Goal: Task Accomplishment & Management: Complete application form

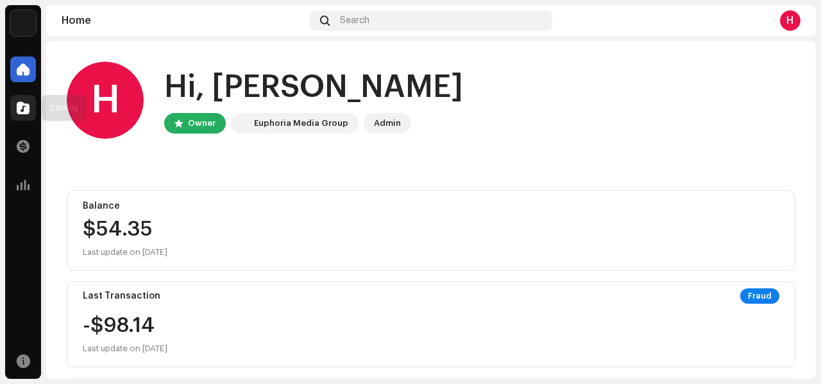
click at [24, 110] on span at bounding box center [23, 108] width 13 height 10
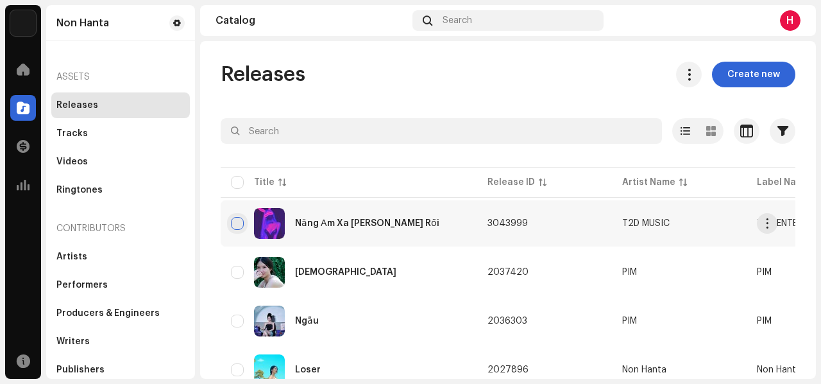
click at [235, 217] on input "checkbox" at bounding box center [237, 223] width 13 height 13
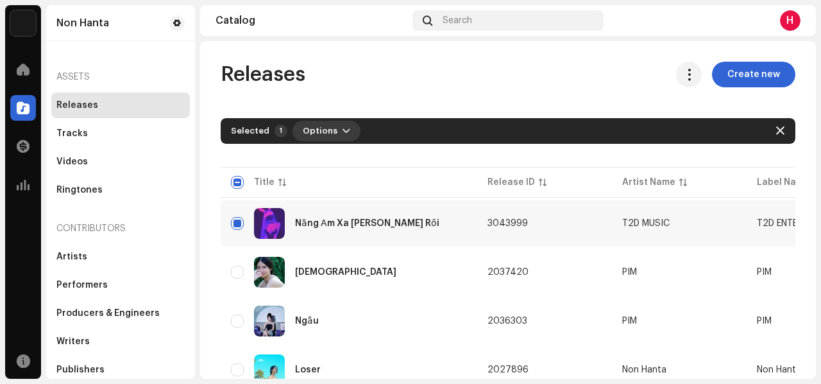
click at [343, 128] on span "button" at bounding box center [347, 131] width 8 height 10
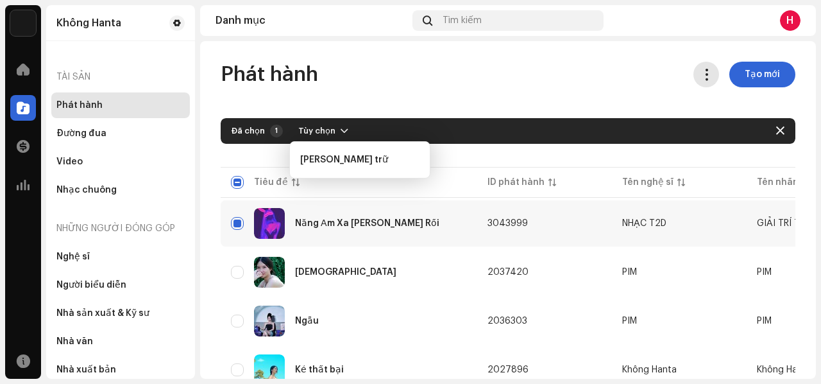
click at [693, 76] on button at bounding box center [706, 75] width 26 height 26
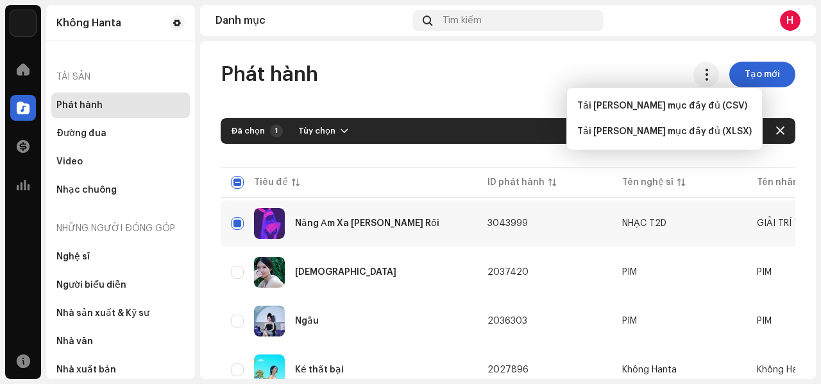
click at [539, 85] on div "Phát [PERSON_NAME] mới" at bounding box center [508, 75] width 575 height 26
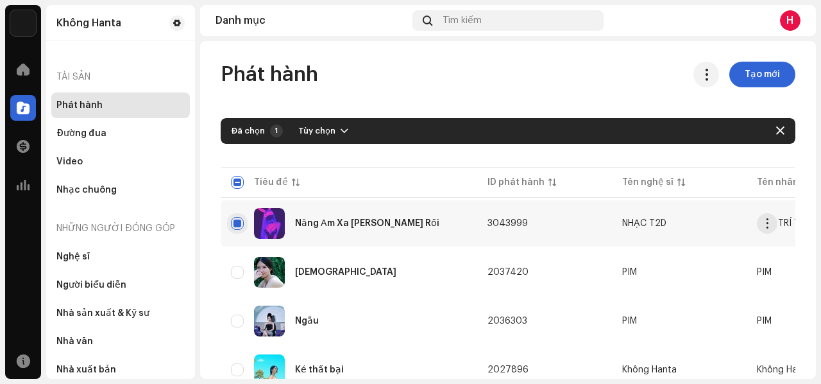
click at [237, 222] on input "Hàng đã chọn" at bounding box center [237, 223] width 13 height 13
checkbox input "false"
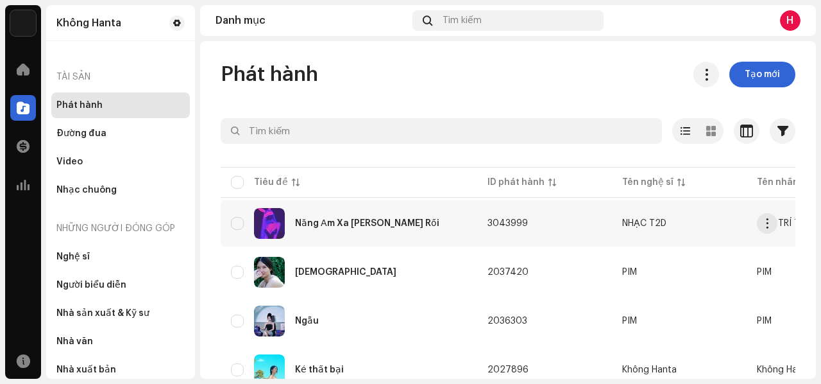
click at [373, 225] on font "Nắng Ấm Xa [PERSON_NAME] Rồi" at bounding box center [367, 223] width 144 height 9
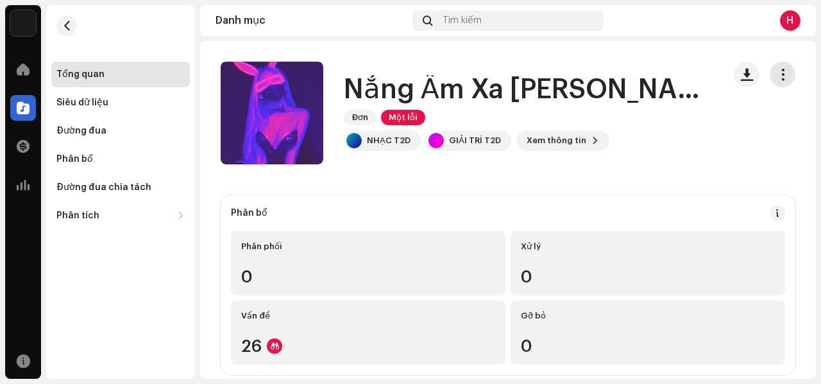
click at [777, 74] on span "button" at bounding box center [783, 74] width 12 height 10
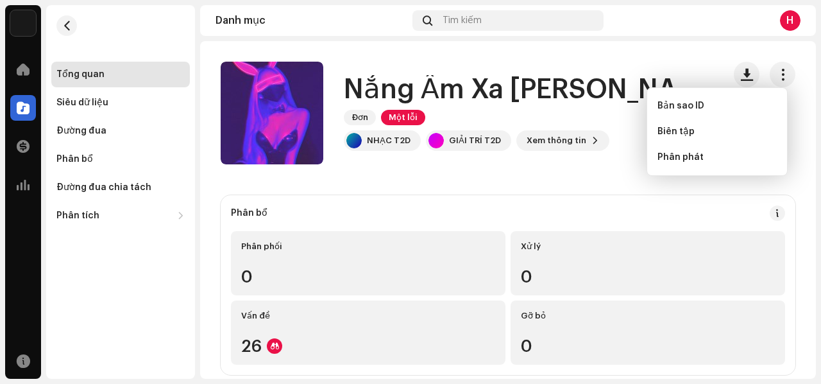
click at [591, 153] on div "Nắng Ấm Xa [PERSON_NAME] Rồi Đơn Một lỗi NHẠC T2D GIẢI TRÍ T2D Xem thông tin" at bounding box center [467, 113] width 493 height 103
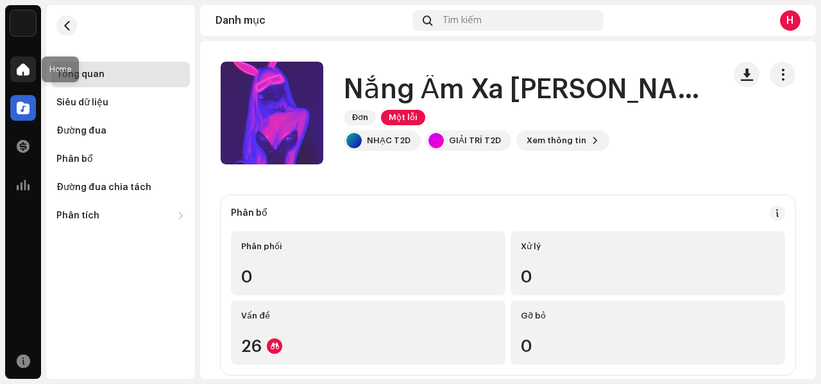
click at [17, 69] on span at bounding box center [23, 69] width 13 height 10
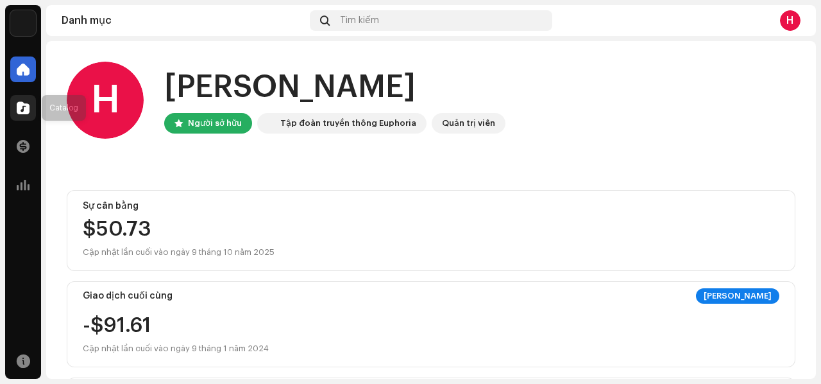
click at [24, 108] on span at bounding box center [23, 108] width 13 height 10
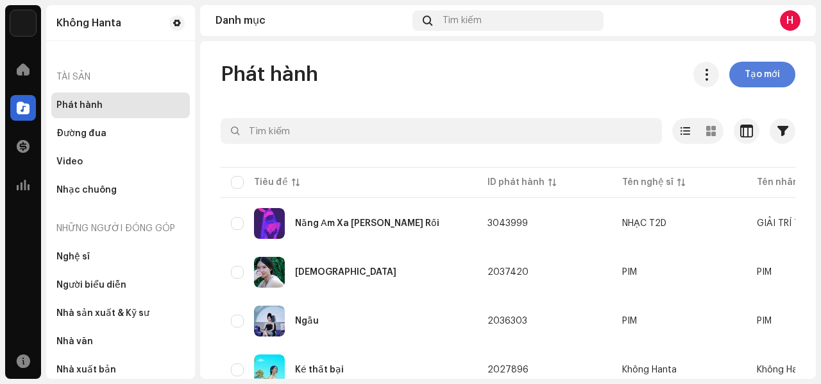
click at [777, 79] on button "Tạo mới" at bounding box center [762, 75] width 66 height 26
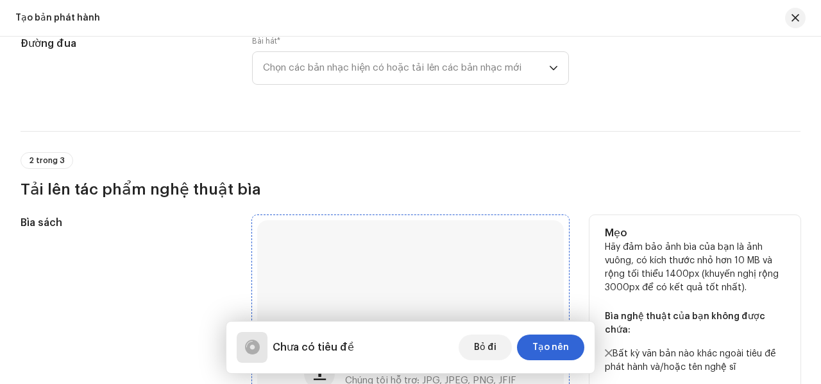
scroll to position [128, 0]
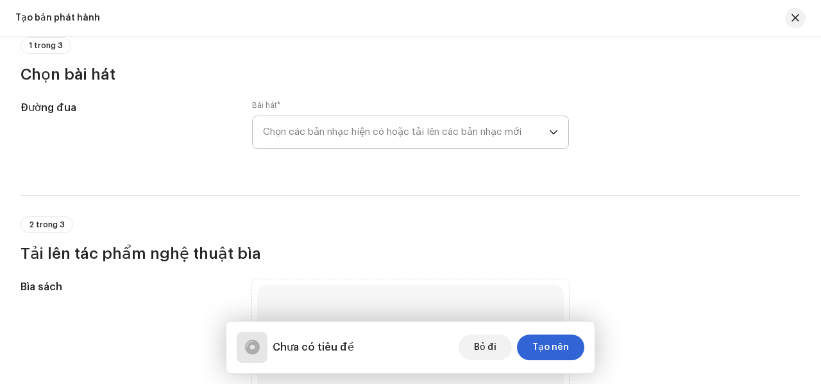
click at [549, 133] on icon "trình kích hoạt thả xuống" at bounding box center [553, 132] width 9 height 9
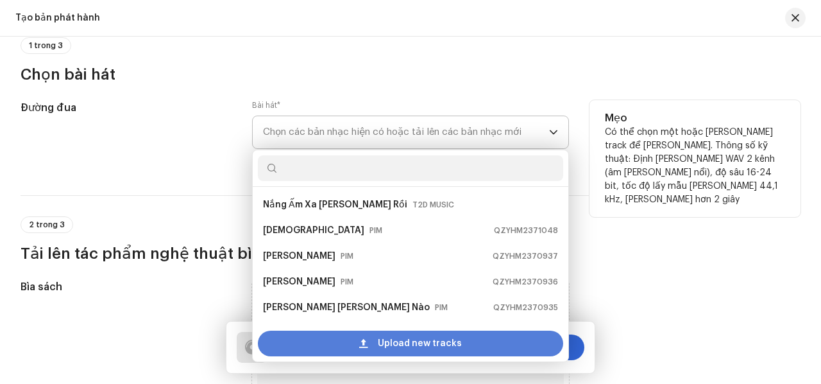
click at [384, 350] on span "Upload new tracks" at bounding box center [420, 343] width 84 height 26
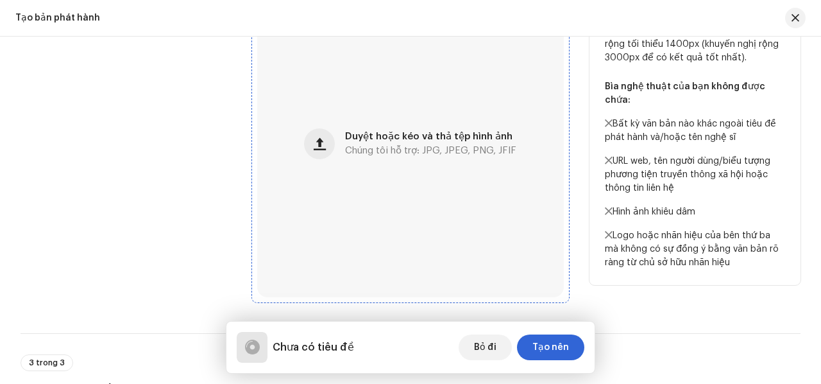
scroll to position [770, 0]
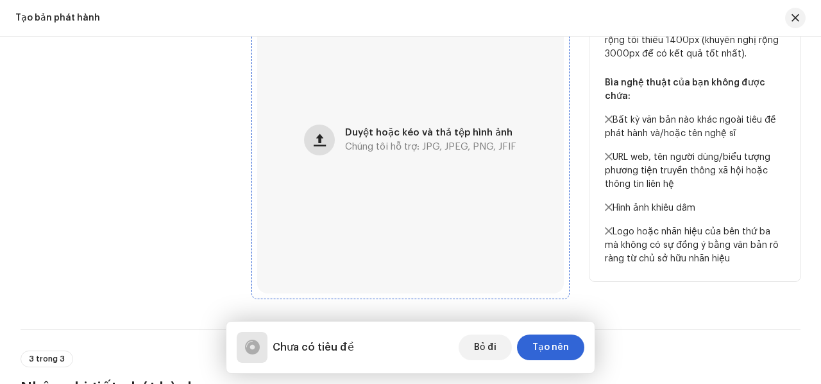
click at [321, 141] on span "button" at bounding box center [320, 140] width 12 height 10
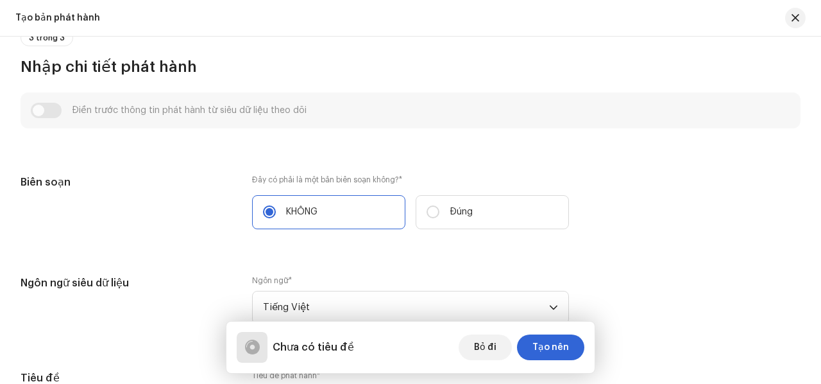
scroll to position [1219, 0]
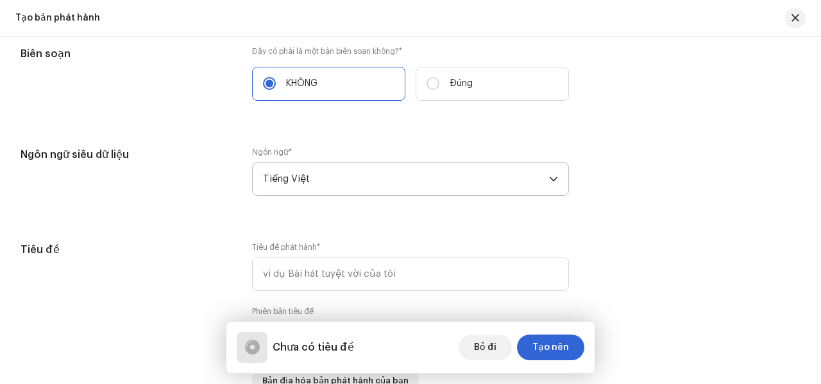
click at [321, 176] on span "Tiếng Việt" at bounding box center [406, 179] width 286 height 32
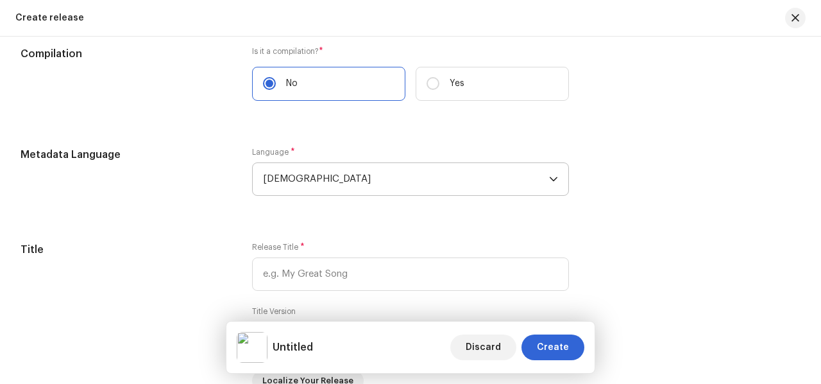
click at [327, 186] on span "[DEMOGRAPHIC_DATA]" at bounding box center [406, 179] width 286 height 32
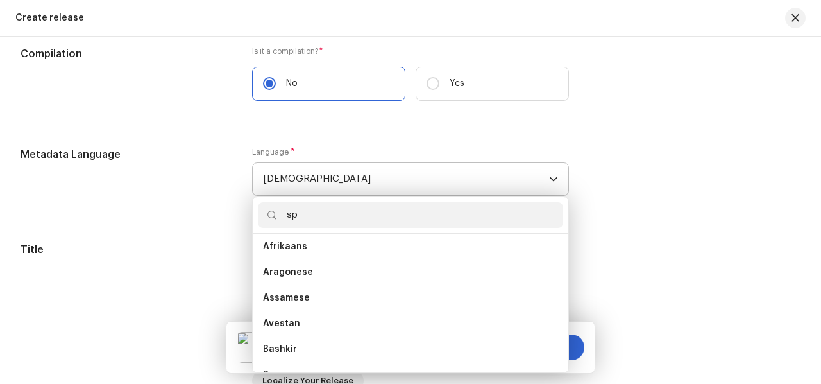
scroll to position [0, 0]
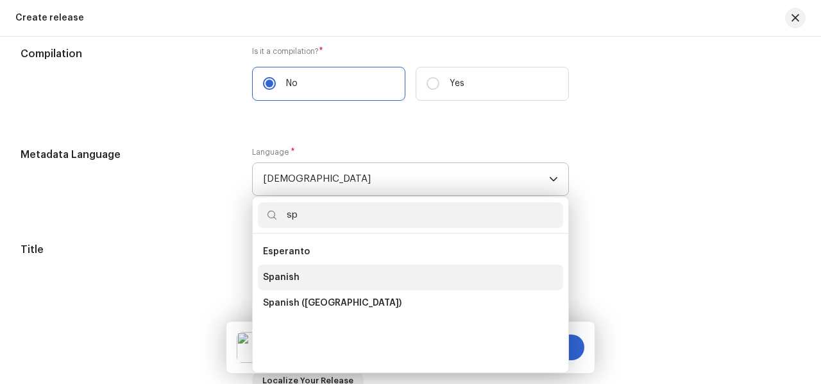
type input "sp"
click at [300, 280] on li "Spanish" at bounding box center [410, 277] width 305 height 26
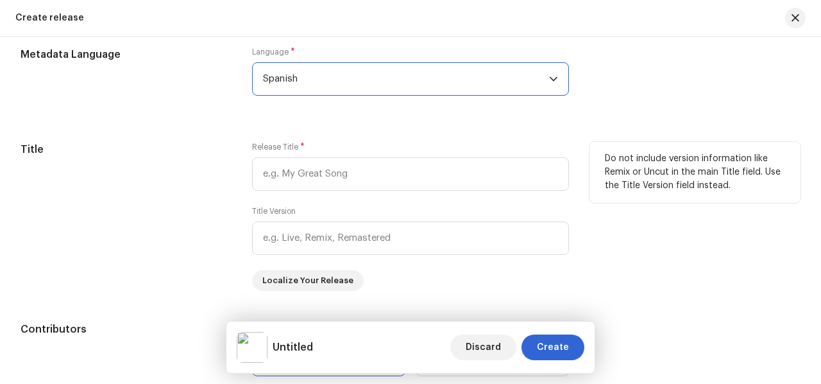
scroll to position [1396, 0]
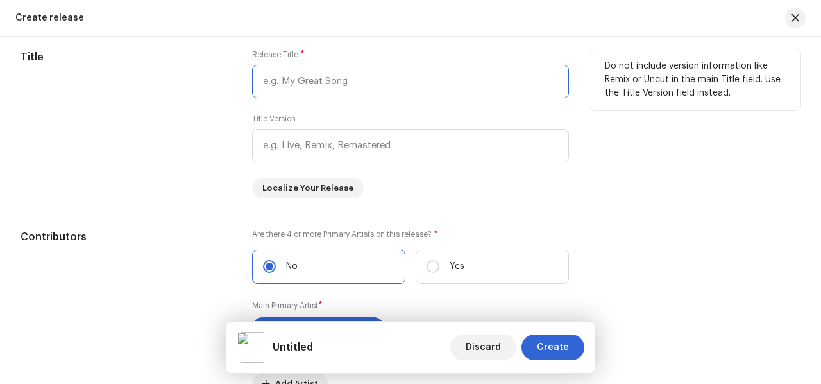
click at [330, 79] on input "text" at bounding box center [410, 81] width 317 height 33
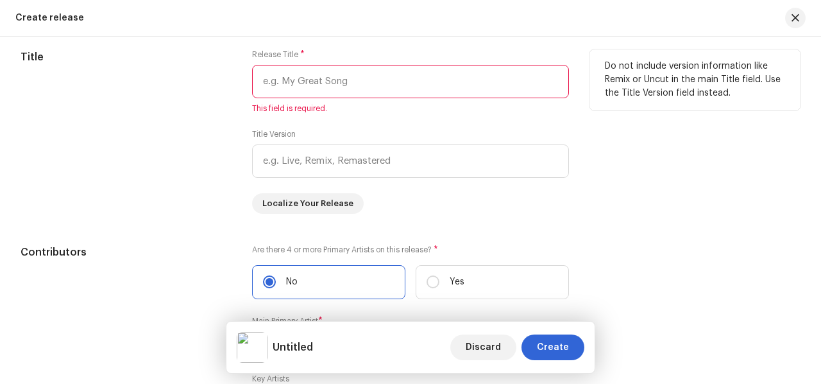
paste input "MONTAGEM MI CALMA"
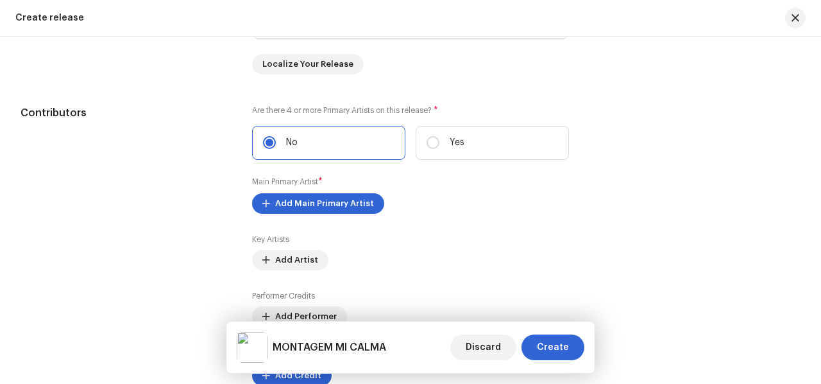
scroll to position [1524, 0]
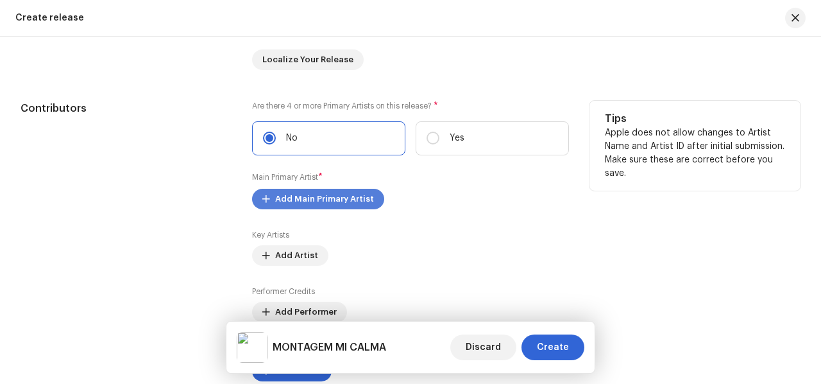
type input "MONTAGEM MI CALMA"
click at [296, 196] on span "Add Main Primary Artist" at bounding box center [324, 199] width 99 height 26
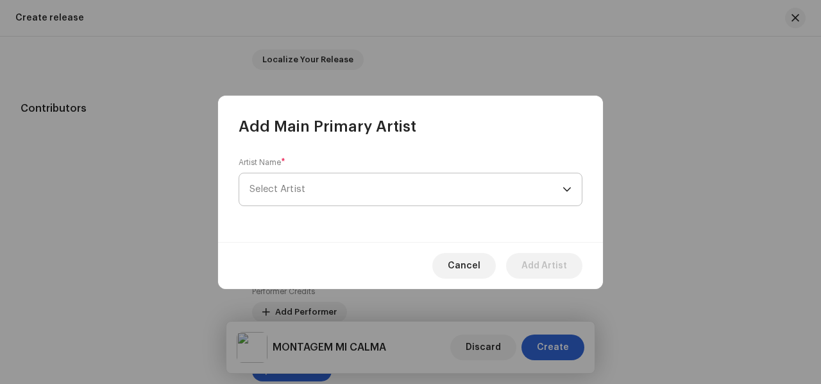
click at [489, 181] on span "Select Artist" at bounding box center [406, 189] width 313 height 32
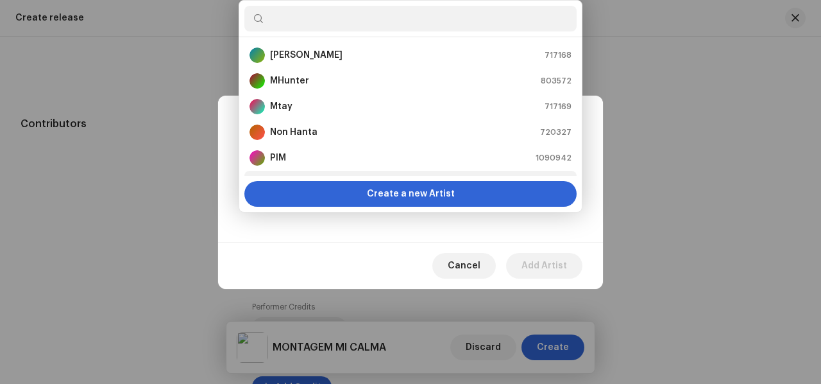
scroll to position [51, 0]
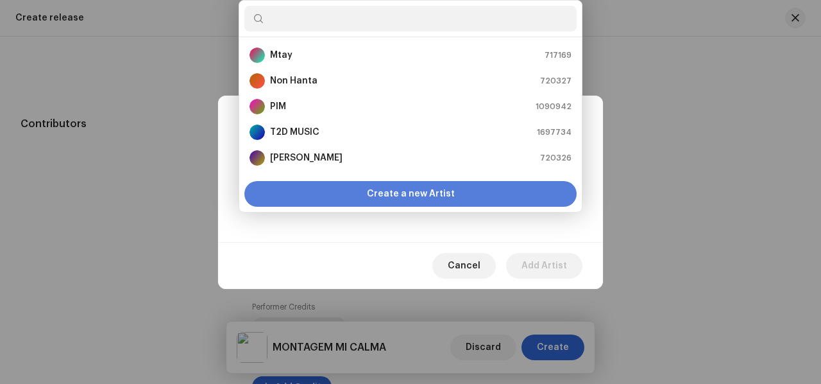
click at [377, 194] on span "Create a new Artist" at bounding box center [411, 194] width 88 height 26
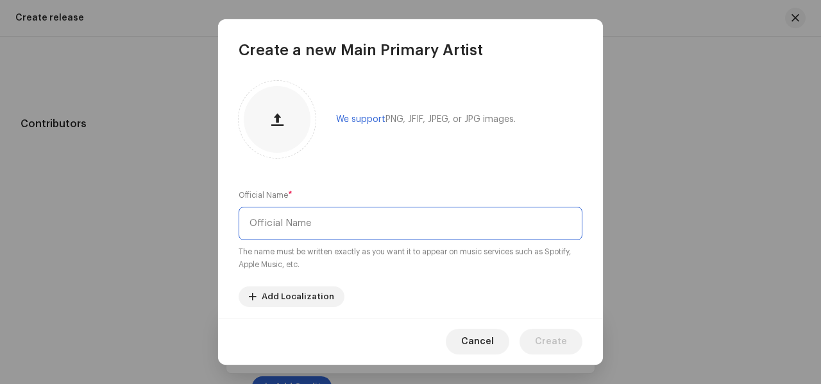
click at [298, 217] on input "text" at bounding box center [411, 223] width 344 height 33
type input "l"
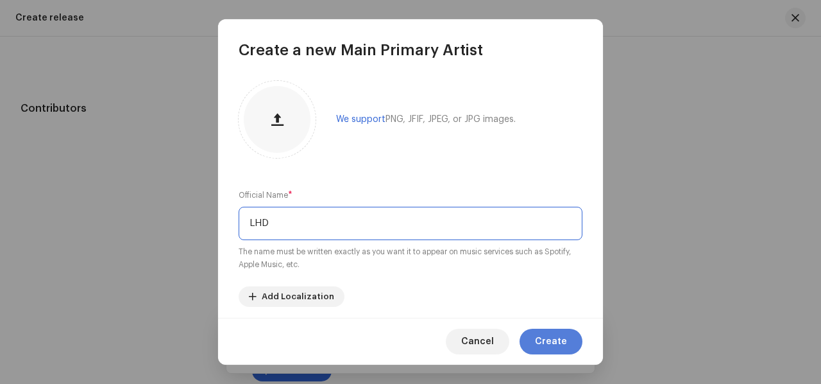
type input "LHD"
click at [558, 346] on span "Create" at bounding box center [551, 341] width 32 height 26
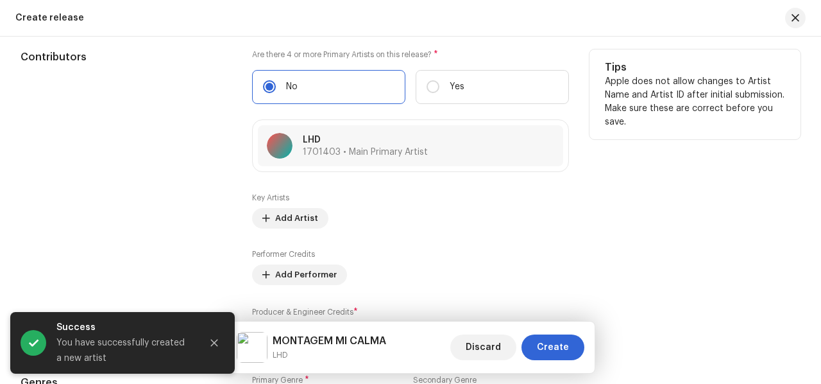
scroll to position [1745, 0]
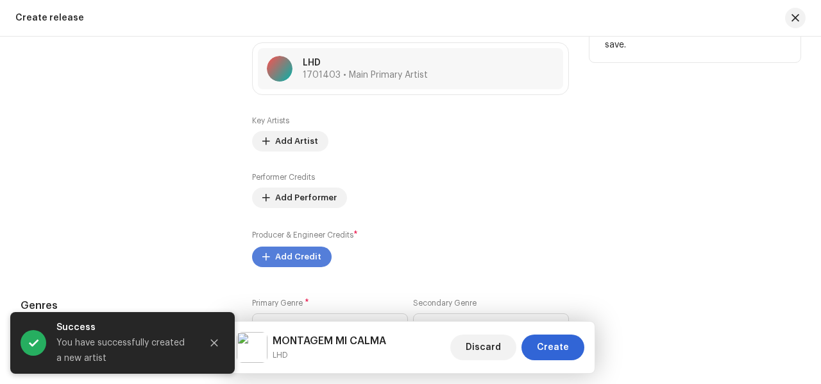
click at [276, 255] on span "Add Credit" at bounding box center [298, 257] width 46 height 26
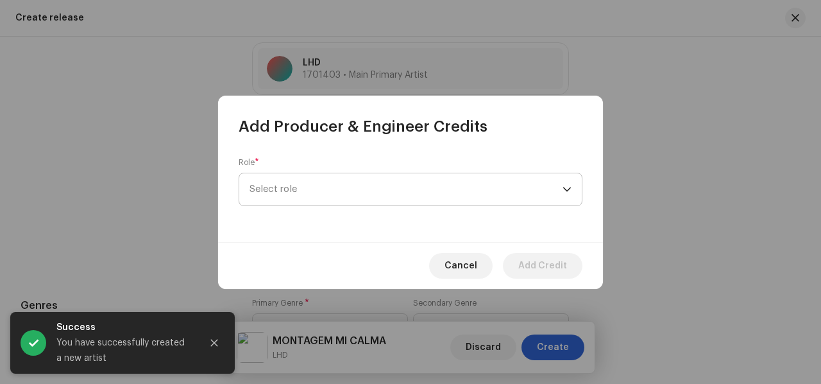
click at [450, 184] on span "Select role" at bounding box center [406, 189] width 313 height 32
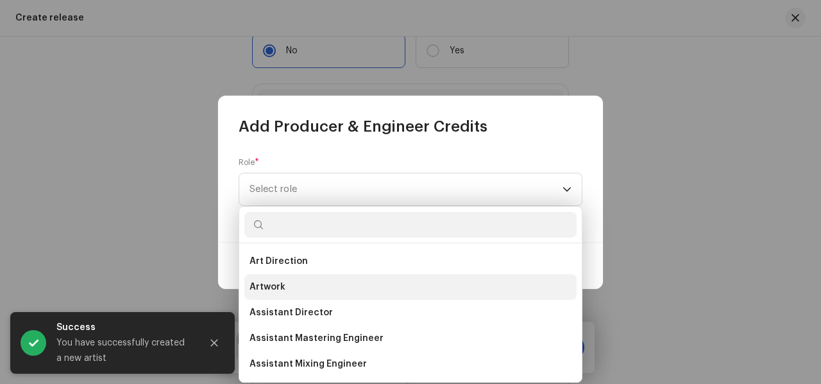
scroll to position [1786, 0]
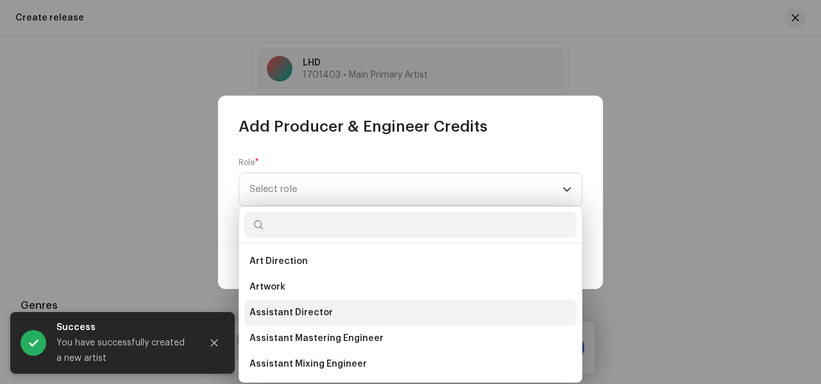
click at [304, 317] on span "Assistant Director" at bounding box center [291, 312] width 83 height 13
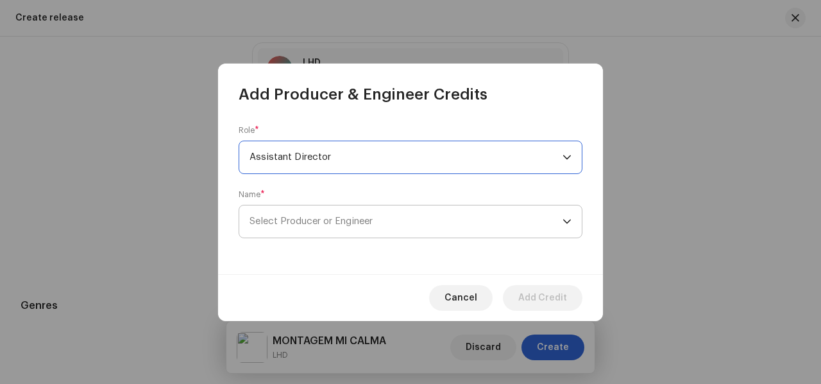
click at [355, 225] on span "Select Producer or Engineer" at bounding box center [311, 221] width 123 height 10
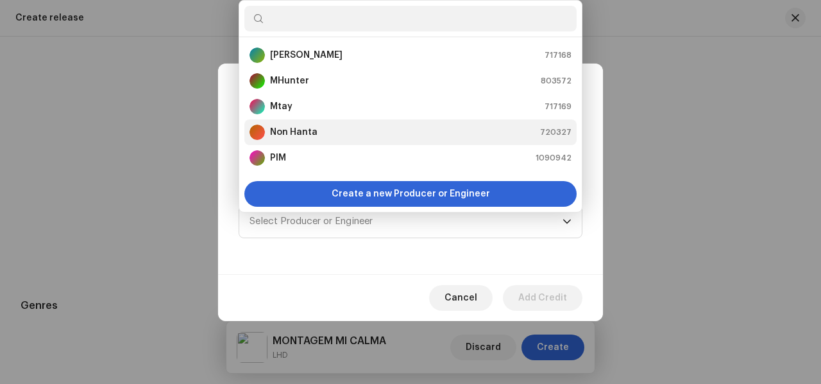
click at [314, 133] on strong "Non Hanta" at bounding box center [293, 132] width 47 height 13
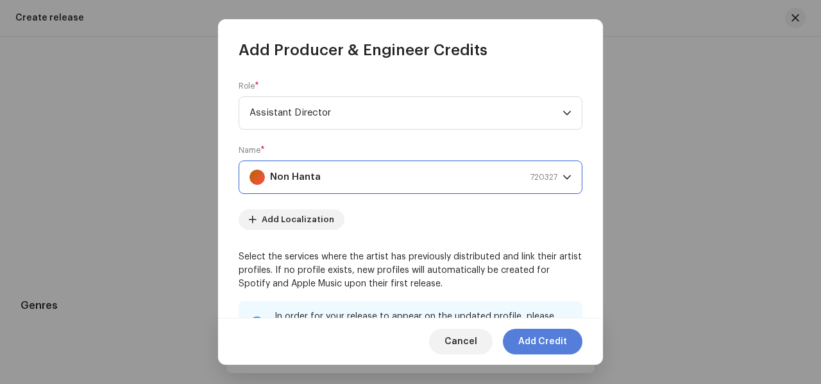
click at [546, 338] on span "Add Credit" at bounding box center [542, 341] width 49 height 26
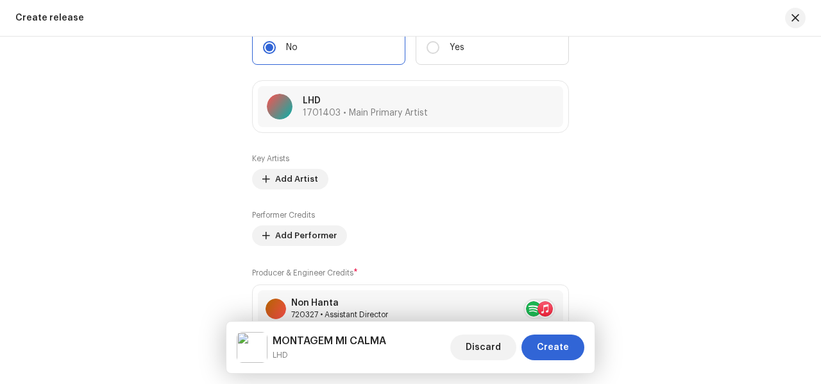
scroll to position [2019, 0]
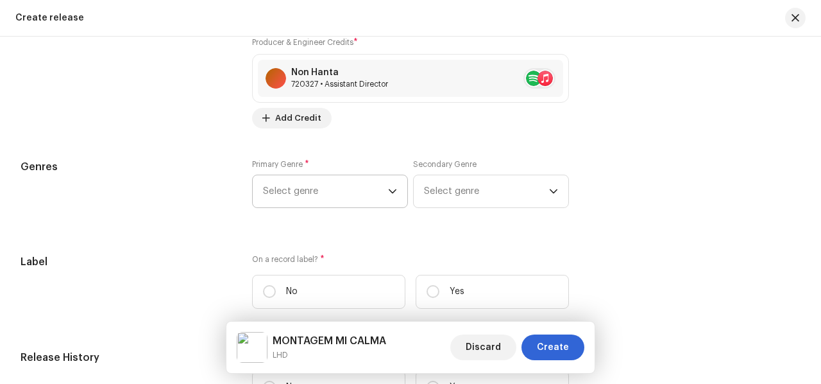
click at [369, 192] on span "Select genre" at bounding box center [325, 191] width 125 height 32
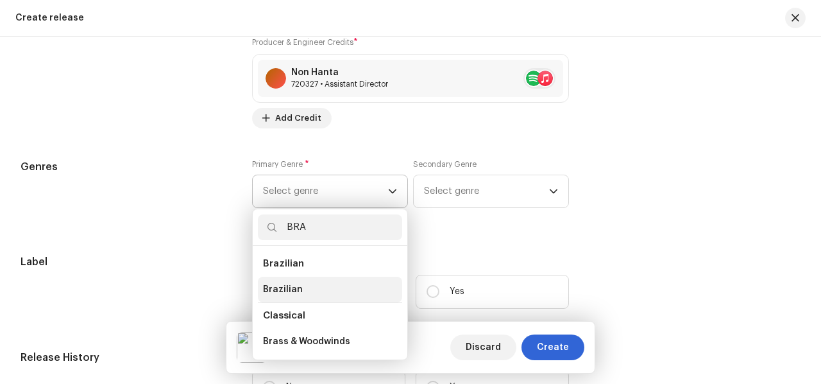
type input "BRA"
click at [304, 294] on li "Brazilian" at bounding box center [330, 289] width 144 height 26
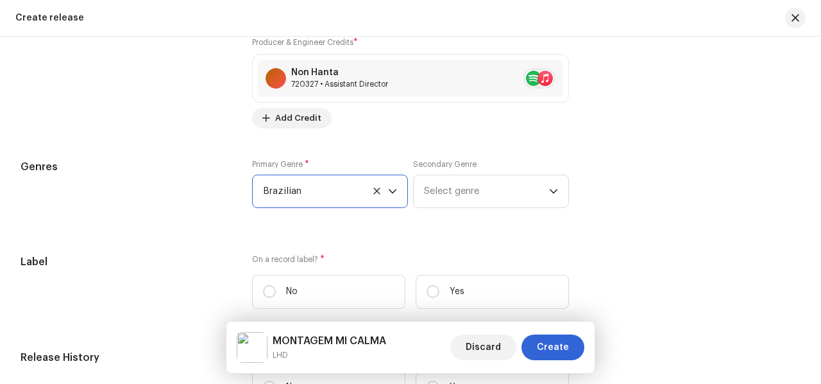
click at [347, 192] on span "Brazilian" at bounding box center [325, 191] width 125 height 32
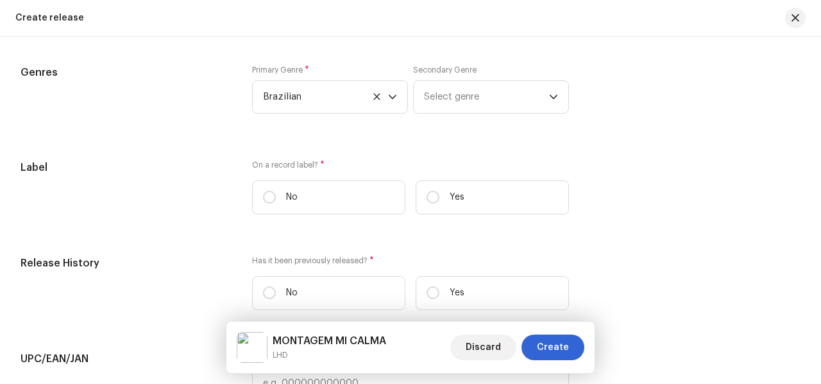
scroll to position [2201, 0]
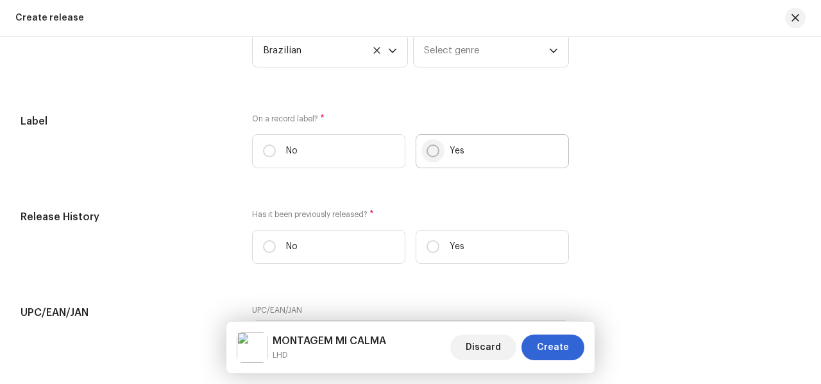
click at [427, 151] on input "Yes" at bounding box center [433, 150] width 13 height 13
radio input "true"
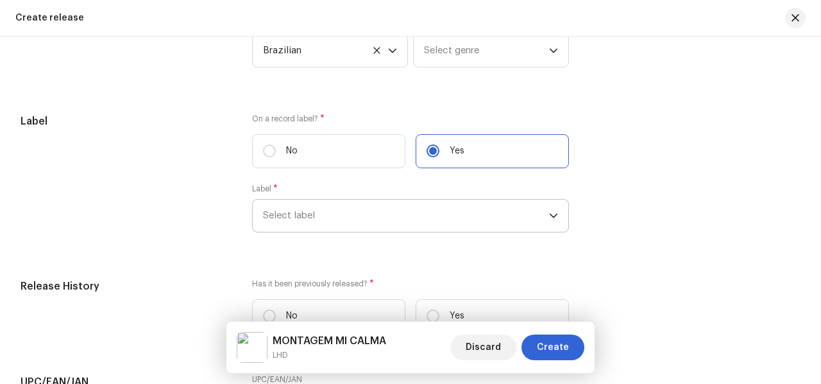
click at [376, 215] on span "Select label" at bounding box center [406, 215] width 286 height 32
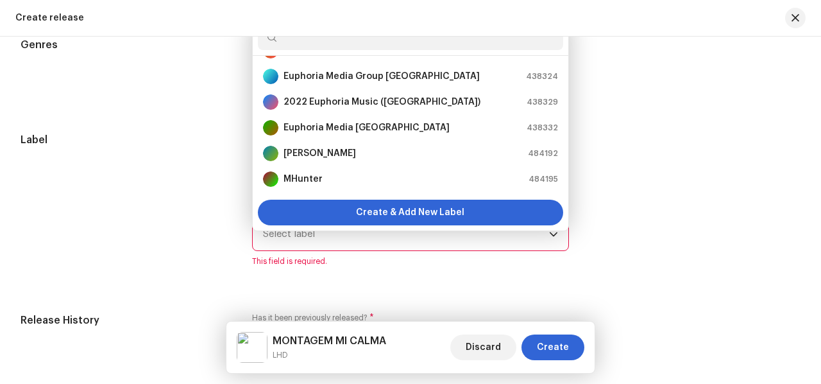
scroll to position [0, 0]
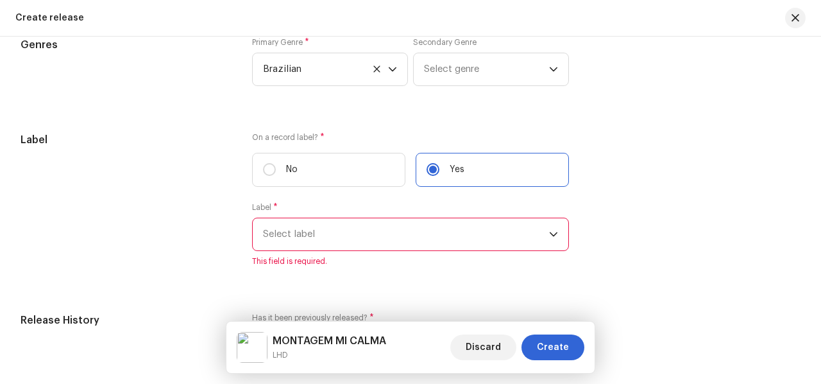
click at [359, 241] on span "Select label" at bounding box center [406, 234] width 286 height 32
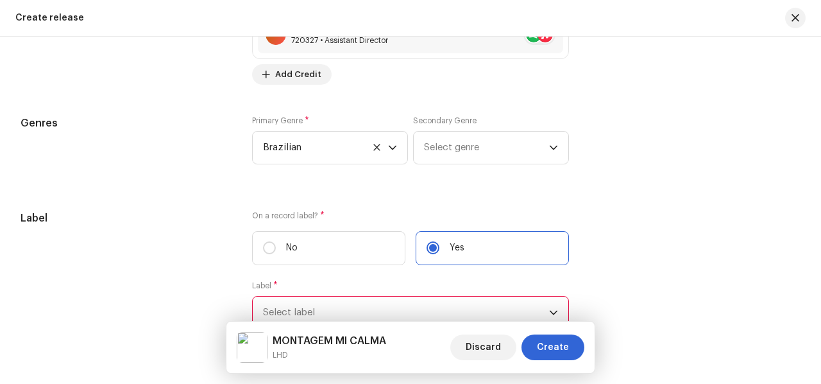
scroll to position [2209, 0]
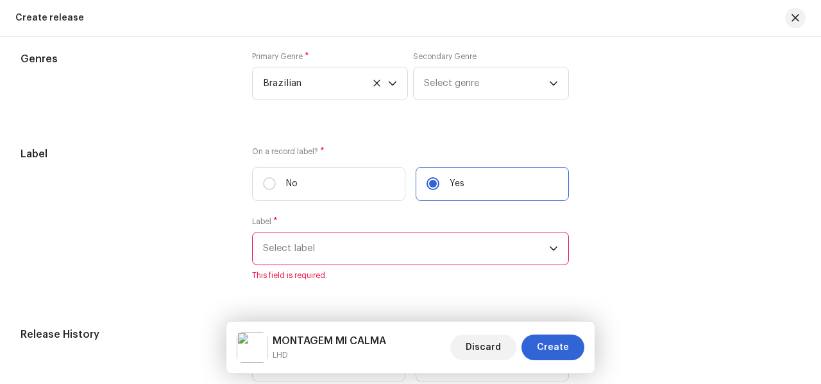
click at [409, 251] on span "Select label" at bounding box center [406, 248] width 286 height 32
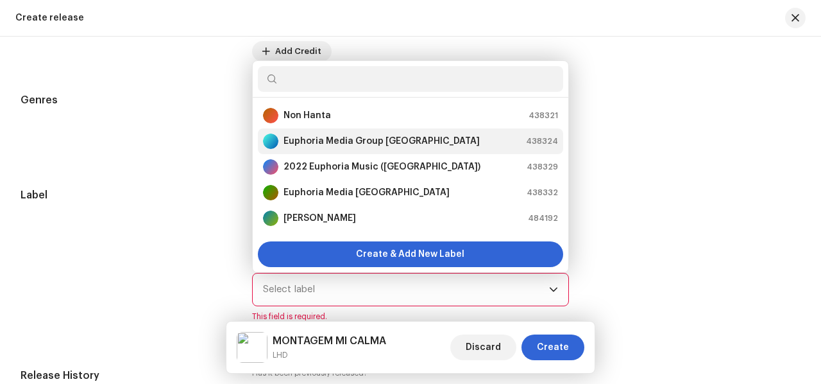
scroll to position [2250, 0]
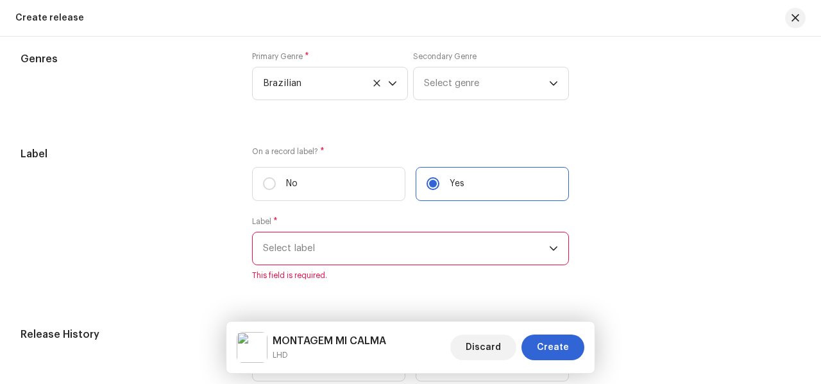
click at [386, 245] on span "Select label" at bounding box center [406, 248] width 286 height 32
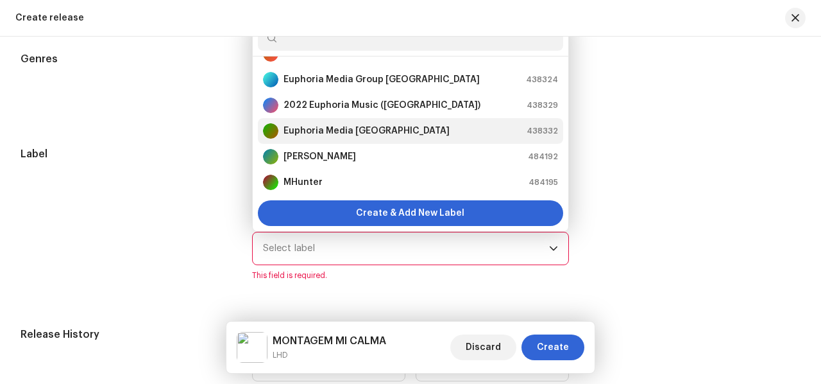
scroll to position [77, 0]
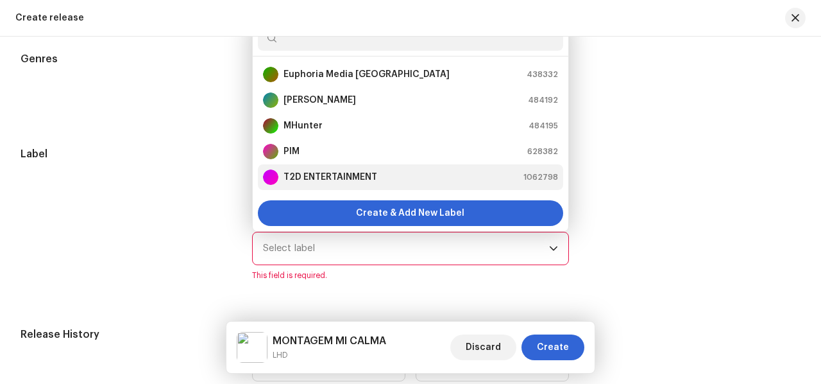
click at [404, 173] on div "T2D ENTERTAINMENT 1062798" at bounding box center [410, 176] width 295 height 15
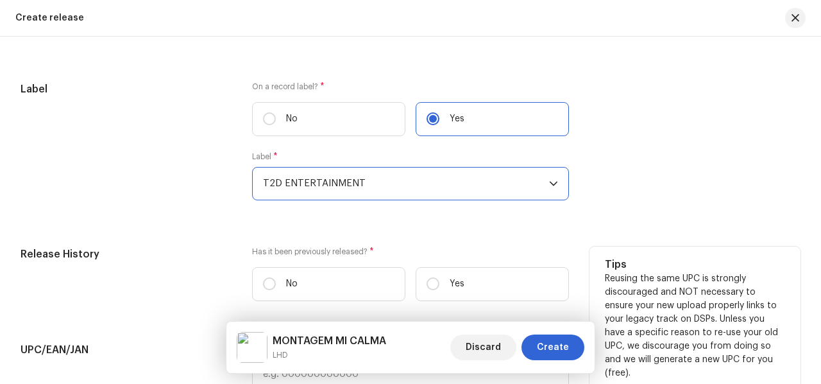
scroll to position [2379, 0]
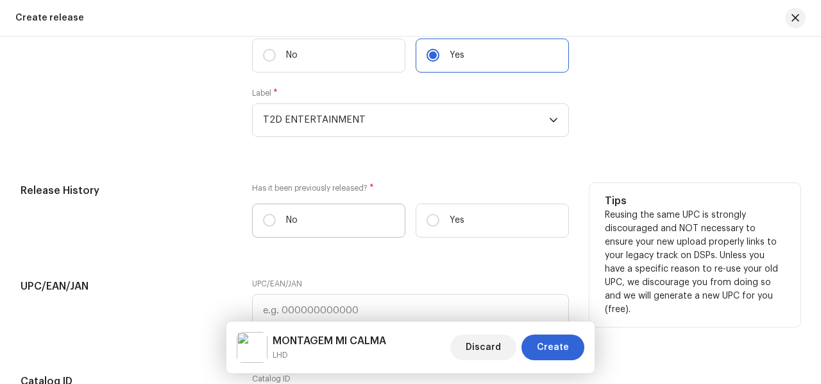
click at [350, 221] on label "No" at bounding box center [328, 220] width 153 height 34
click at [276, 221] on input "No" at bounding box center [269, 220] width 13 height 13
radio input "true"
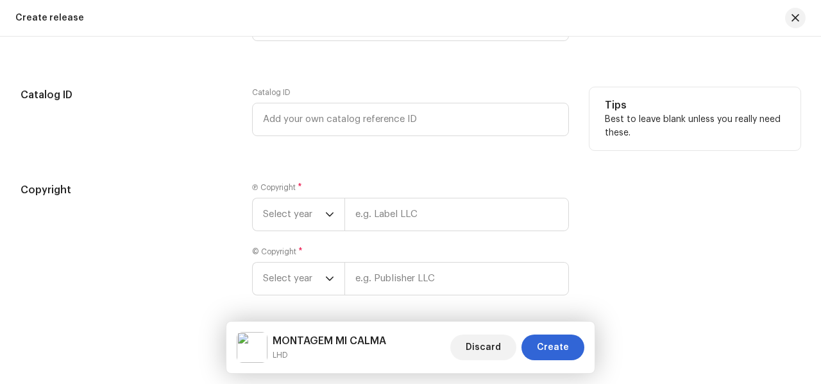
scroll to position [2699, 0]
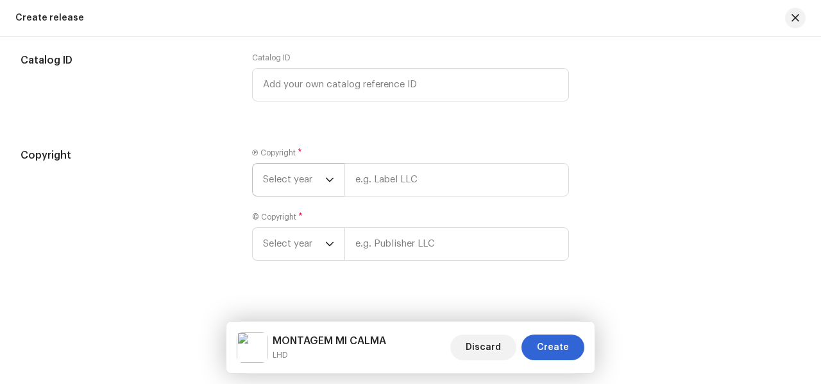
click at [328, 178] on icon "dropdown trigger" at bounding box center [329, 179] width 9 height 9
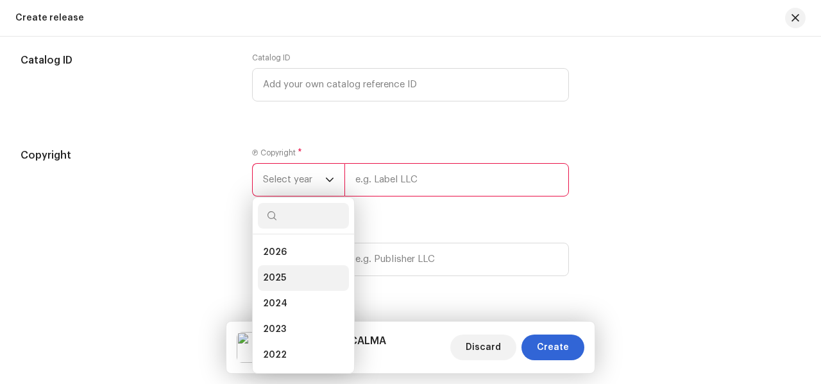
click at [290, 276] on li "2025" at bounding box center [303, 278] width 91 height 26
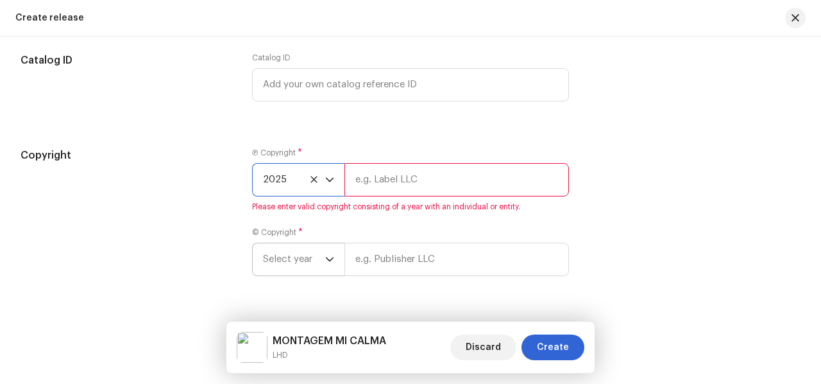
click at [314, 255] on span "Select year" at bounding box center [294, 259] width 62 height 32
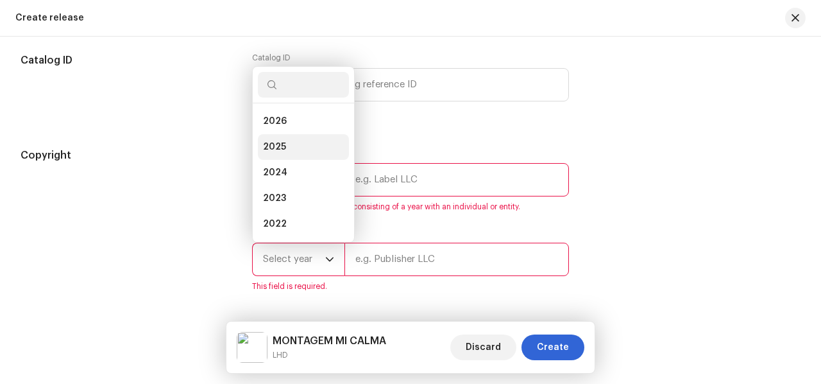
scroll to position [21, 0]
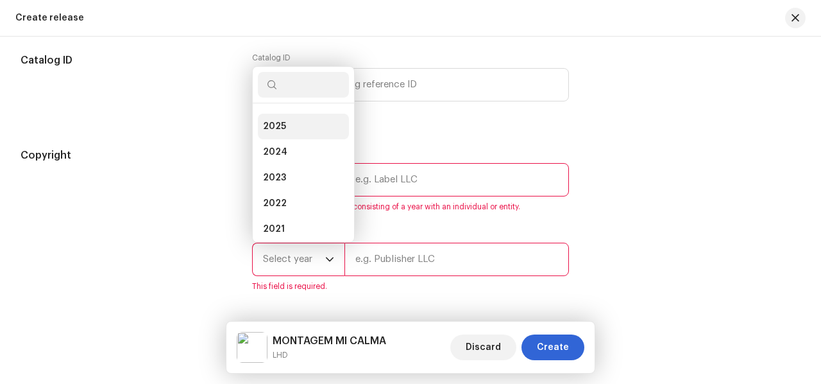
click at [300, 128] on li "2025" at bounding box center [303, 127] width 91 height 26
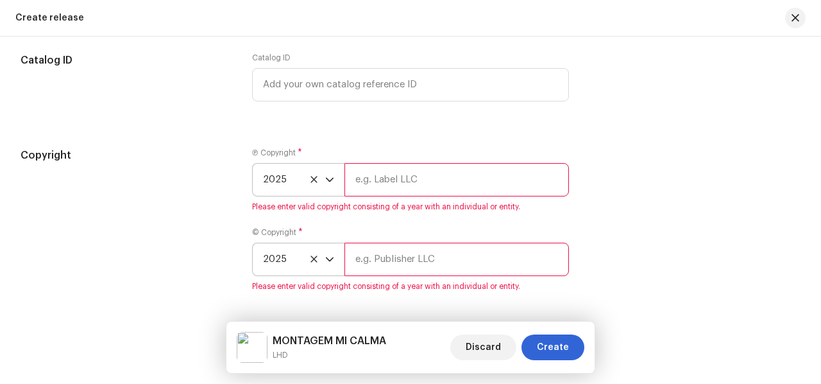
click at [372, 175] on input "text" at bounding box center [456, 179] width 225 height 33
type input "AP-XT"
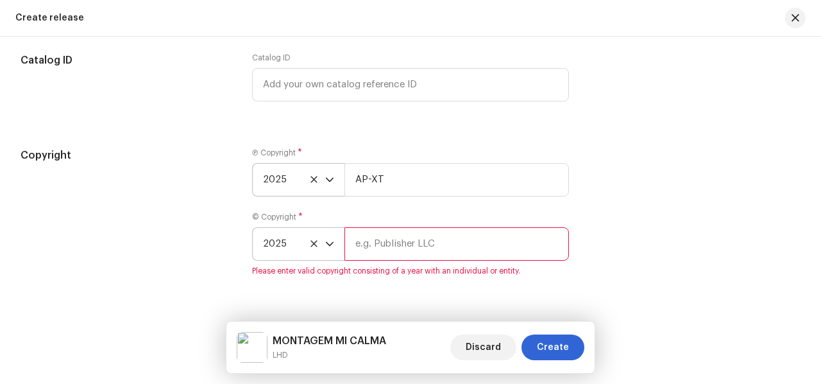
drag, startPoint x: 371, startPoint y: 251, endPoint x: 386, endPoint y: 248, distance: 15.6
click at [371, 251] on input "text" at bounding box center [456, 243] width 225 height 33
drag, startPoint x: 382, startPoint y: 174, endPoint x: 346, endPoint y: 171, distance: 36.7
click at [346, 171] on input "AP-XT" at bounding box center [456, 179] width 225 height 33
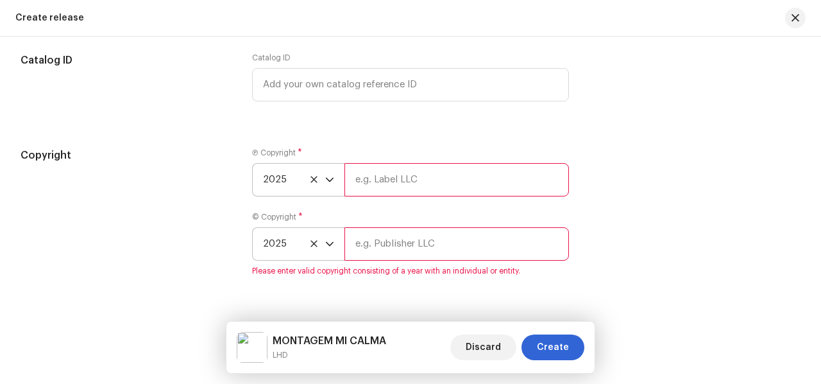
click at [373, 178] on input "text" at bounding box center [456, 179] width 225 height 33
type input "T2D DIGITAL"
click at [365, 239] on input "text" at bounding box center [456, 243] width 225 height 33
type input "T2D DIGITAL"
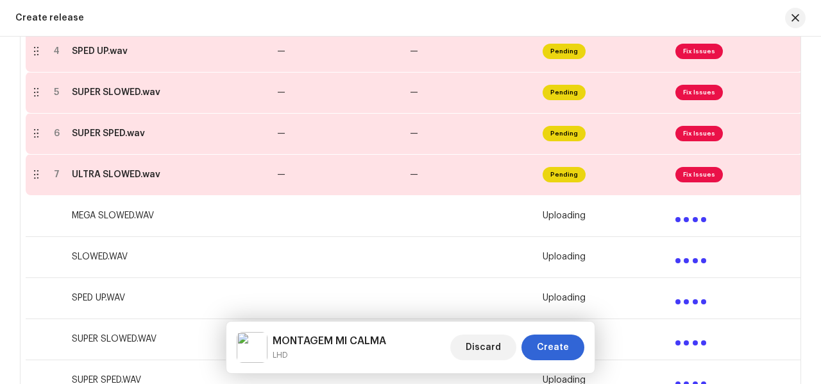
scroll to position [262, 0]
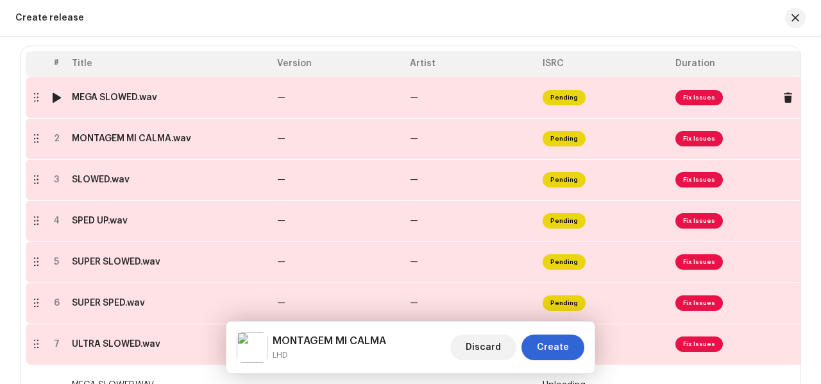
click at [692, 105] on span "Fix Issues" at bounding box center [736, 97] width 123 height 21
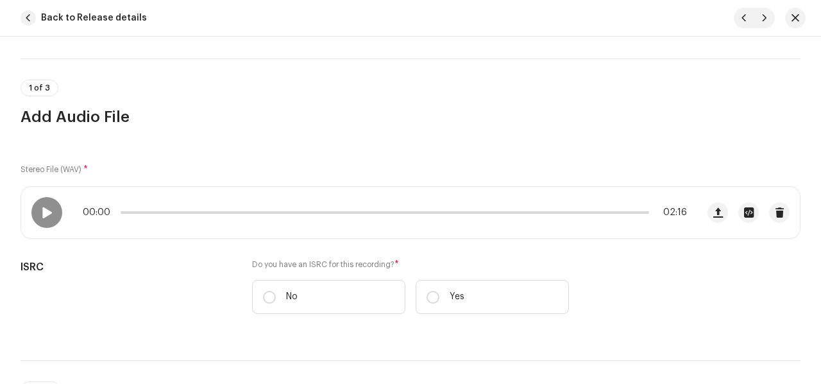
scroll to position [321, 0]
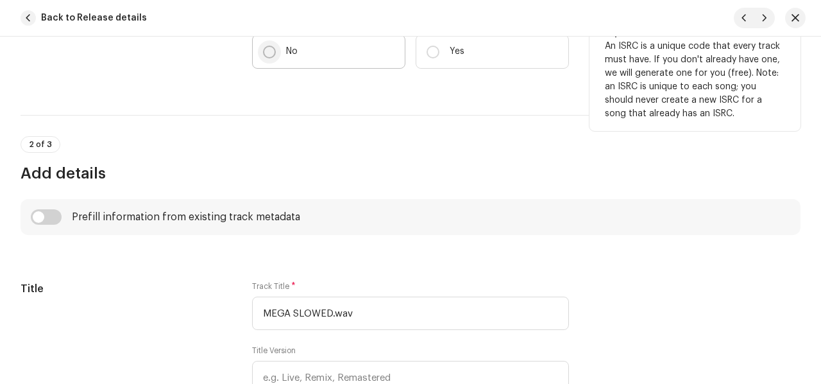
click at [273, 49] on input "No" at bounding box center [269, 52] width 13 height 13
radio input "true"
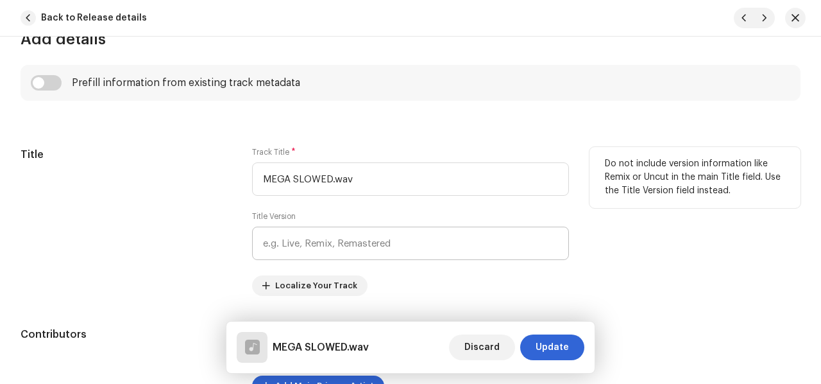
scroll to position [577, 0]
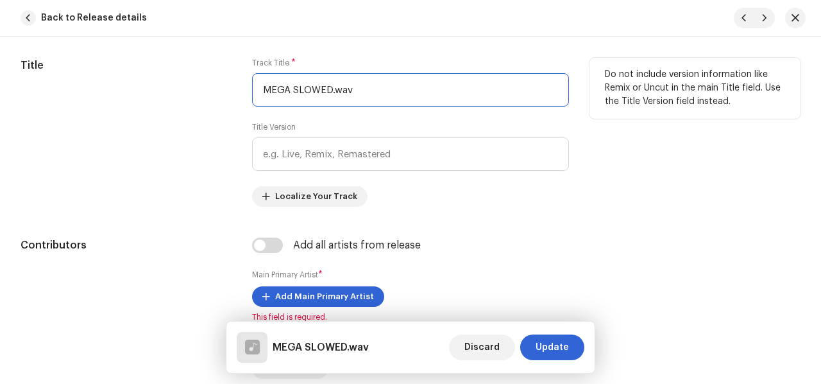
drag, startPoint x: 327, startPoint y: 88, endPoint x: 215, endPoint y: 85, distance: 112.3
click at [219, 85] on div "Title Track Title * MEGA SLOWED.wav Title Version Localize Your Track Do not in…" at bounding box center [411, 132] width 780 height 149
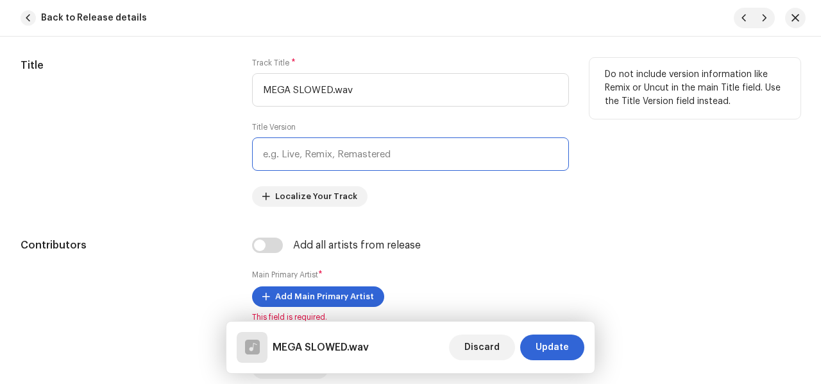
click at [307, 162] on input "text" at bounding box center [410, 153] width 317 height 33
paste input "MEGA SLOWED"
type input "MEGA SLOWED"
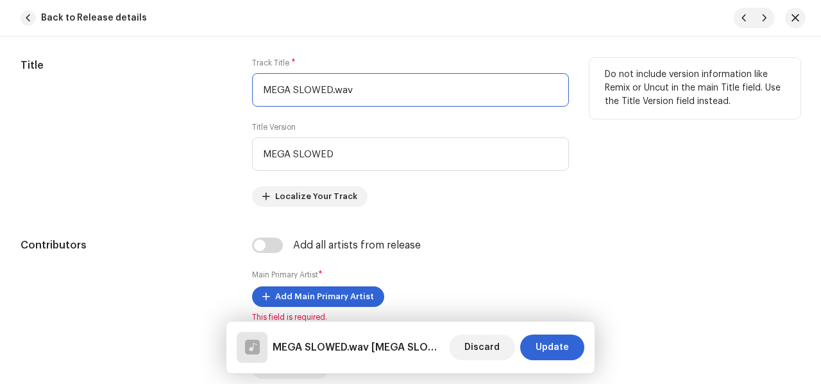
drag, startPoint x: 350, startPoint y: 86, endPoint x: 168, endPoint y: 90, distance: 182.2
click at [154, 87] on div "Title Track Title * MEGA SLOWED.wav Title Version MEGA SLOWED Localize Your Tra…" at bounding box center [411, 132] width 780 height 149
paste input "ONTAGEM MI CALMA"
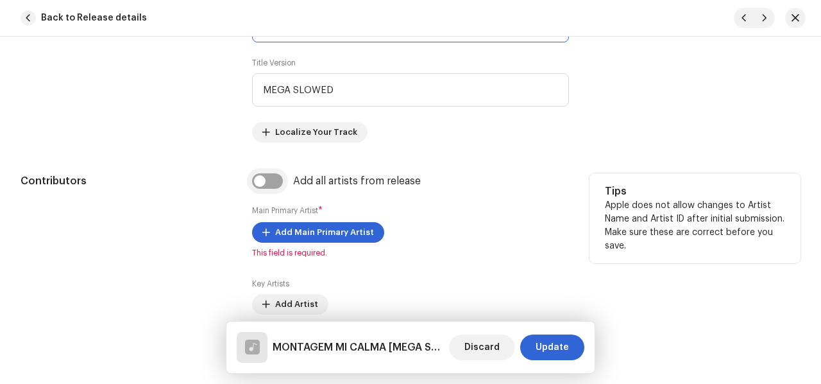
type input "MONTAGEM MI CALMA"
click at [267, 178] on input "checkbox" at bounding box center [267, 180] width 31 height 15
checkbox input "true"
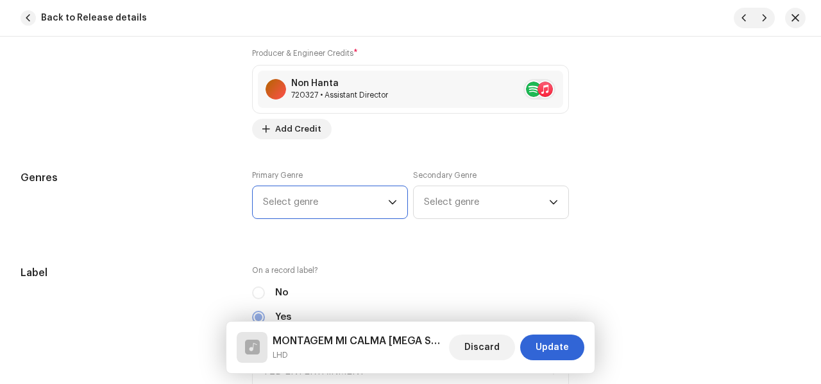
click at [343, 214] on span "Select genre" at bounding box center [325, 202] width 125 height 32
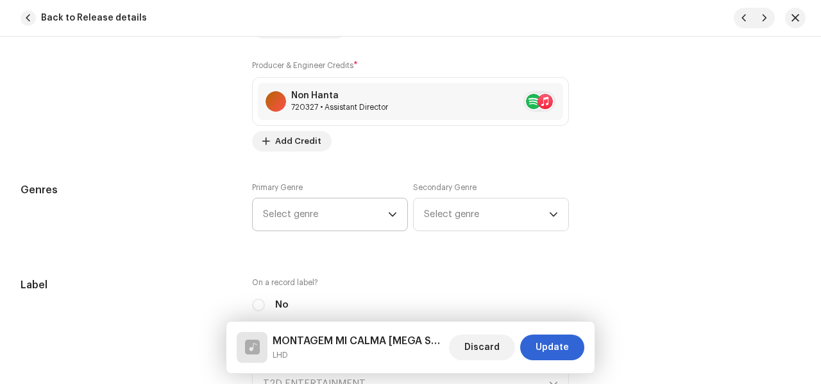
scroll to position [1010, 0]
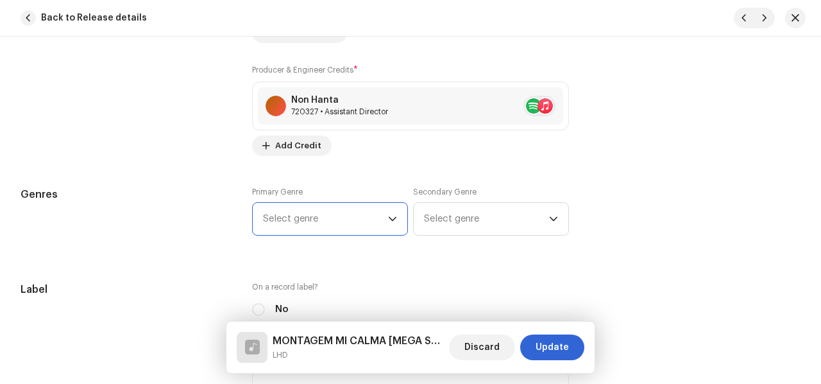
click at [334, 217] on span "Select genre" at bounding box center [325, 219] width 125 height 32
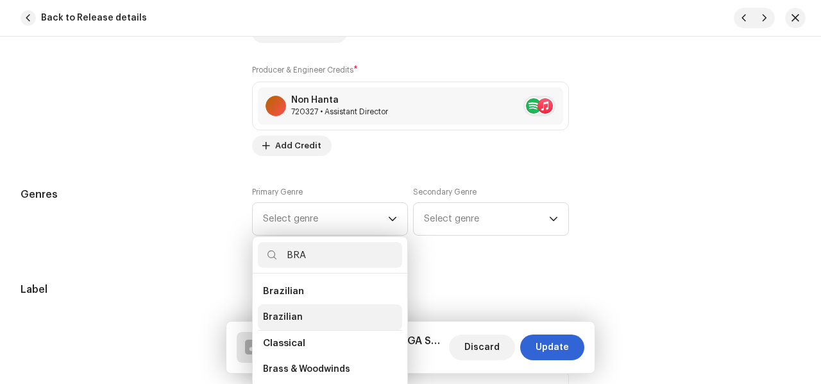
type input "BRA"
click at [298, 307] on li "Brazilian" at bounding box center [330, 317] width 144 height 26
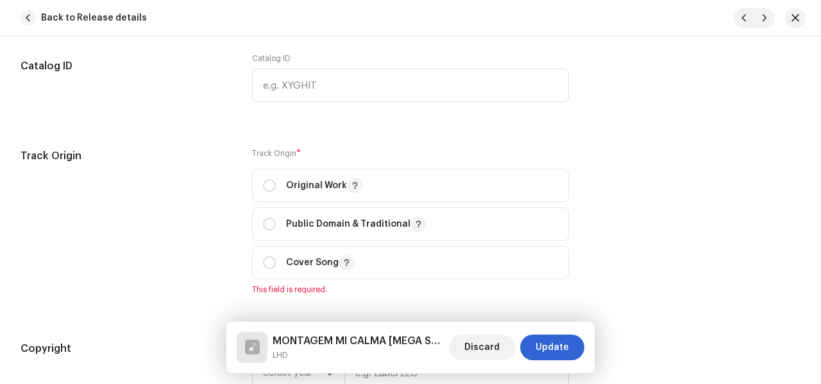
scroll to position [1523, 0]
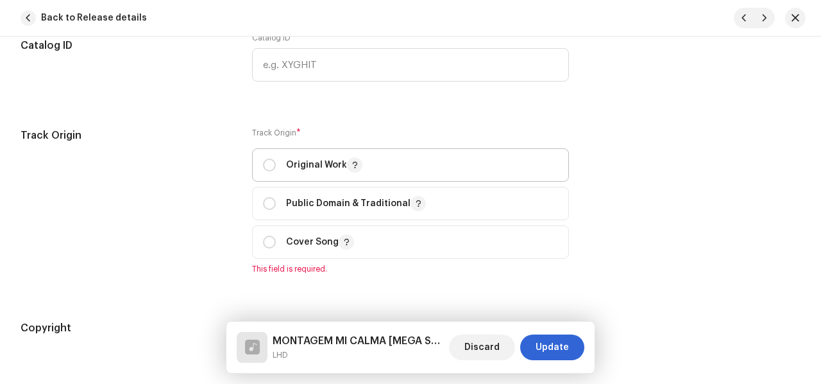
click at [260, 165] on p-togglebutton "Original Work" at bounding box center [410, 164] width 317 height 33
radio input "true"
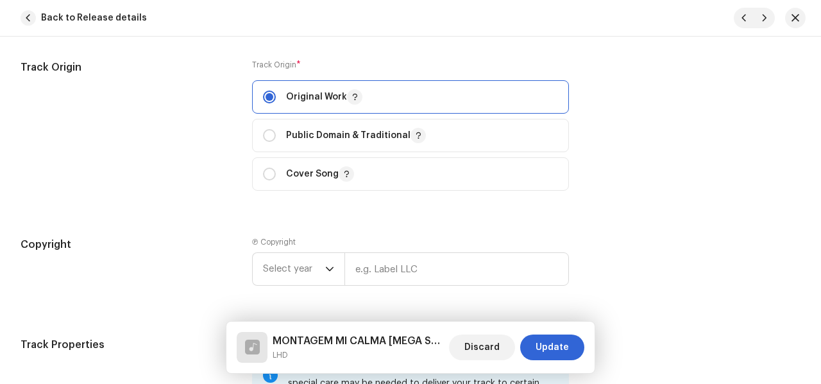
scroll to position [1715, 0]
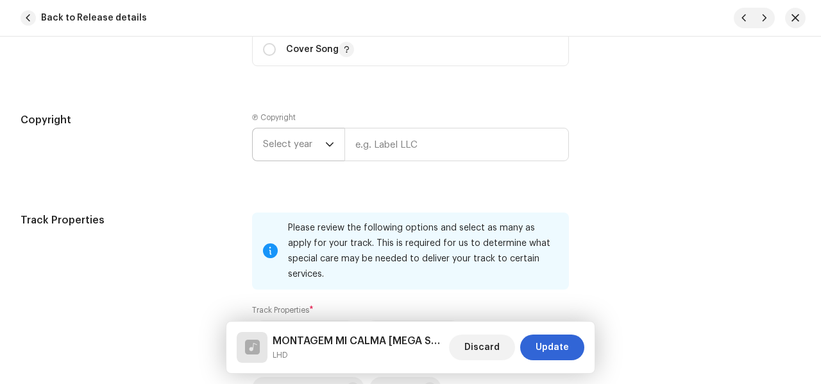
click at [325, 134] on div "dropdown trigger" at bounding box center [329, 144] width 9 height 32
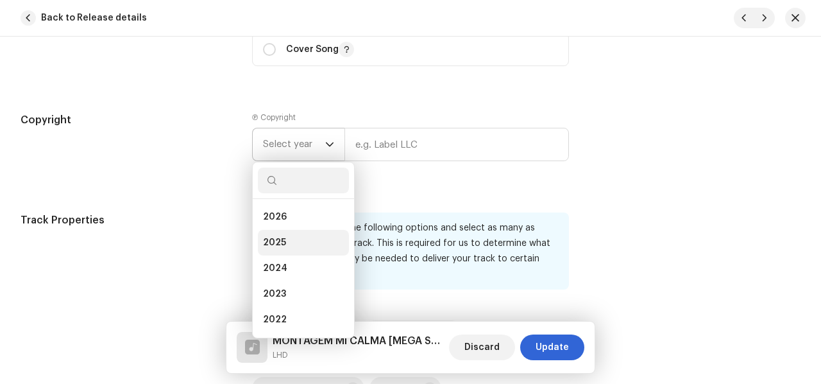
click at [299, 233] on li "2025" at bounding box center [303, 243] width 91 height 26
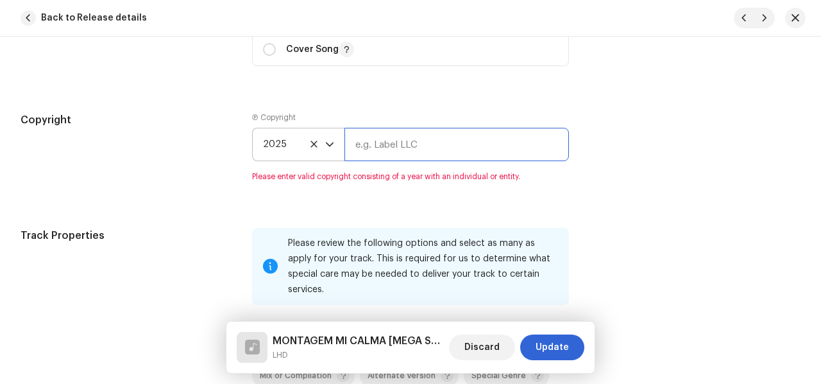
click at [380, 149] on input "text" at bounding box center [456, 144] width 225 height 33
type input "AP-XT"
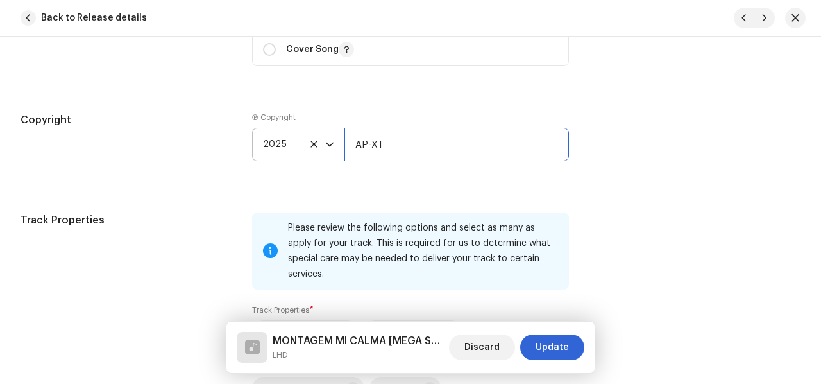
scroll to position [1908, 0]
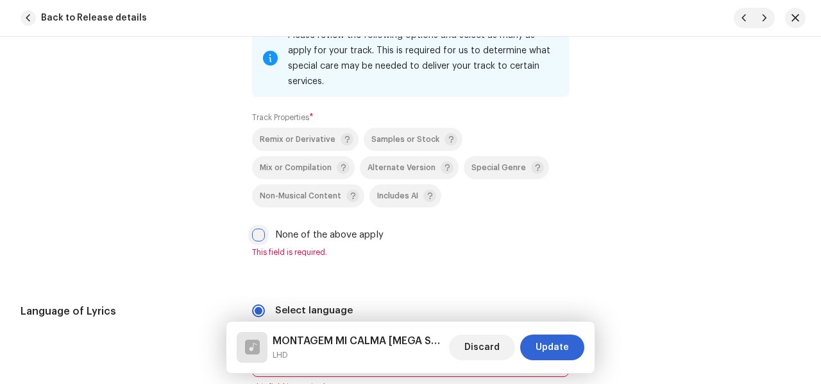
click at [259, 228] on input "None of the above apply" at bounding box center [258, 234] width 13 height 13
checkbox input "true"
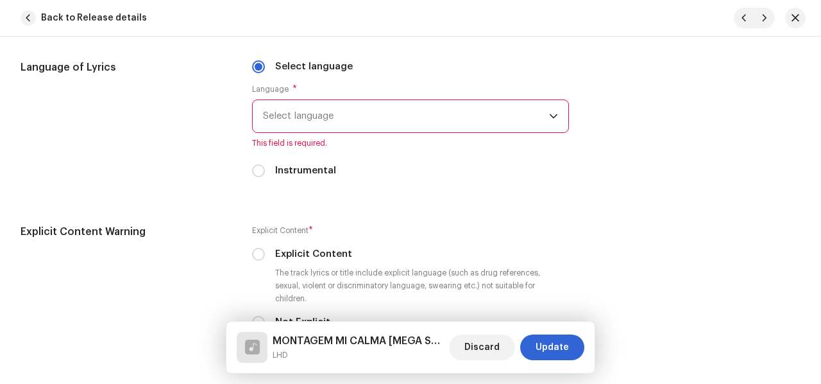
scroll to position [2164, 0]
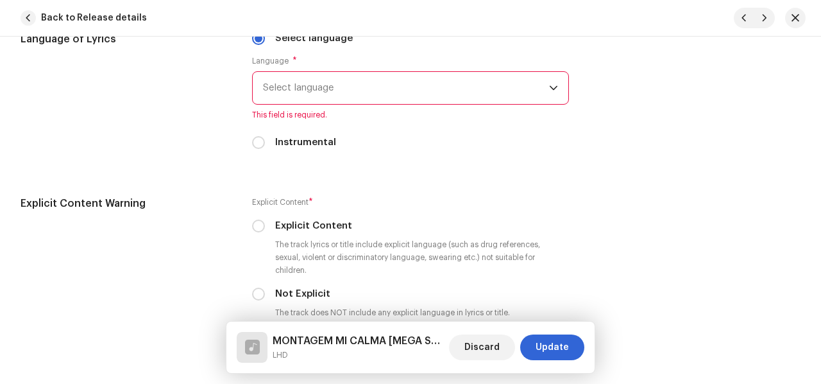
click at [323, 72] on span "Select language" at bounding box center [406, 88] width 286 height 32
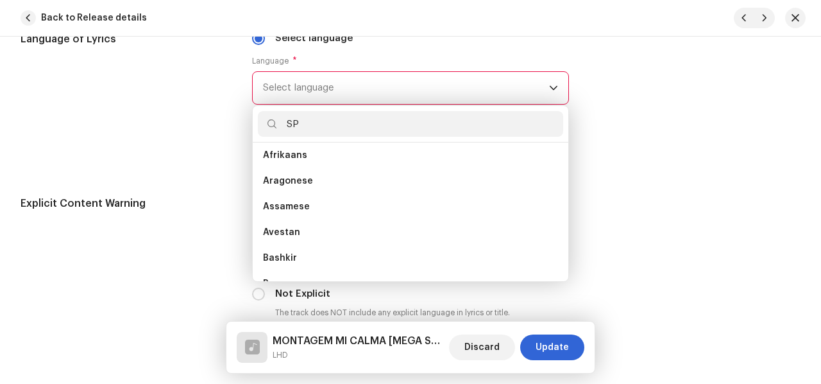
scroll to position [0, 0]
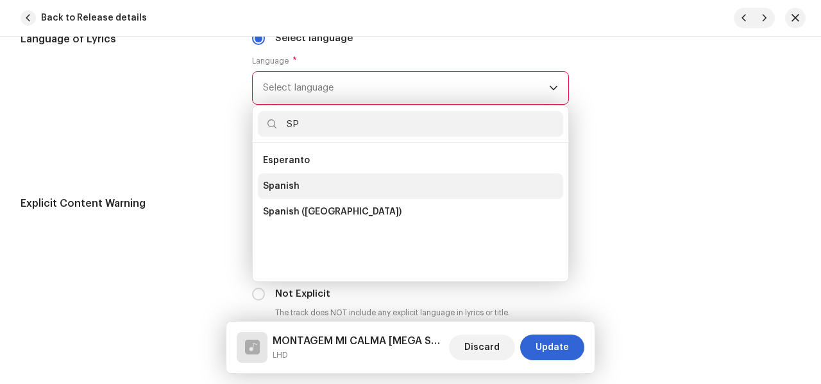
type input "SP"
click at [280, 180] on span "Spanish" at bounding box center [281, 186] width 37 height 13
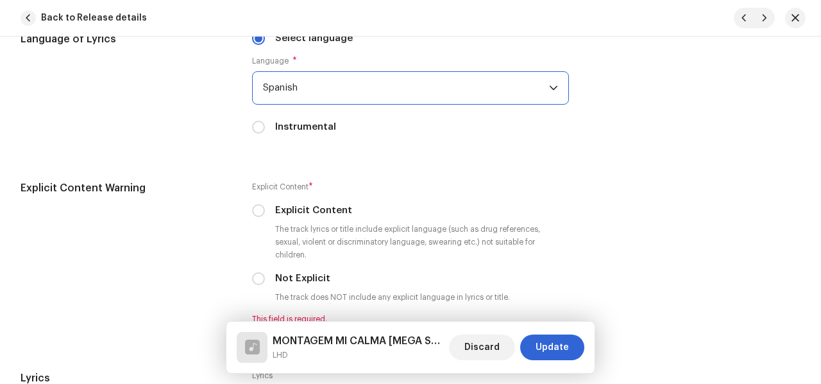
scroll to position [2228, 0]
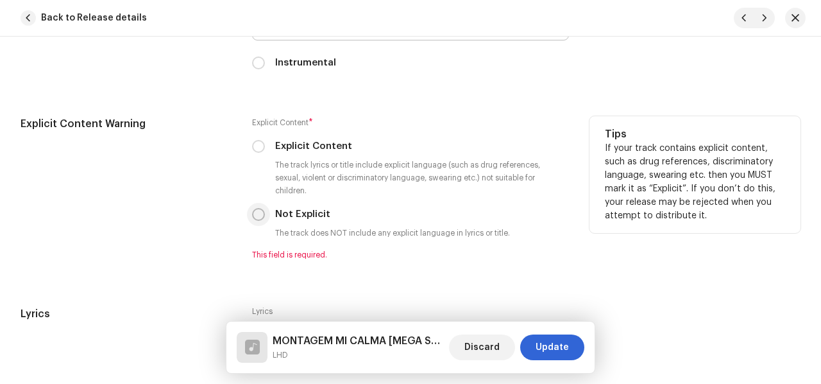
click at [259, 208] on input "Not Explicit" at bounding box center [258, 214] width 13 height 13
radio input "true"
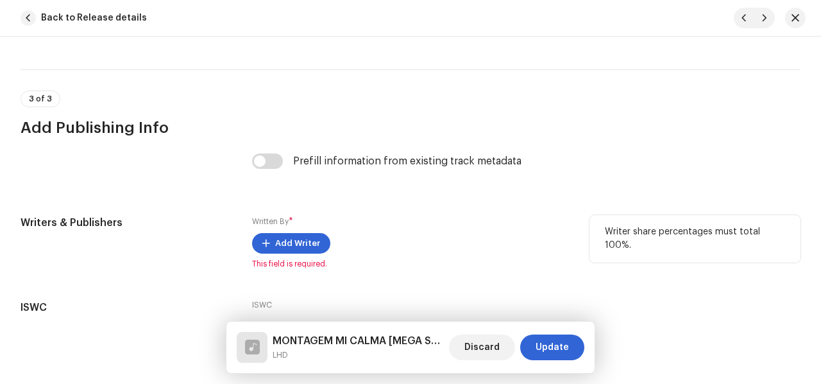
scroll to position [2613, 0]
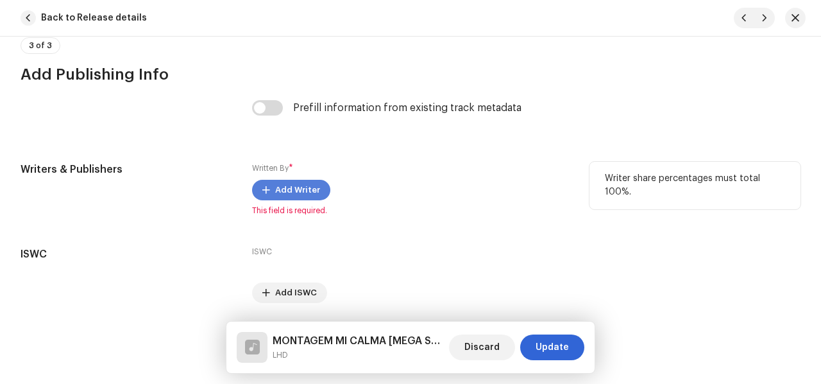
click at [276, 177] on span "Add Writer" at bounding box center [297, 190] width 45 height 26
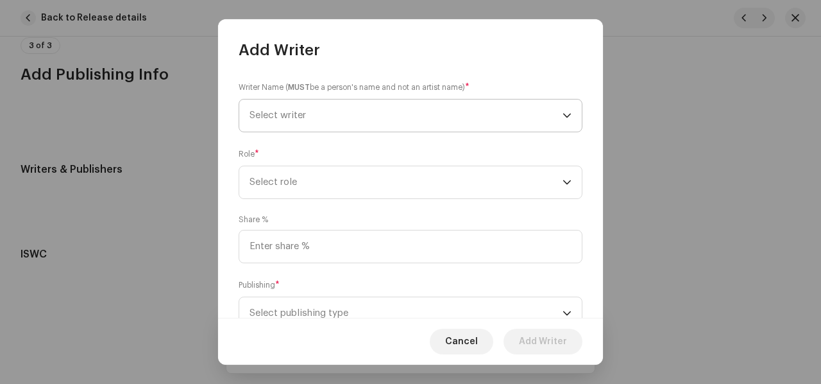
click at [459, 111] on span "Select writer" at bounding box center [406, 115] width 313 height 32
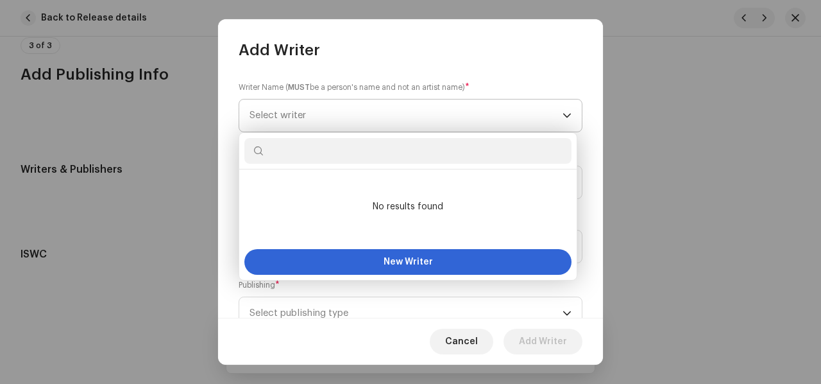
click at [505, 116] on span "Select writer" at bounding box center [406, 115] width 313 height 32
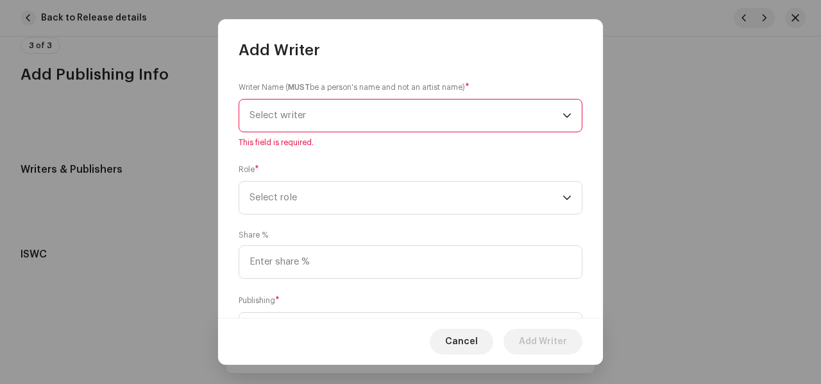
click at [504, 115] on span "Select writer" at bounding box center [406, 115] width 313 height 32
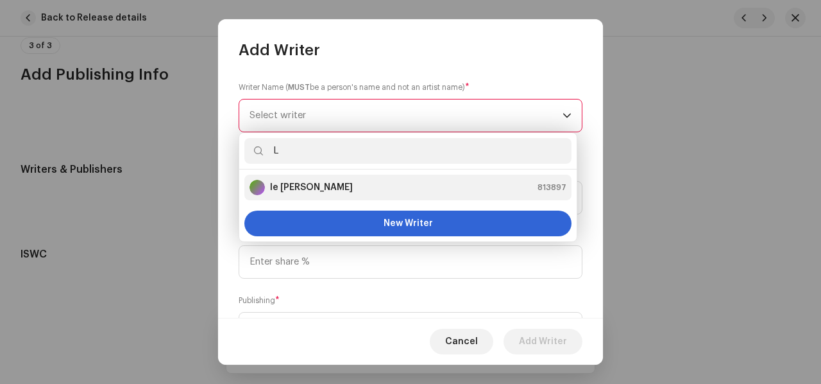
type input "L"
click at [328, 189] on div "le [PERSON_NAME] 813897" at bounding box center [408, 187] width 317 height 15
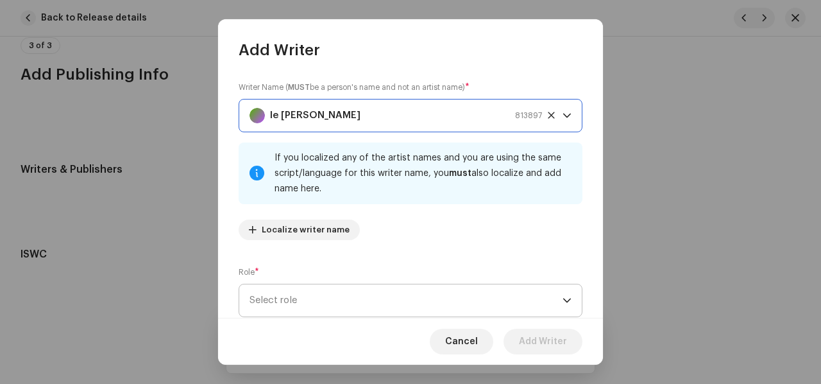
click at [340, 301] on span "Select role" at bounding box center [406, 300] width 313 height 32
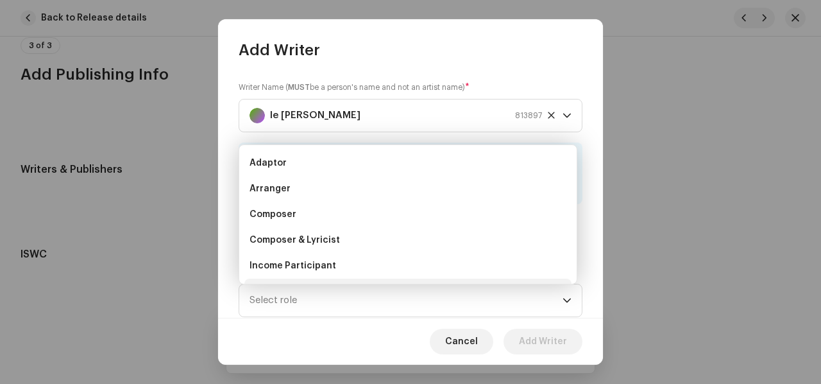
scroll to position [21, 0]
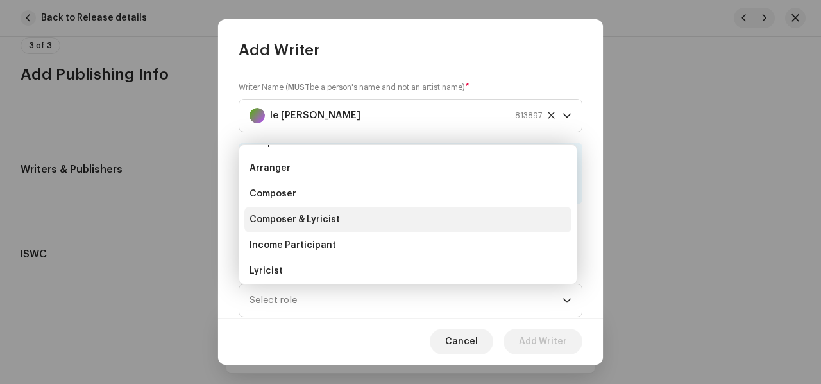
click at [348, 215] on li "Composer & Lyricist" at bounding box center [407, 220] width 327 height 26
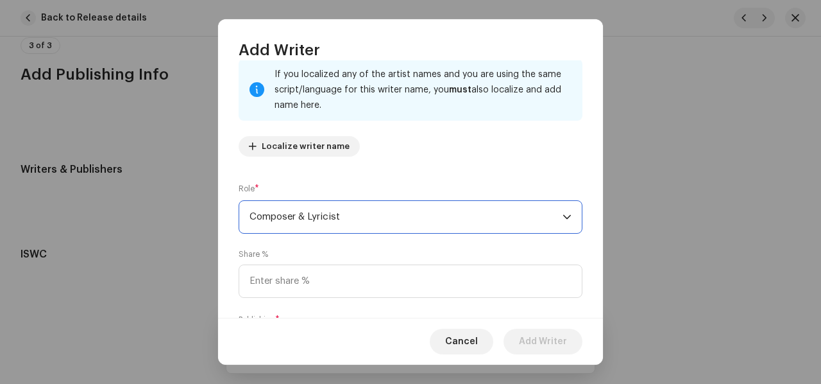
scroll to position [166, 0]
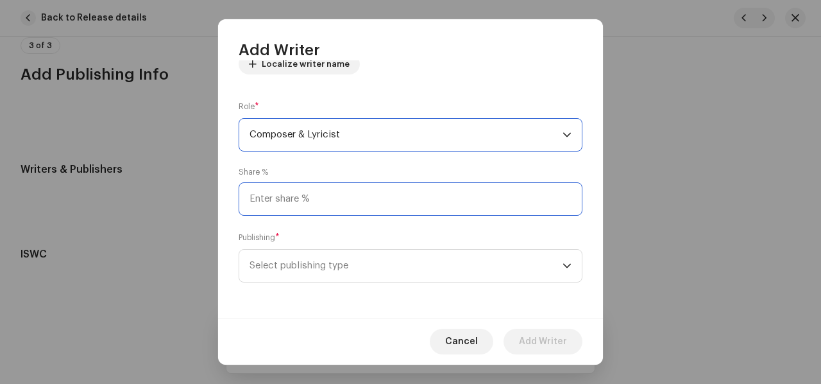
click at [358, 198] on input at bounding box center [411, 198] width 344 height 33
type input "100.00"
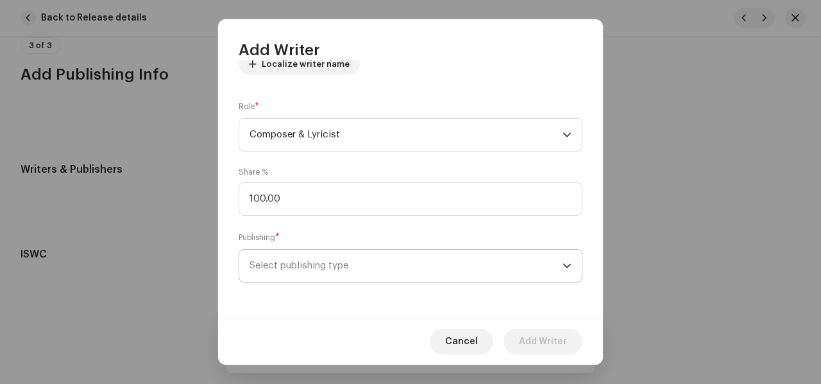
click at [330, 260] on span "Select publishing type" at bounding box center [406, 266] width 313 height 32
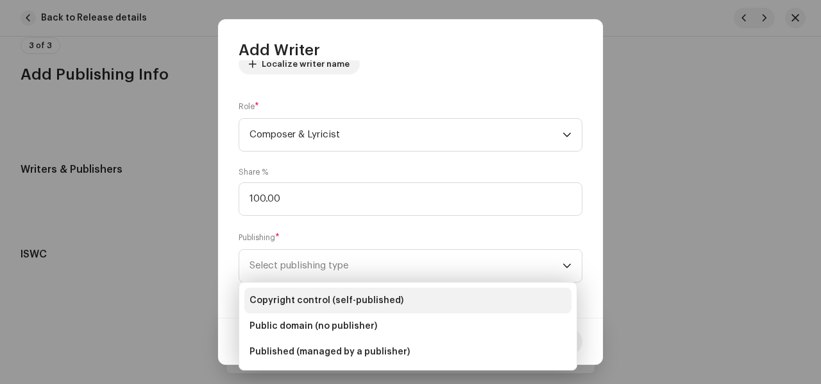
click at [328, 294] on span "Copyright control (self-published)" at bounding box center [327, 300] width 154 height 13
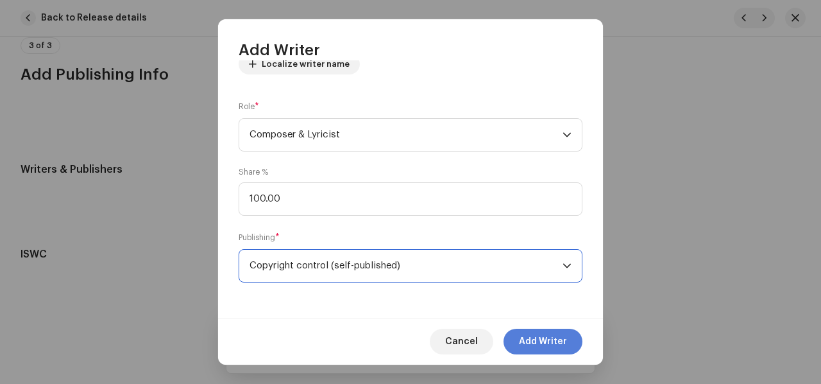
click at [551, 344] on span "Add Writer" at bounding box center [543, 341] width 48 height 26
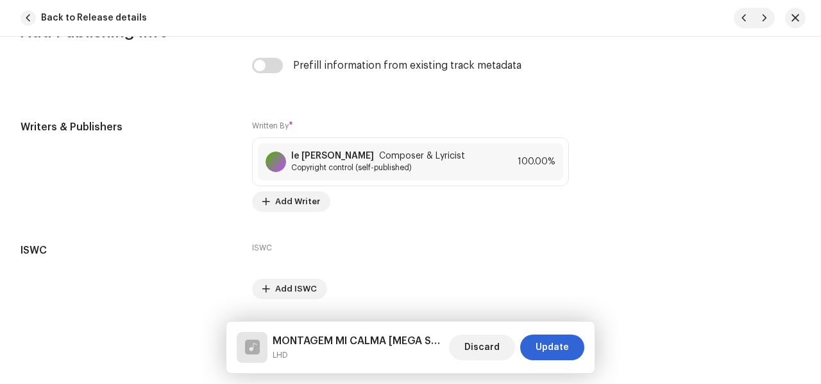
scroll to position [2675, 0]
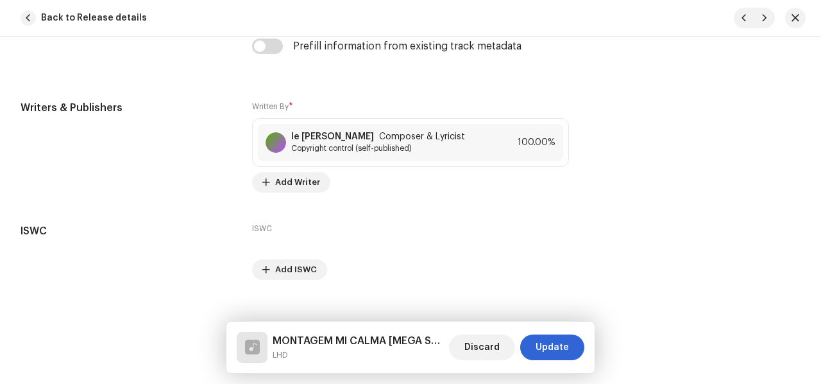
drag, startPoint x: 553, startPoint y: 346, endPoint x: 572, endPoint y: 236, distance: 111.4
click at [553, 346] on span "Update" at bounding box center [552, 347] width 33 height 26
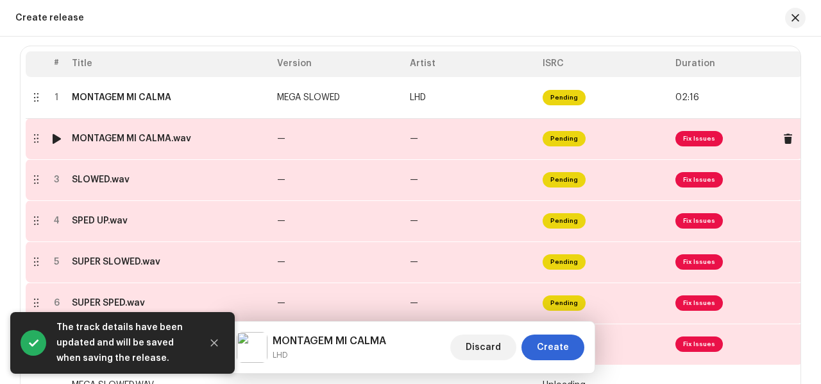
click at [440, 138] on td "—" at bounding box center [471, 138] width 133 height 41
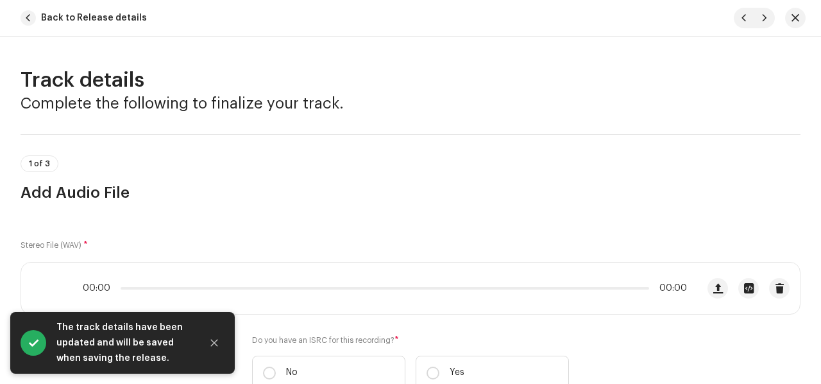
scroll to position [321, 0]
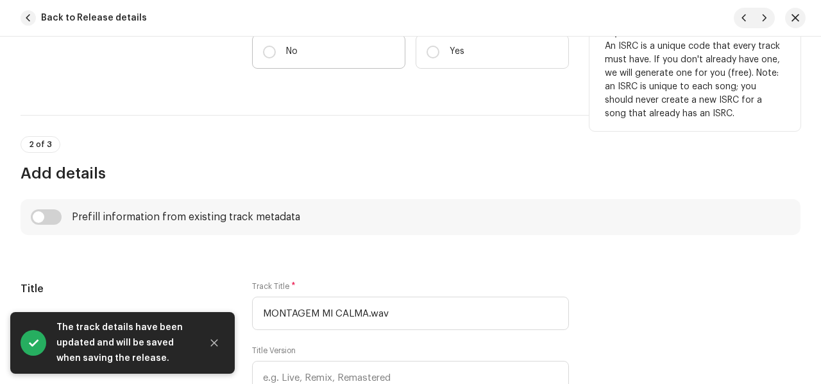
click at [295, 51] on p "No" at bounding box center [292, 51] width 12 height 13
click at [276, 51] on input "No" at bounding box center [269, 52] width 13 height 13
radio input "true"
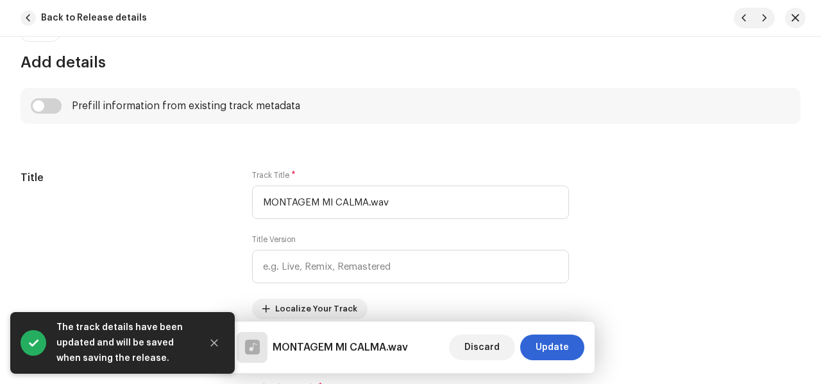
scroll to position [577, 0]
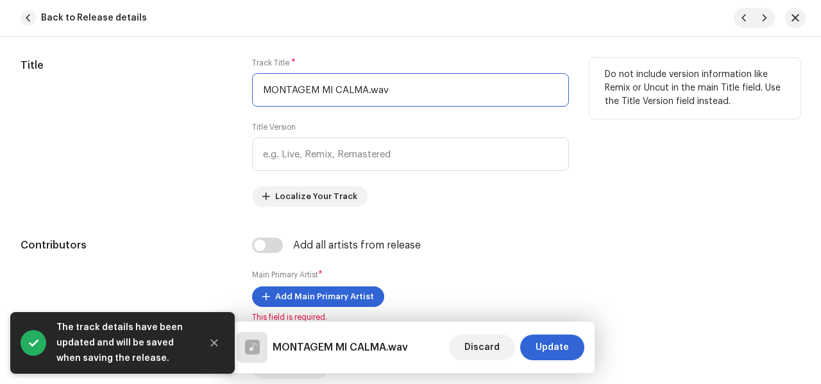
drag, startPoint x: 364, startPoint y: 87, endPoint x: 476, endPoint y: 106, distance: 113.2
click at [459, 103] on input "MONTAGEM MI CALMA.wav" at bounding box center [410, 89] width 317 height 33
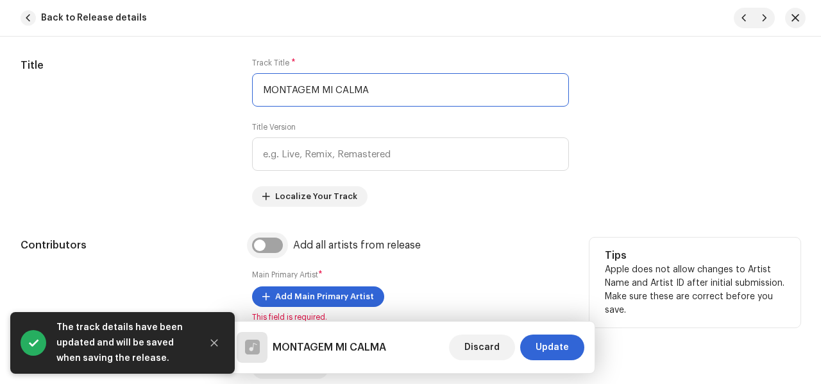
type input "MONTAGEM MI CALMA"
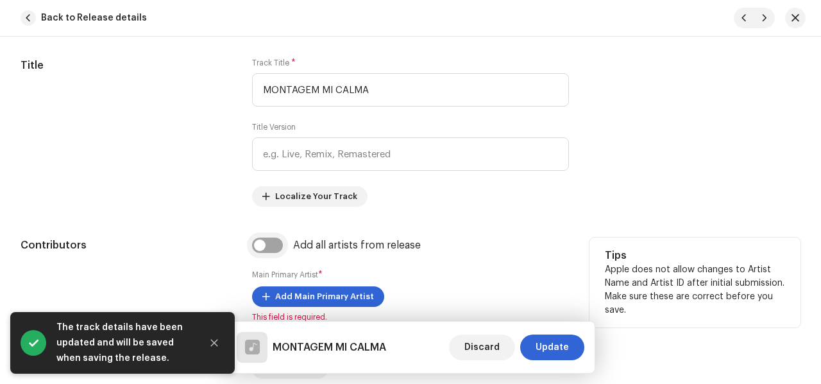
click at [276, 250] on input "checkbox" at bounding box center [267, 244] width 31 height 15
checkbox input "true"
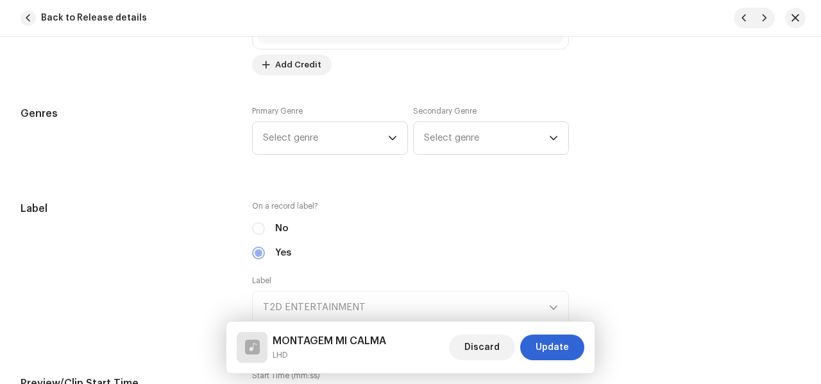
scroll to position [1155, 0]
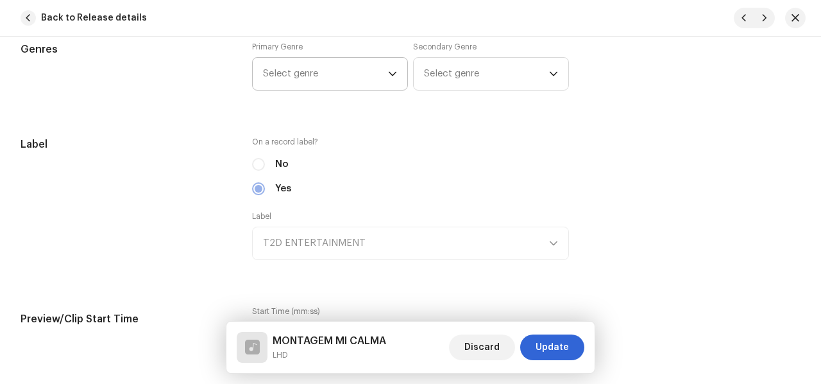
click at [388, 65] on div "dropdown trigger" at bounding box center [392, 74] width 9 height 32
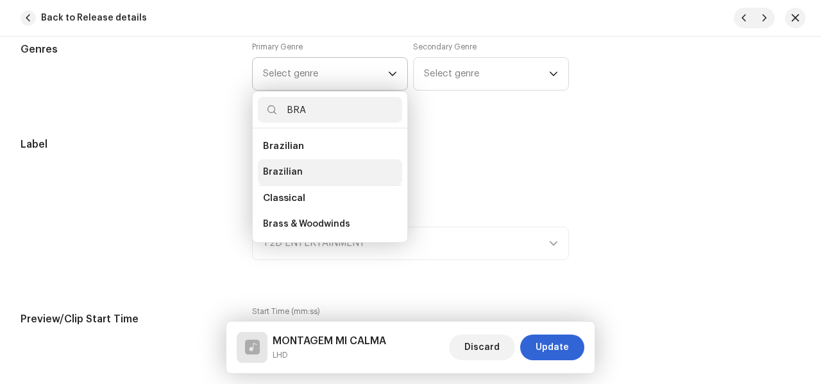
type input "BRA"
click at [321, 173] on li "Brazilian" at bounding box center [330, 172] width 144 height 26
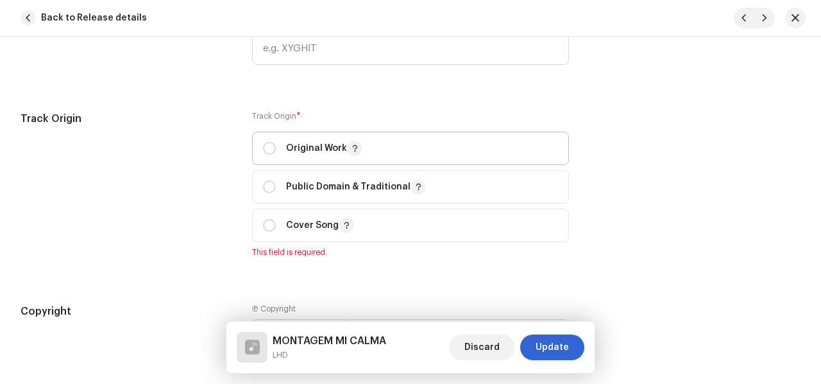
click at [276, 137] on span "Original Work" at bounding box center [410, 148] width 295 height 32
radio input "true"
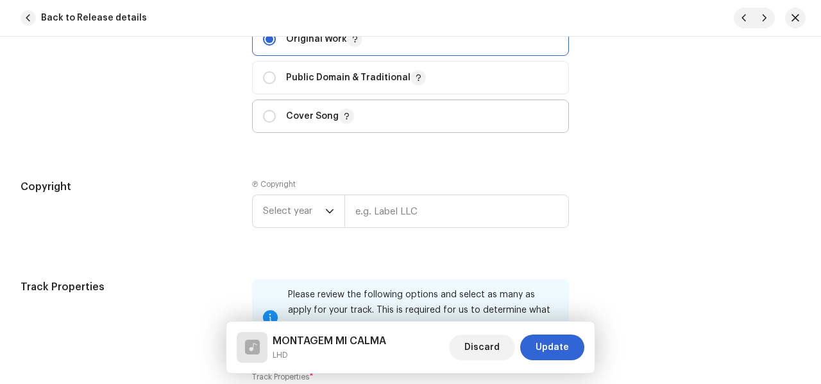
scroll to position [1796, 0]
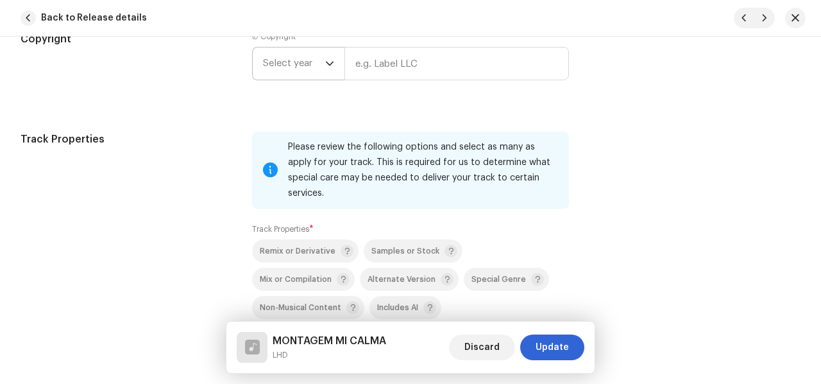
click at [328, 60] on icon "dropdown trigger" at bounding box center [329, 63] width 9 height 9
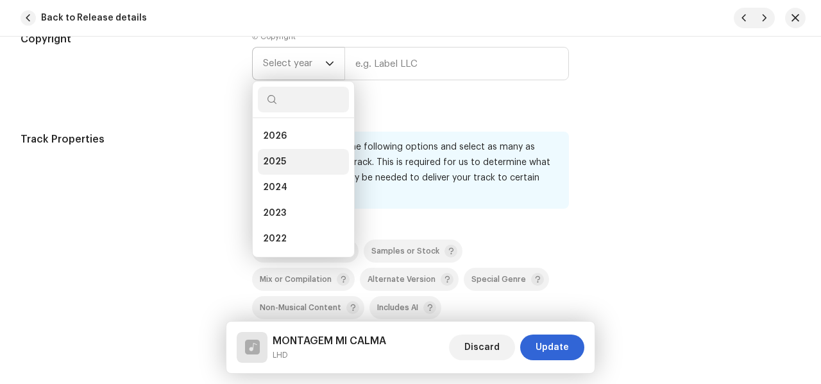
click at [293, 157] on li "2025" at bounding box center [303, 162] width 91 height 26
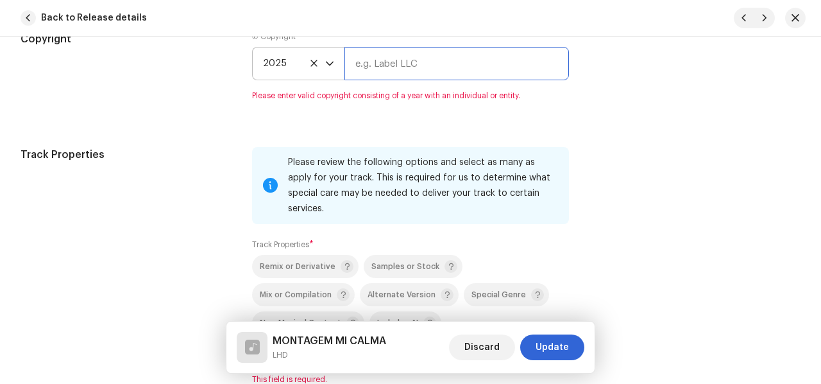
click at [369, 67] on input "text" at bounding box center [456, 63] width 225 height 33
type input "AP-XT"
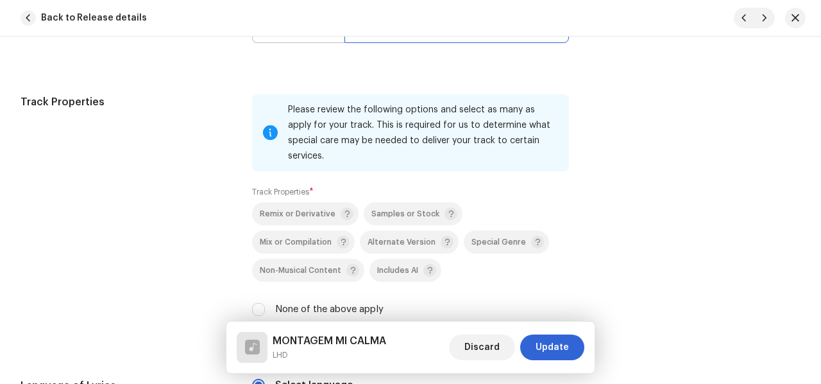
scroll to position [1989, 0]
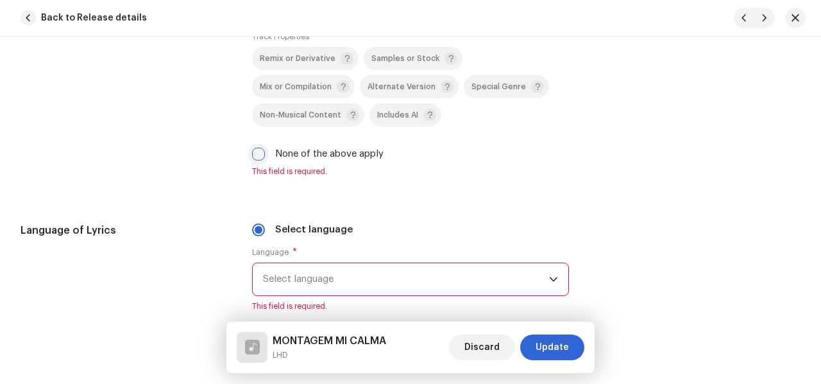
click at [256, 148] on input "None of the above apply" at bounding box center [258, 154] width 13 height 13
checkbox input "true"
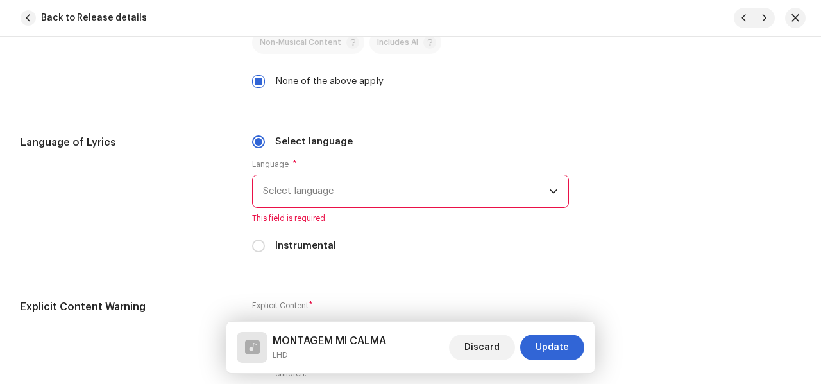
scroll to position [2117, 0]
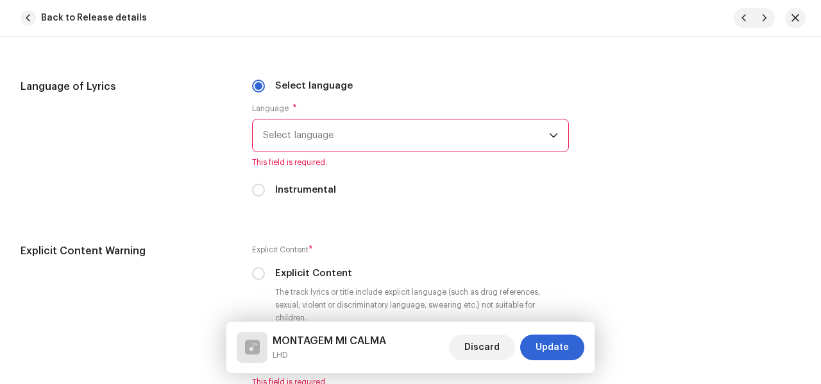
click at [379, 119] on span "Select language" at bounding box center [406, 135] width 286 height 32
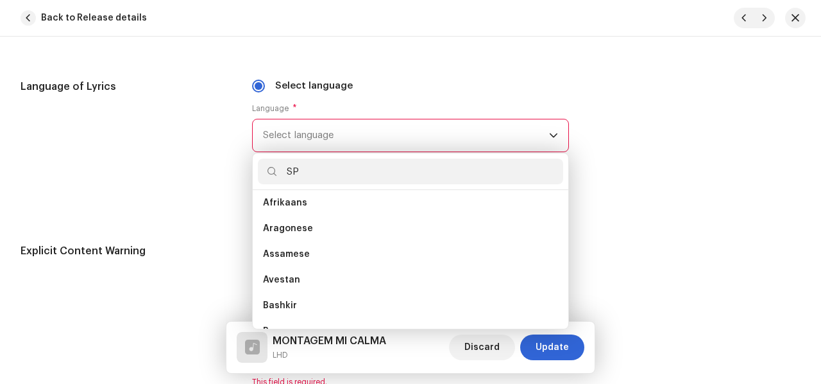
scroll to position [0, 0]
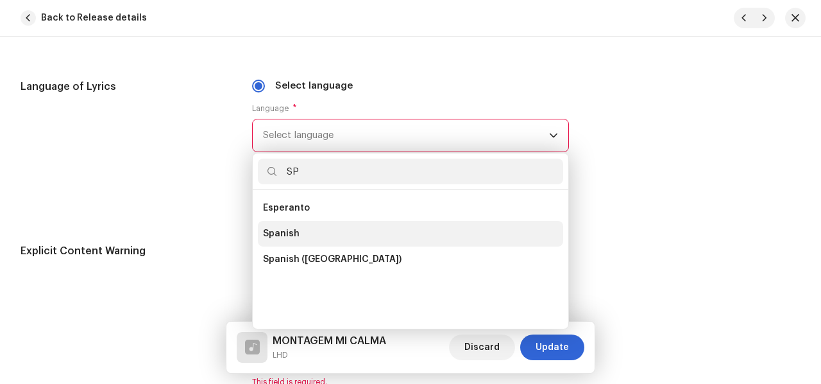
type input "SP"
click at [294, 227] on span "Spanish" at bounding box center [281, 233] width 37 height 13
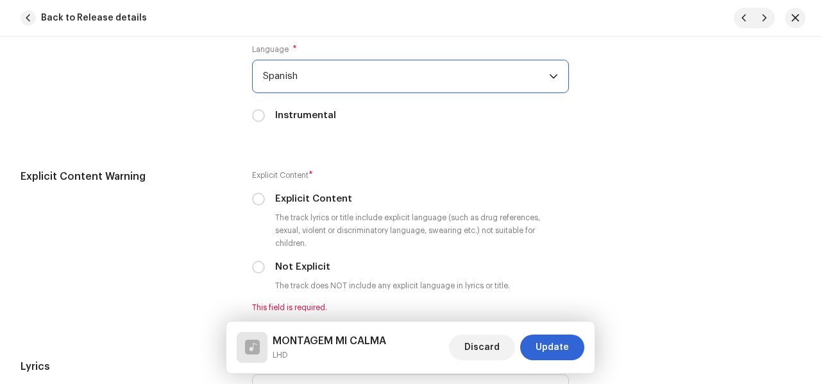
scroll to position [2245, 0]
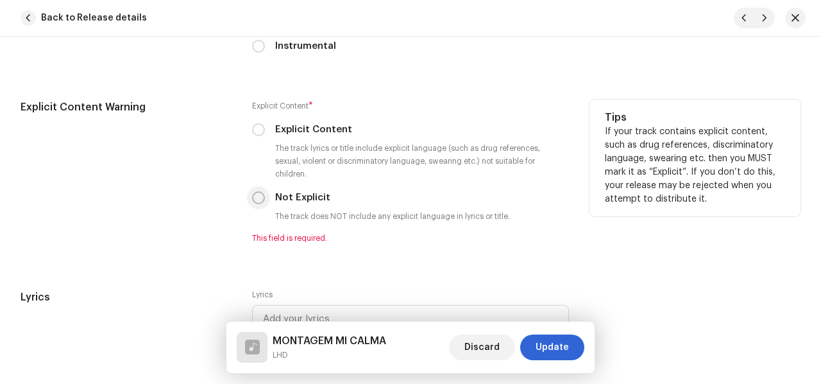
click at [260, 191] on input "Not Explicit" at bounding box center [258, 197] width 13 height 13
radio input "true"
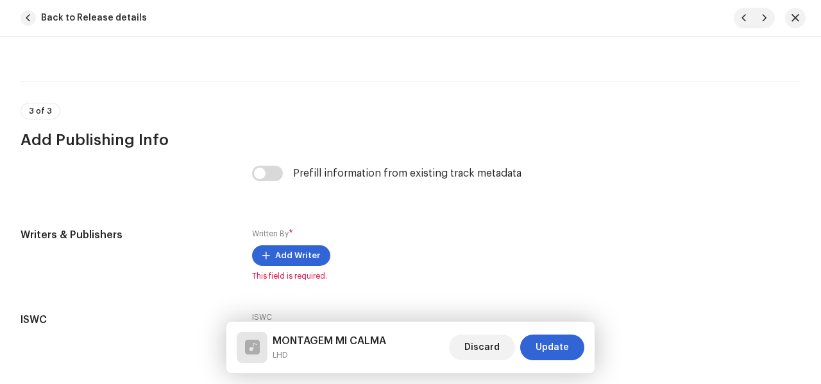
scroll to position [2566, 0]
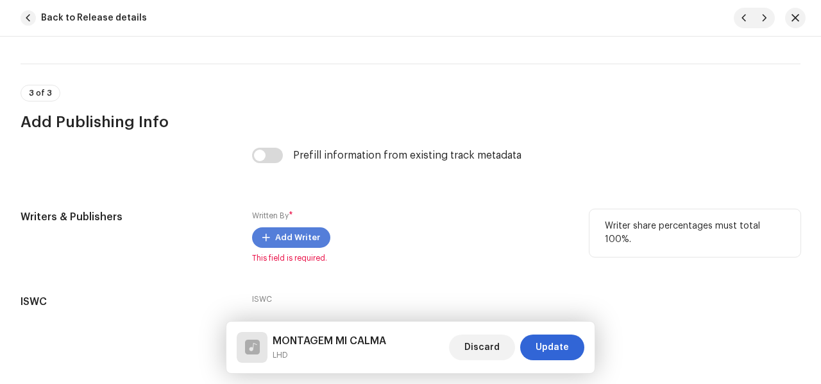
click at [278, 225] on span "Add Writer" at bounding box center [297, 238] width 45 height 26
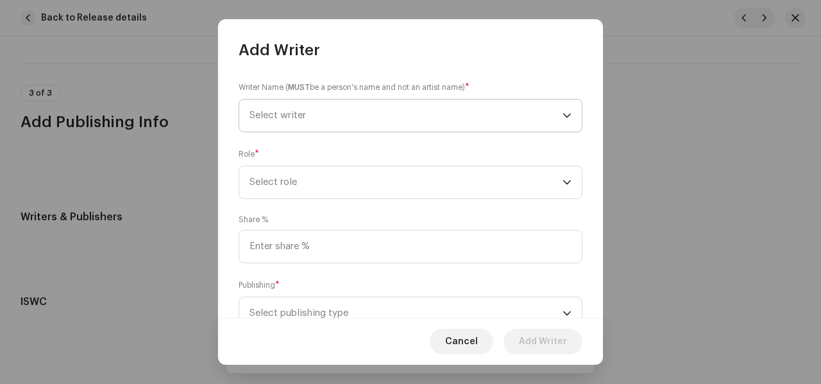
click at [502, 110] on span "Select writer" at bounding box center [406, 115] width 313 height 32
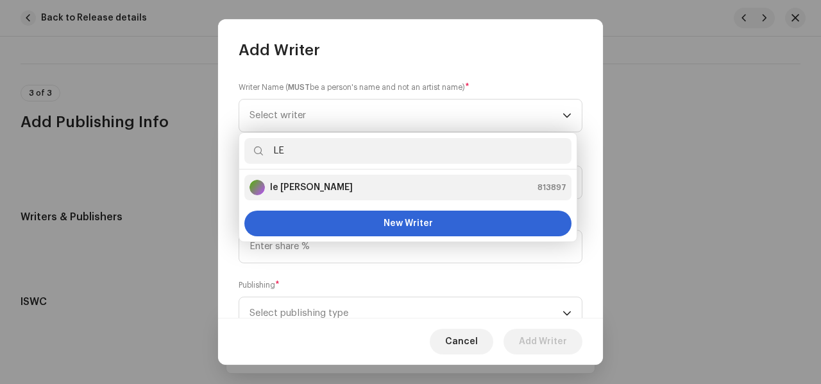
type input "LE"
drag, startPoint x: 318, startPoint y: 177, endPoint x: 323, endPoint y: 182, distance: 6.8
click at [318, 178] on li "le [PERSON_NAME] 813897" at bounding box center [407, 187] width 327 height 26
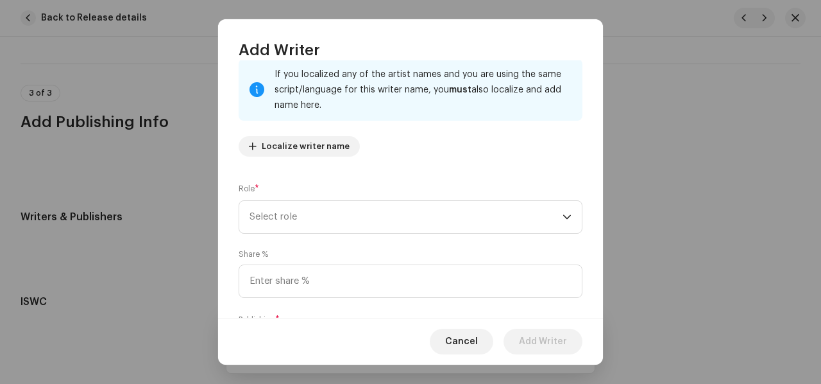
scroll to position [128, 0]
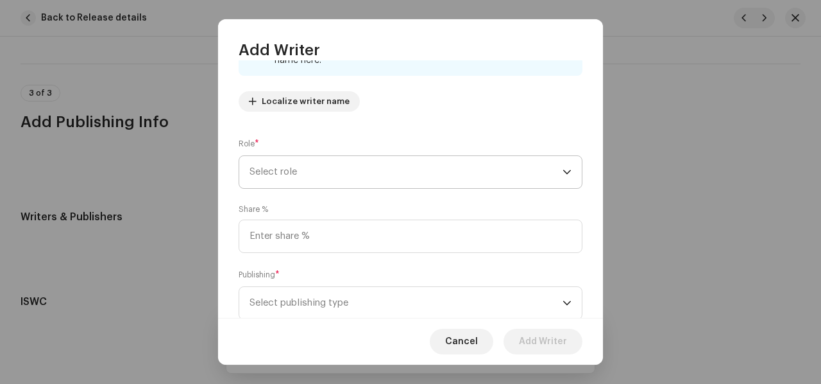
click at [324, 174] on span "Select role" at bounding box center [406, 172] width 313 height 32
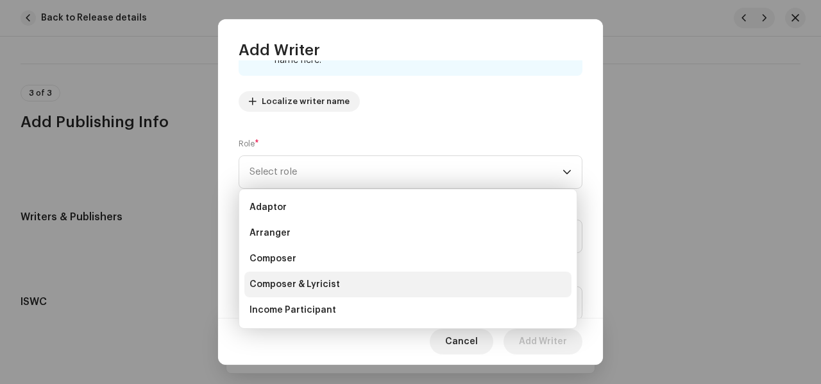
click at [293, 279] on span "Composer & Lyricist" at bounding box center [295, 284] width 90 height 13
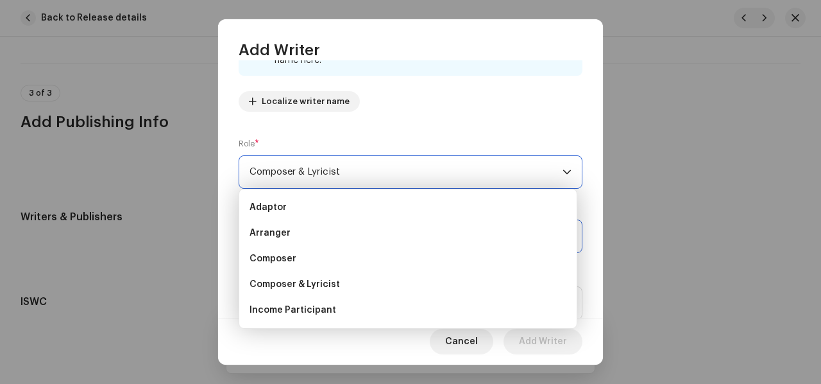
click at [318, 231] on input at bounding box center [411, 235] width 344 height 33
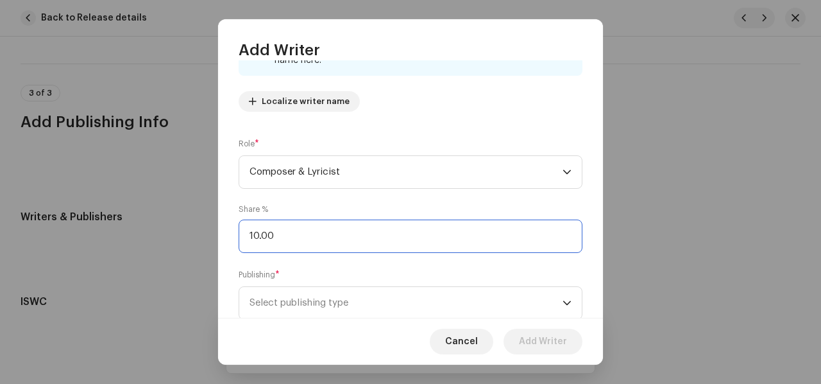
type input "100.00"
click at [291, 301] on span "Select publishing type" at bounding box center [406, 303] width 313 height 32
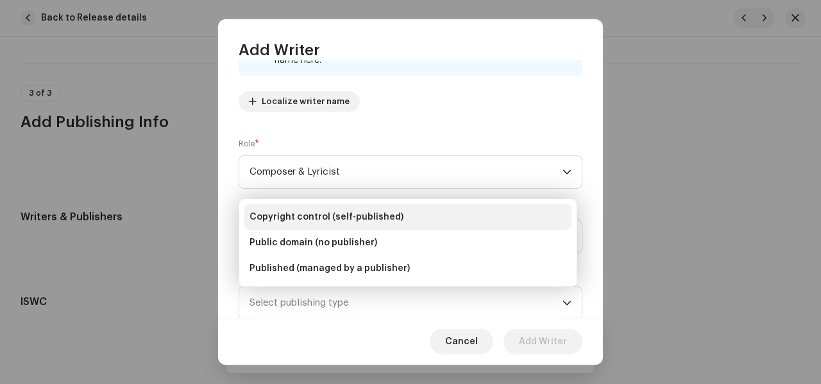
click at [359, 222] on span "Copyright control (self-published)" at bounding box center [327, 216] width 154 height 13
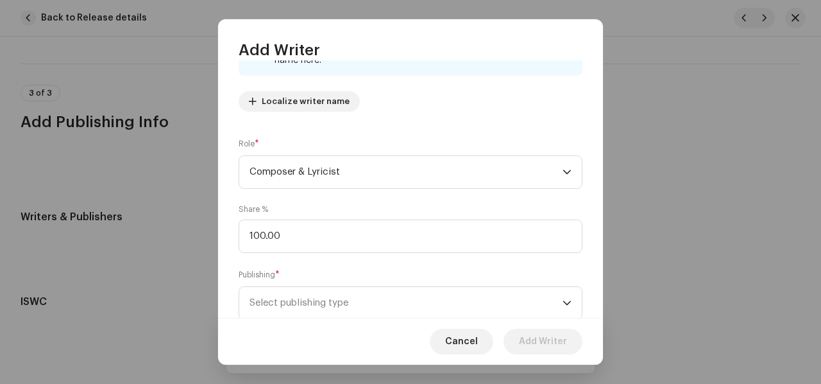
scroll to position [130, 0]
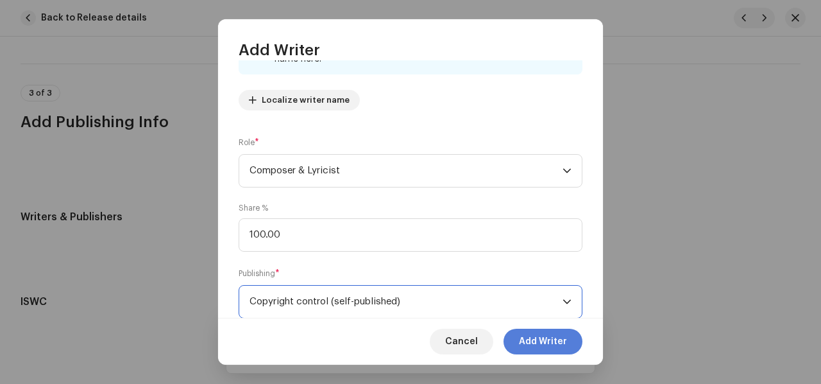
click at [564, 334] on span "Add Writer" at bounding box center [543, 341] width 48 height 26
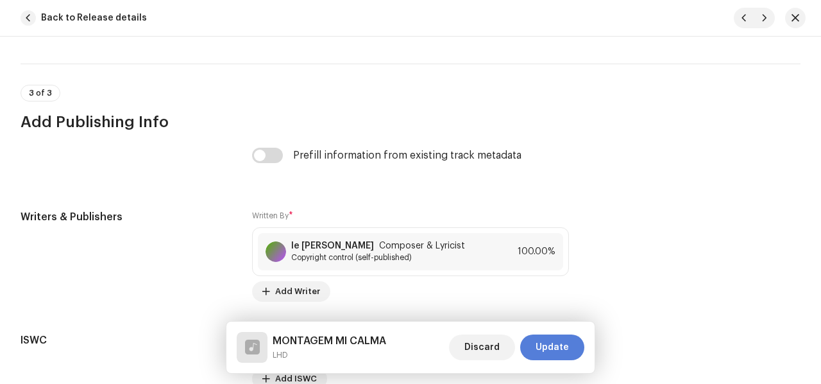
click at [542, 337] on span "Update" at bounding box center [552, 347] width 33 height 26
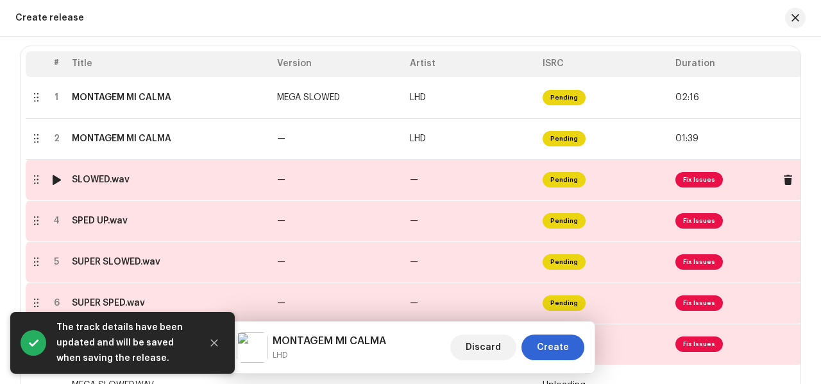
click at [491, 176] on td "—" at bounding box center [471, 179] width 133 height 41
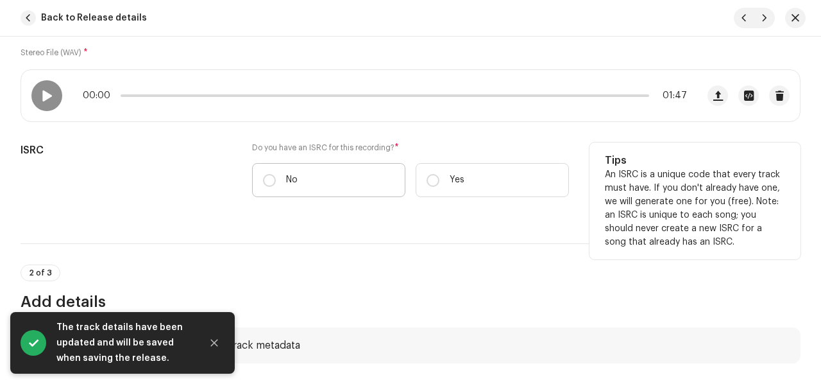
click at [341, 182] on label "No" at bounding box center [328, 180] width 153 height 34
click at [276, 182] on input "No" at bounding box center [269, 180] width 13 height 13
radio input "true"
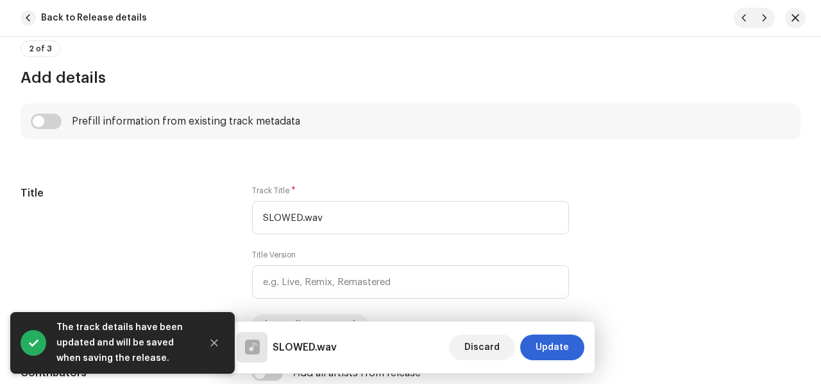
scroll to position [513, 0]
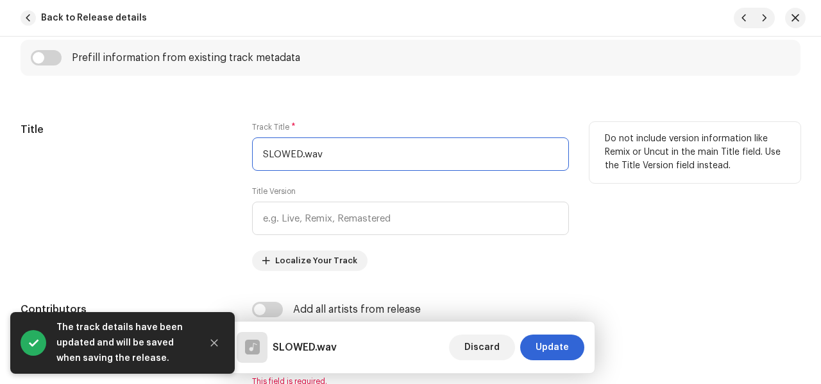
drag, startPoint x: 298, startPoint y: 156, endPoint x: 375, endPoint y: 158, distance: 76.4
click at [373, 158] on input "SLOWED.wav" at bounding box center [410, 153] width 317 height 33
drag, startPoint x: 303, startPoint y: 148, endPoint x: 230, endPoint y: 146, distance: 73.2
click at [230, 146] on div "Title Track Title * SLOWED Title Version Localize Your Track Do not include ver…" at bounding box center [411, 196] width 780 height 149
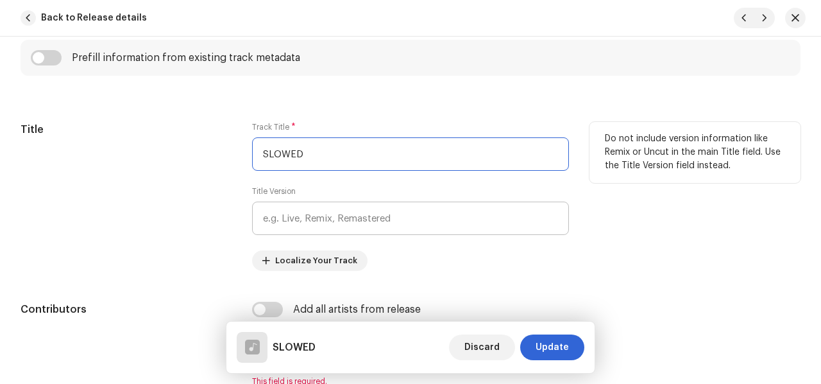
type input "SLOWED"
click at [316, 220] on input "text" at bounding box center [410, 217] width 317 height 33
paste input "SLOWED"
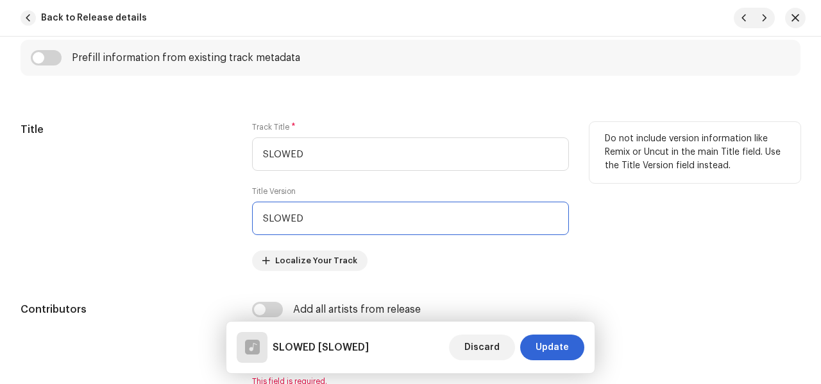
type input "SLOWED"
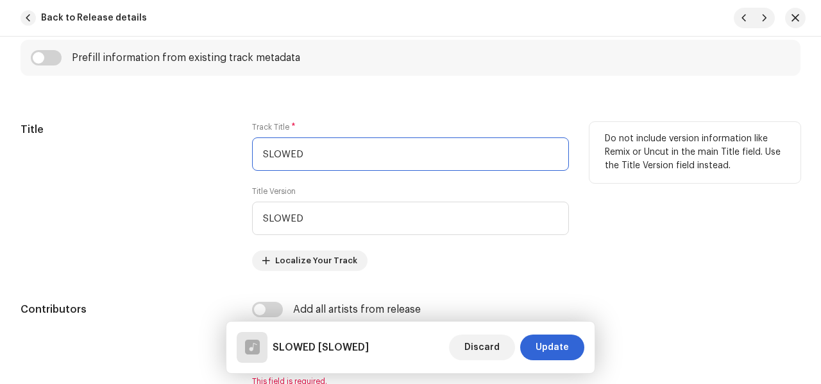
drag, startPoint x: 313, startPoint y: 146, endPoint x: 213, endPoint y: 148, distance: 100.1
click at [171, 135] on div "Title Track Title * SLOWED Title Version SLOWED Localize Your Track Do not incl…" at bounding box center [411, 196] width 780 height 149
paste input "MONTAGEM MI CALMA"
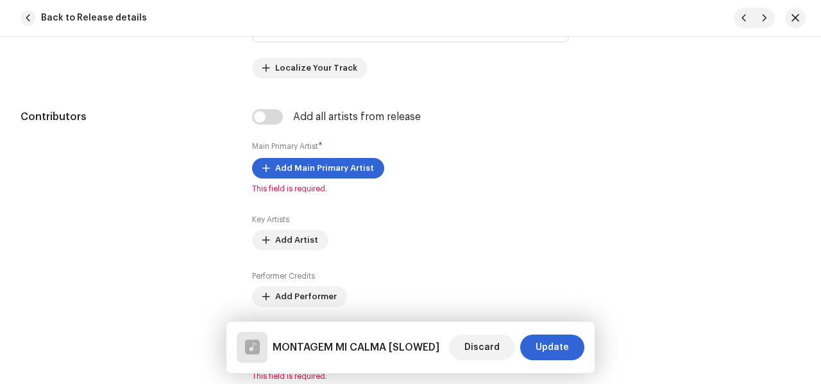
type input "MONTAGEM MI CALMA"
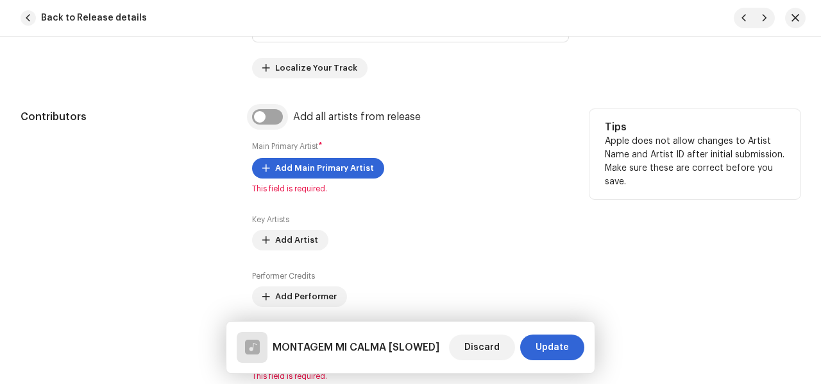
click at [278, 114] on input "checkbox" at bounding box center [267, 116] width 31 height 15
checkbox input "true"
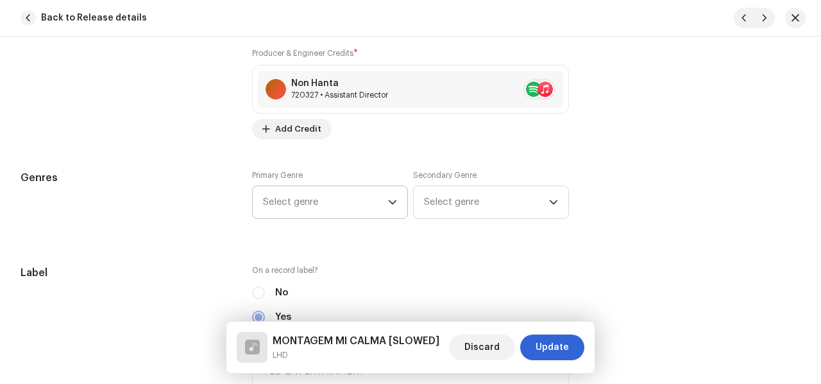
click at [339, 196] on span "Select genre" at bounding box center [325, 202] width 125 height 32
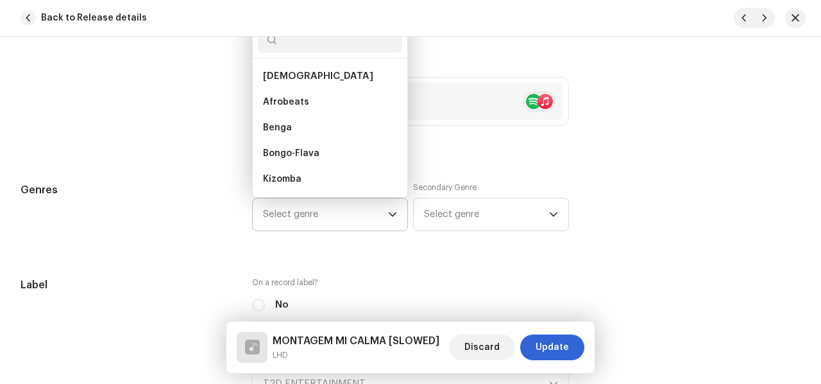
scroll to position [0, 0]
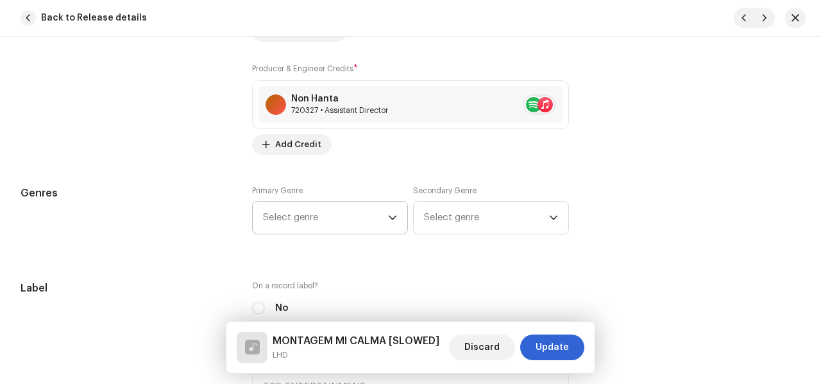
click at [337, 210] on span "Select genre" at bounding box center [325, 217] width 125 height 32
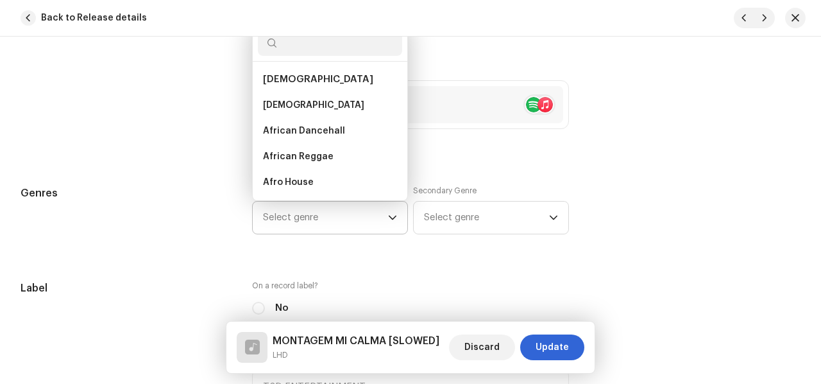
scroll to position [1010, 0]
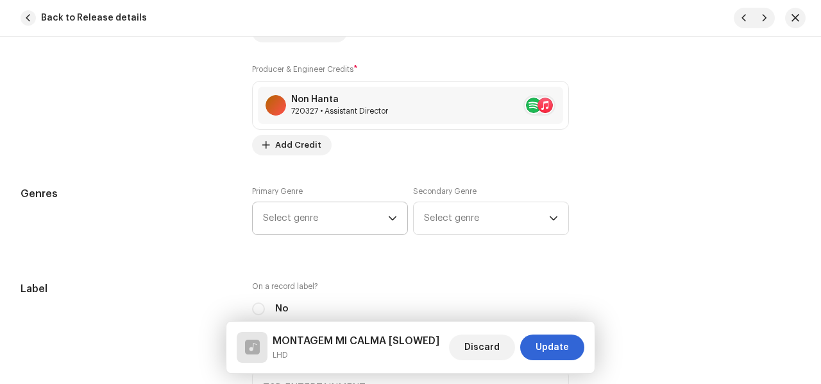
click at [337, 210] on span "Select genre" at bounding box center [325, 218] width 125 height 32
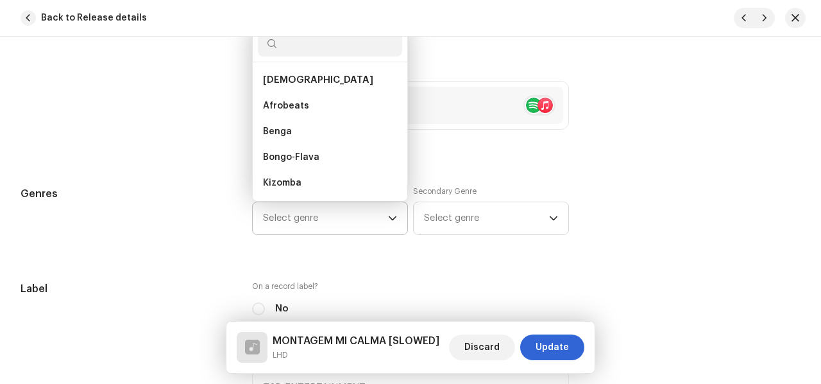
scroll to position [1010, 0]
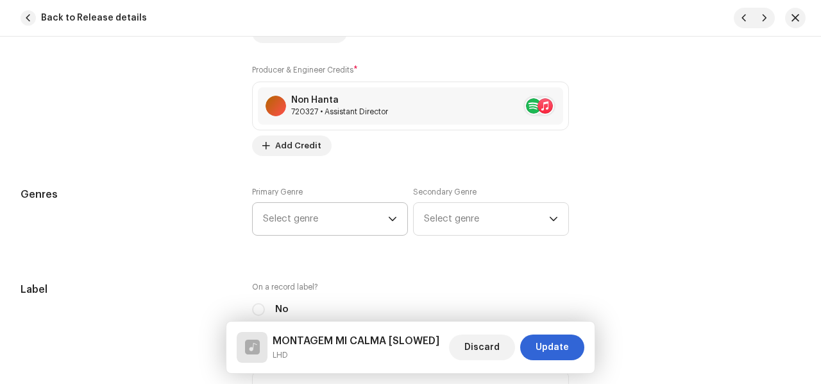
click at [291, 223] on span "Select genre" at bounding box center [325, 219] width 125 height 32
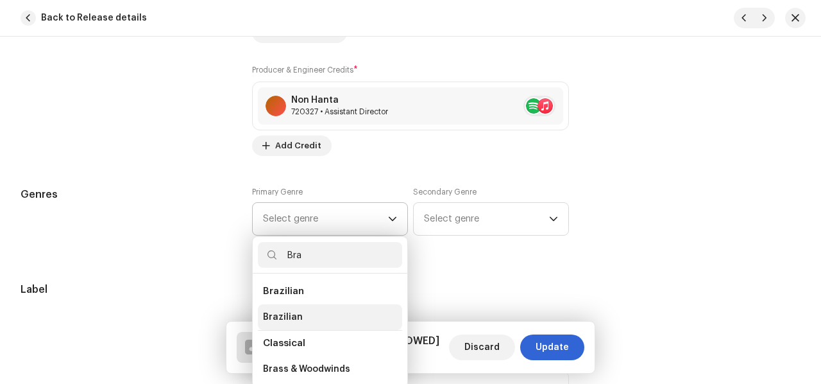
type input "Bra"
click at [276, 316] on span "Brazilian" at bounding box center [283, 316] width 40 height 13
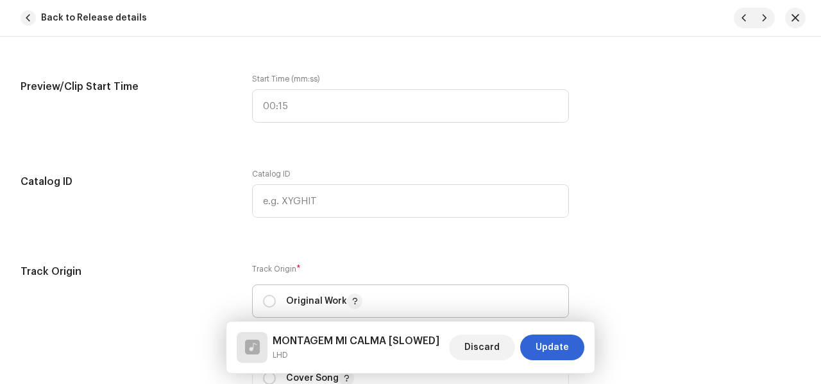
scroll to position [1587, 0]
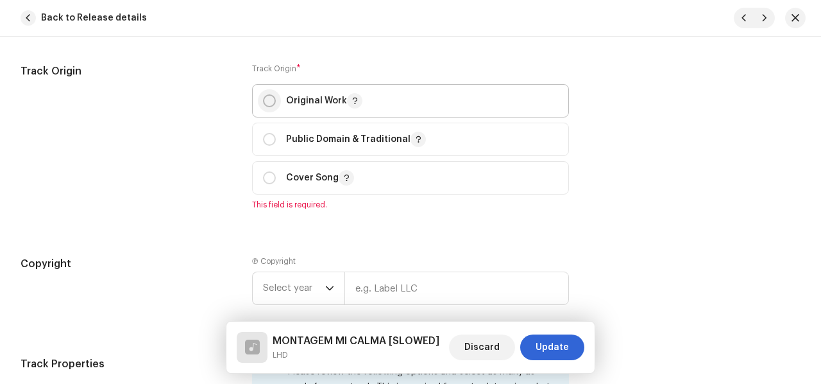
click at [271, 98] on input "radio" at bounding box center [269, 100] width 13 height 13
radio input "true"
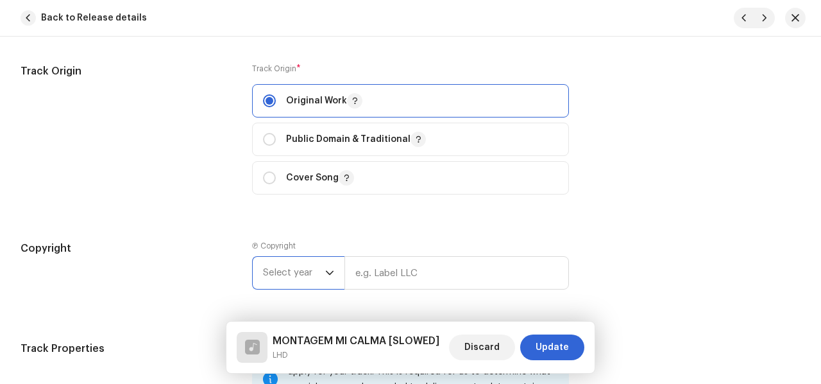
click at [310, 273] on span "Select year" at bounding box center [294, 273] width 62 height 32
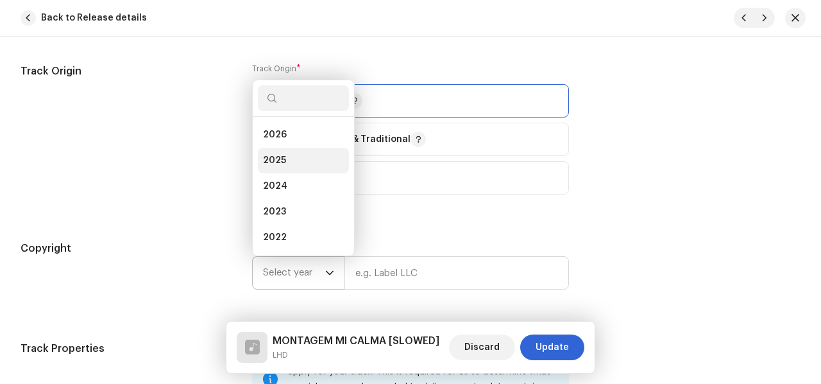
click at [296, 149] on li "2025" at bounding box center [303, 161] width 91 height 26
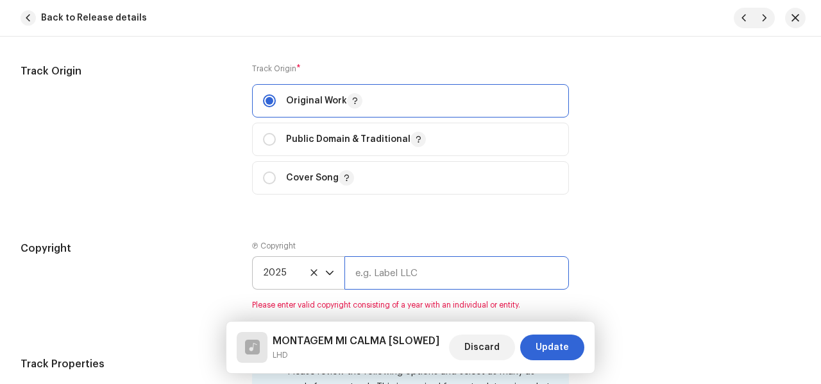
click at [383, 270] on input "text" at bounding box center [456, 272] width 225 height 33
type input "AP-XT"
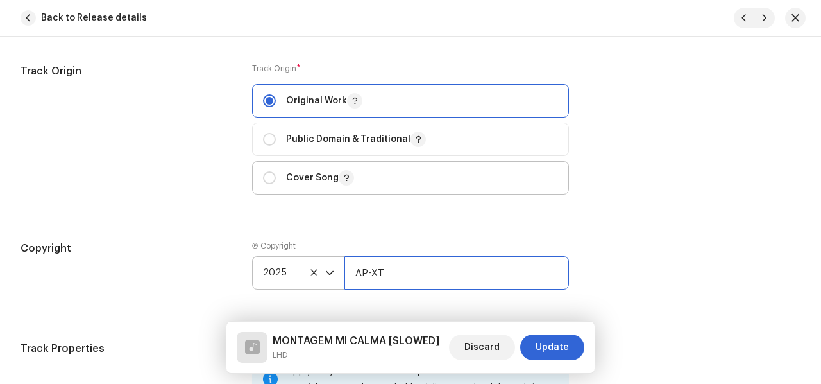
scroll to position [1844, 0]
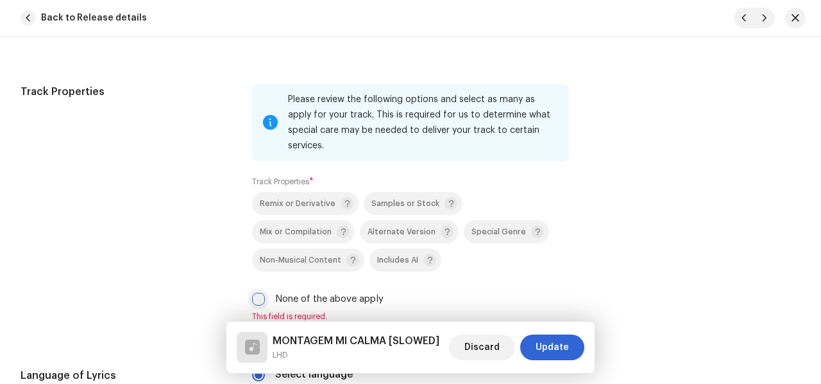
click at [258, 293] on input "None of the above apply" at bounding box center [258, 299] width 13 height 13
checkbox input "true"
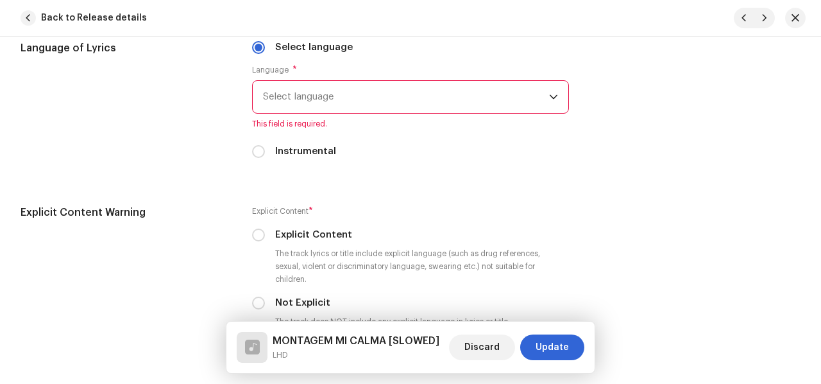
scroll to position [2164, 0]
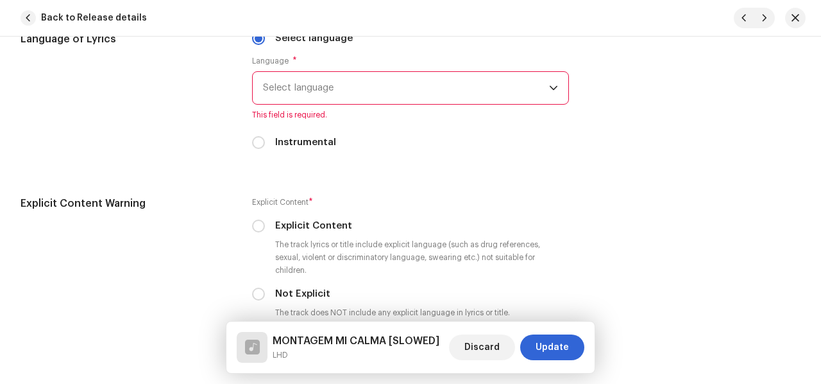
click at [318, 72] on span "Select language" at bounding box center [406, 88] width 286 height 32
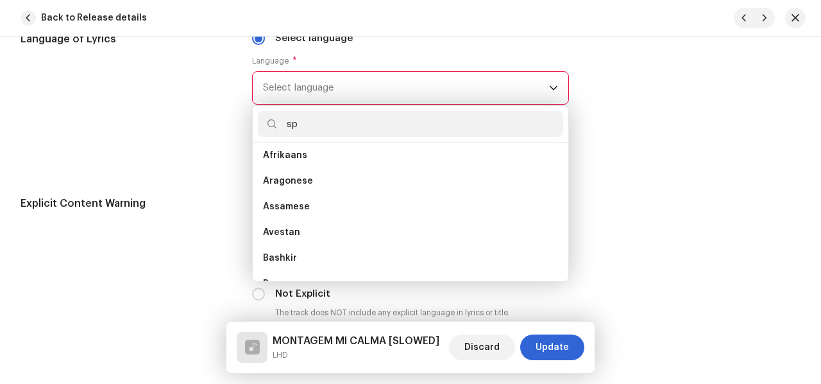
scroll to position [0, 0]
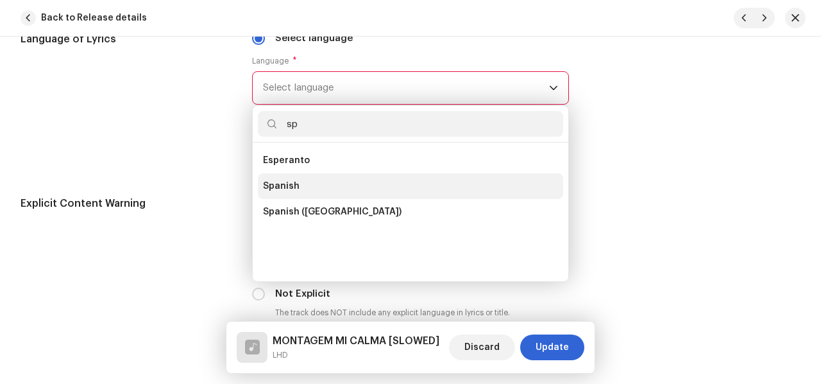
type input "sp"
click at [293, 180] on span "Spanish" at bounding box center [281, 186] width 37 height 13
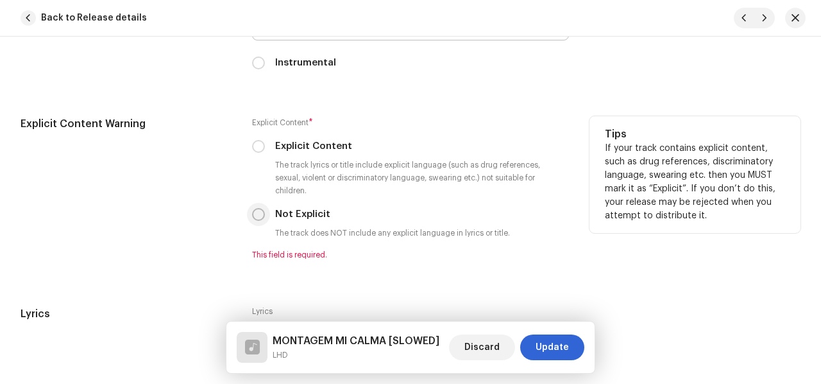
click at [257, 208] on input "Not Explicit" at bounding box center [258, 214] width 13 height 13
radio input "true"
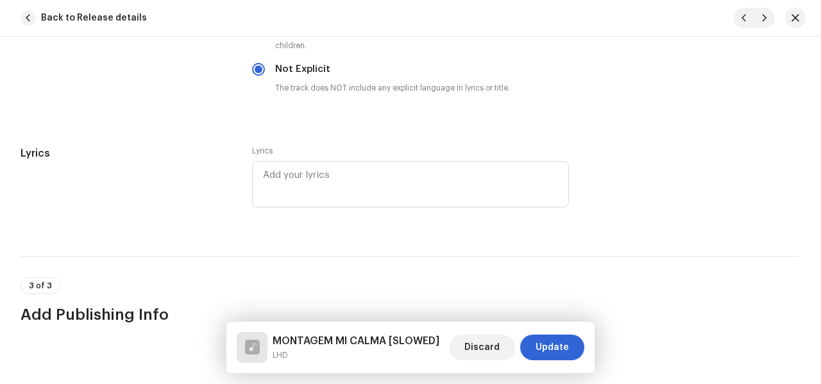
scroll to position [2485, 0]
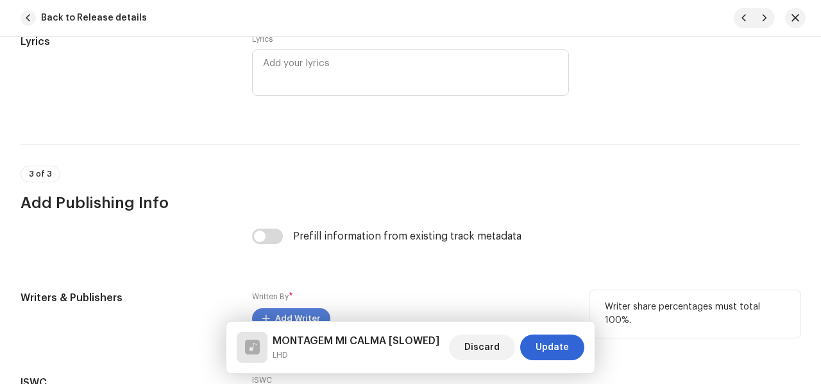
click at [272, 308] on button "Add Writer" at bounding box center [291, 318] width 78 height 21
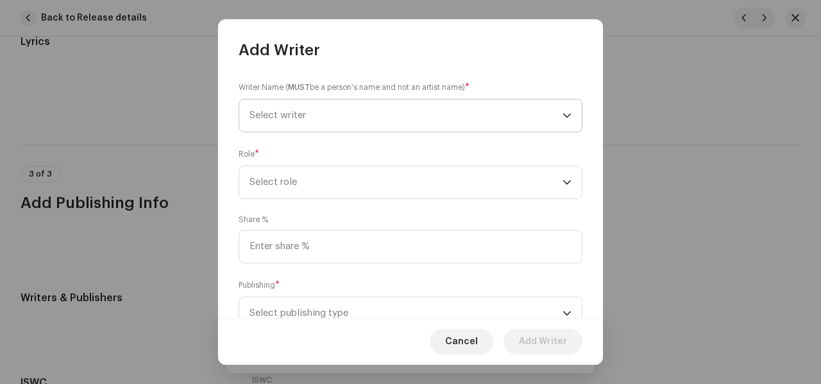
click at [474, 111] on span "Select writer" at bounding box center [406, 115] width 313 height 32
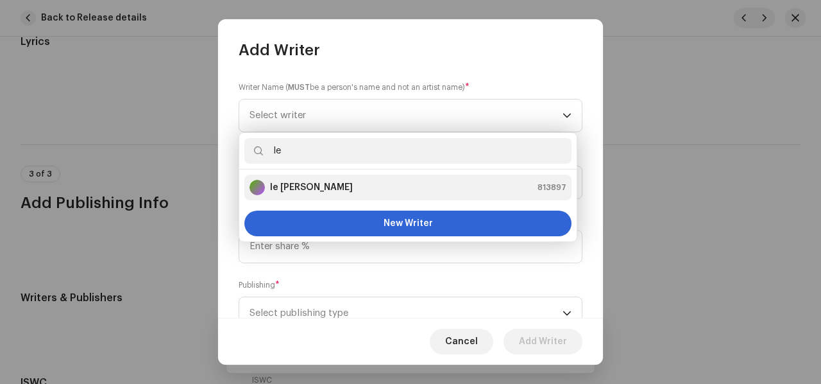
type input "le"
click at [314, 188] on div "le [PERSON_NAME] 813897" at bounding box center [408, 187] width 317 height 15
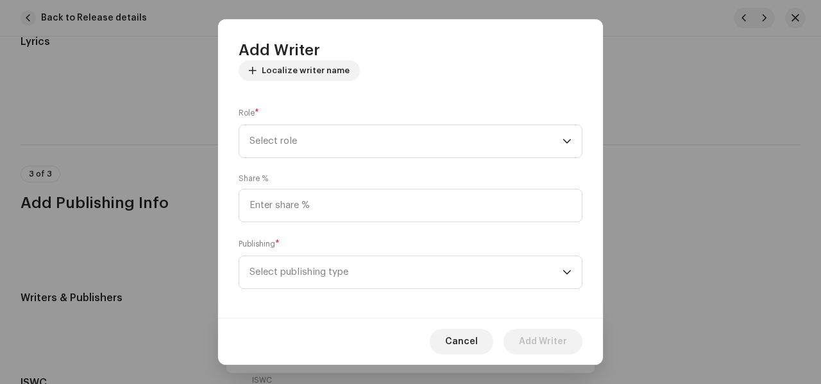
scroll to position [166, 0]
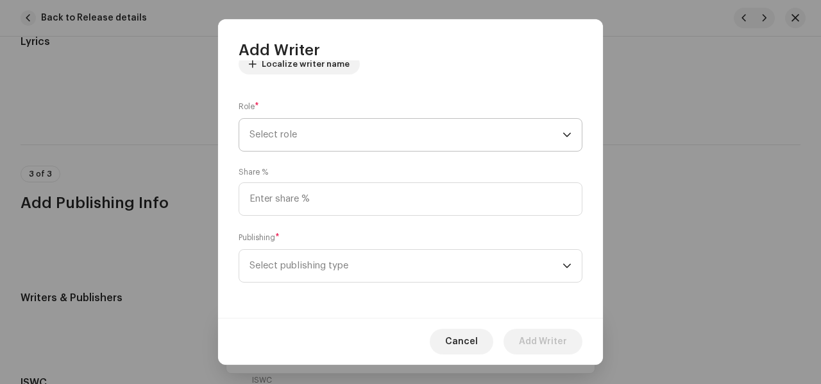
click at [337, 127] on span "Select role" at bounding box center [406, 135] width 313 height 32
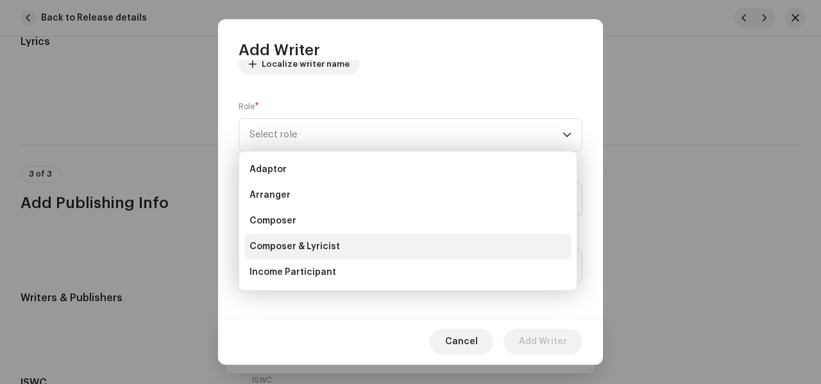
click at [303, 245] on span "Composer & Lyricist" at bounding box center [295, 246] width 90 height 13
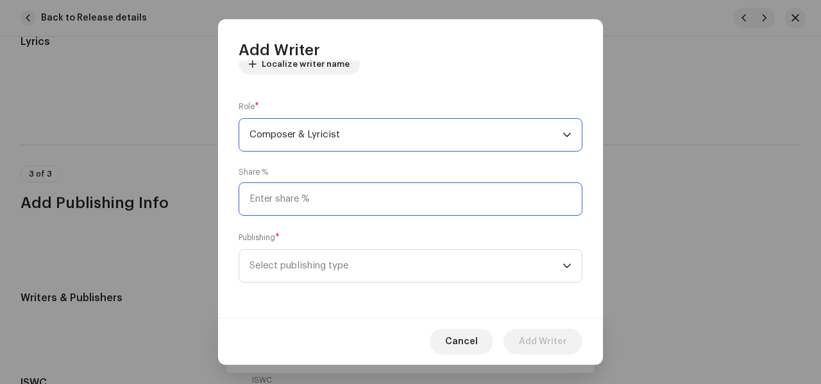
click at [312, 199] on input at bounding box center [411, 198] width 344 height 33
type input "100.00"
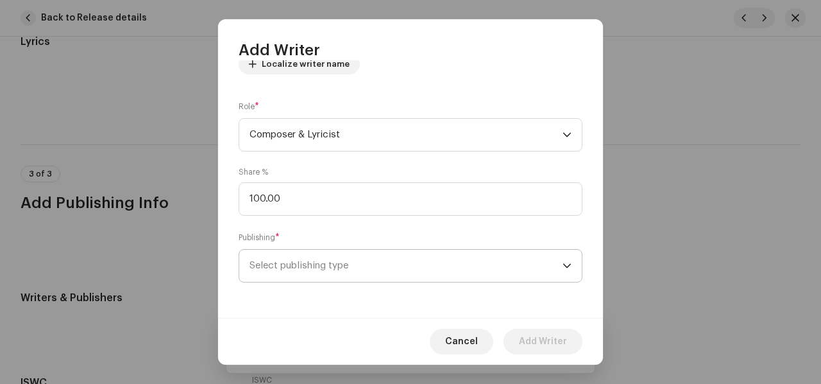
click at [307, 264] on span "Select publishing type" at bounding box center [406, 266] width 313 height 32
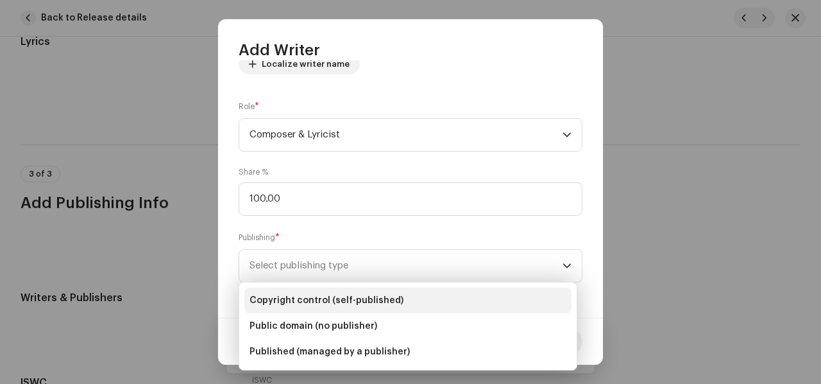
click at [317, 301] on span "Copyright control (self-published)" at bounding box center [327, 300] width 154 height 13
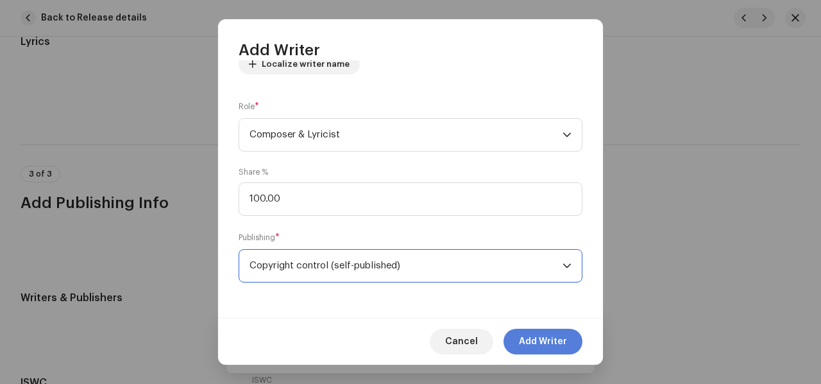
click at [534, 338] on span "Add Writer" at bounding box center [543, 341] width 48 height 26
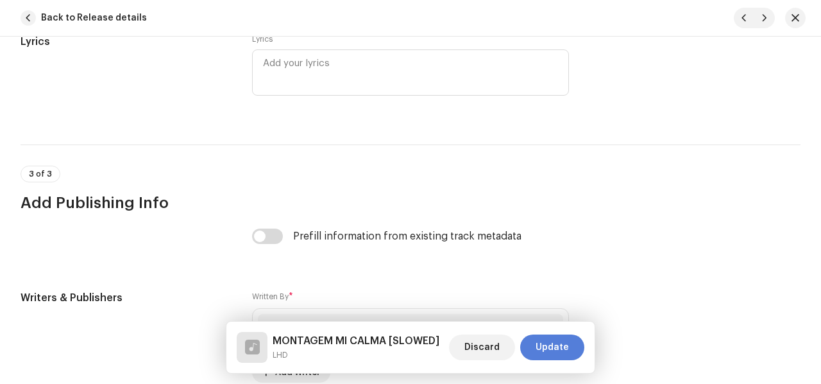
click at [551, 346] on span "Update" at bounding box center [552, 347] width 33 height 26
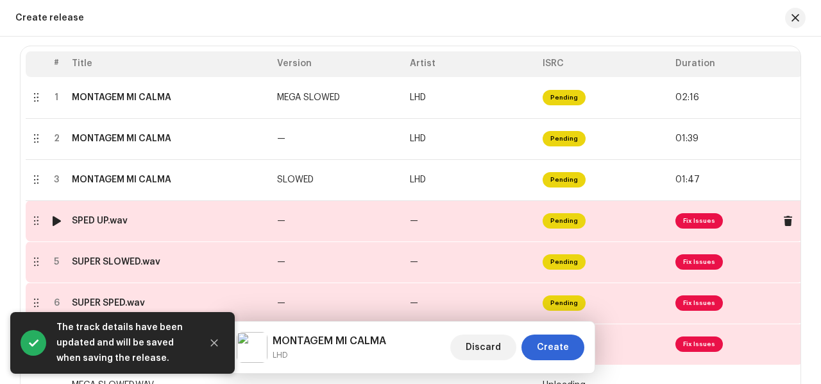
click at [597, 226] on td "Pending" at bounding box center [604, 220] width 133 height 41
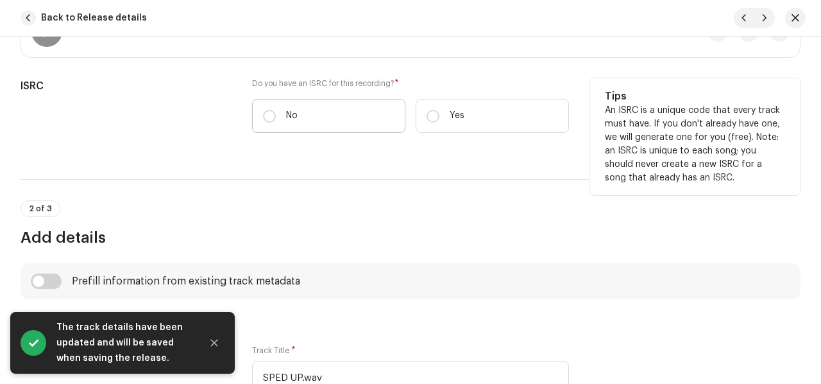
click at [301, 106] on label "No" at bounding box center [328, 116] width 153 height 34
click at [276, 110] on input "No" at bounding box center [269, 116] width 13 height 13
radio input "true"
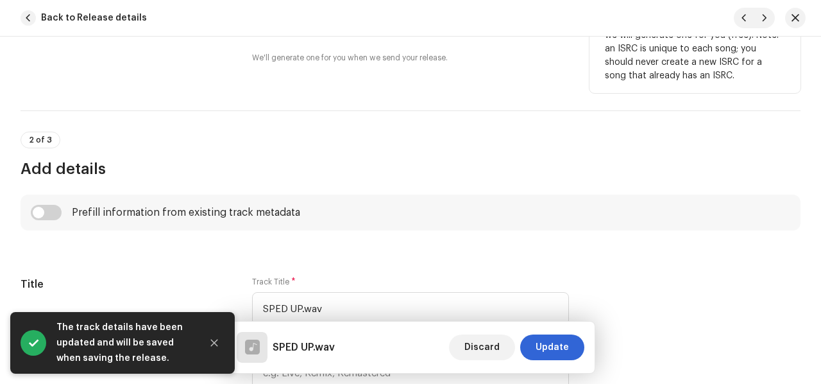
scroll to position [513, 0]
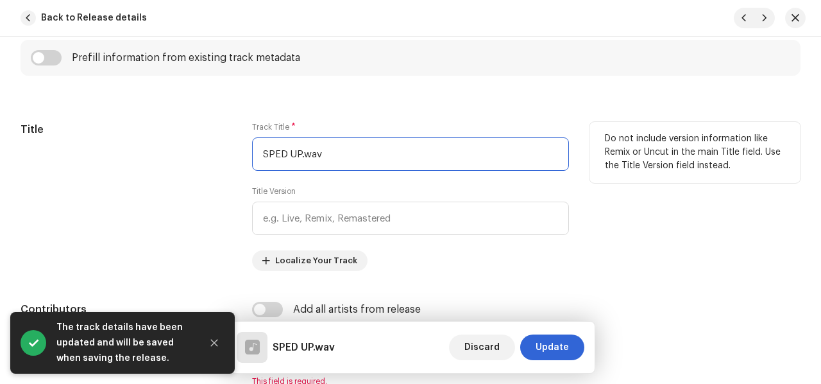
drag, startPoint x: 298, startPoint y: 148, endPoint x: 209, endPoint y: 148, distance: 89.2
click at [210, 148] on div "Title Track Title * SPED UP.wav Title Version Localize Your Track Do not includ…" at bounding box center [411, 196] width 780 height 149
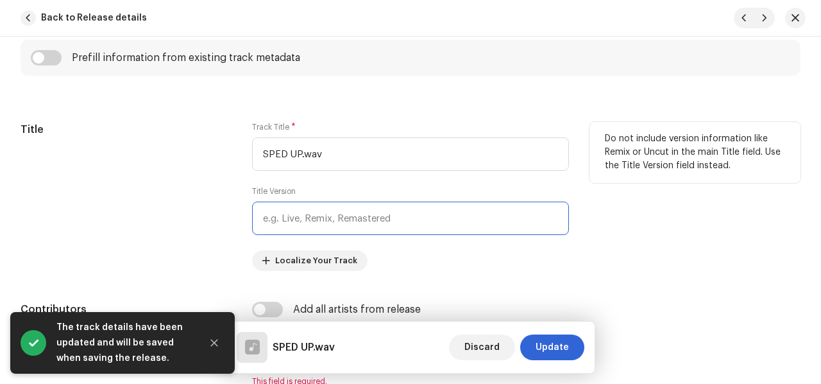
click at [287, 218] on input "text" at bounding box center [410, 217] width 317 height 33
paste input "SPED UP"
type input "SPED UP"
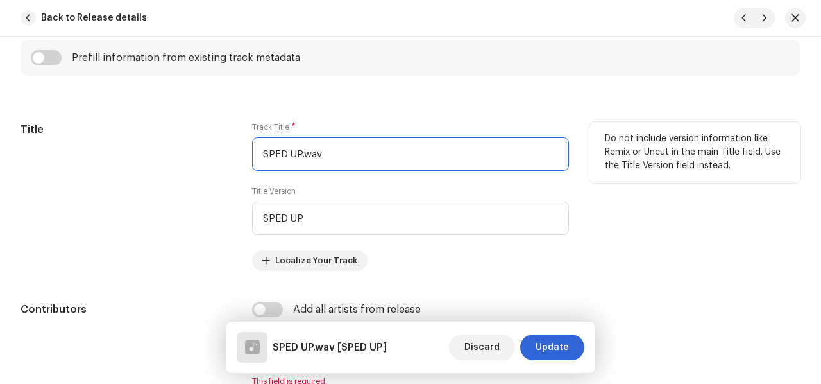
drag, startPoint x: 333, startPoint y: 146, endPoint x: 103, endPoint y: 144, distance: 230.3
click at [105, 146] on div "Title Track Title * SPED UP.wav Title Version SPED UP Localize Your Track Do no…" at bounding box center [411, 196] width 780 height 149
paste input "MONTAGEM MI CALMA"
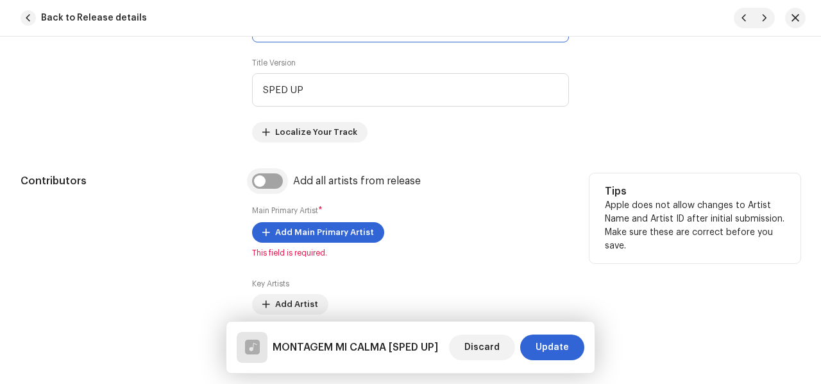
type input "MONTAGEM MI CALMA"
click at [264, 183] on input "checkbox" at bounding box center [267, 180] width 31 height 15
checkbox input "true"
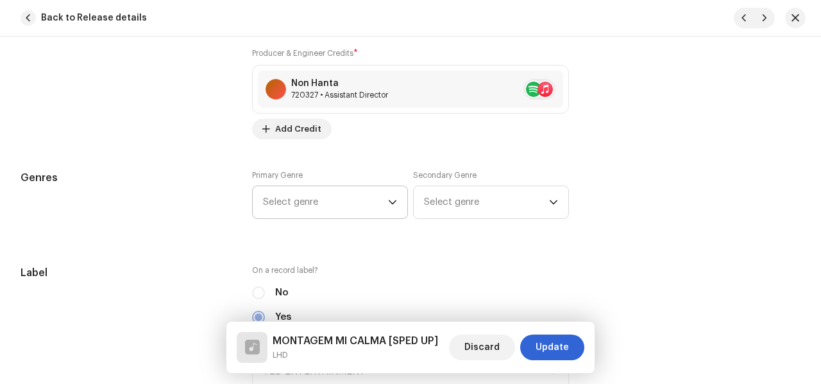
click at [343, 199] on span "Select genre" at bounding box center [325, 202] width 125 height 32
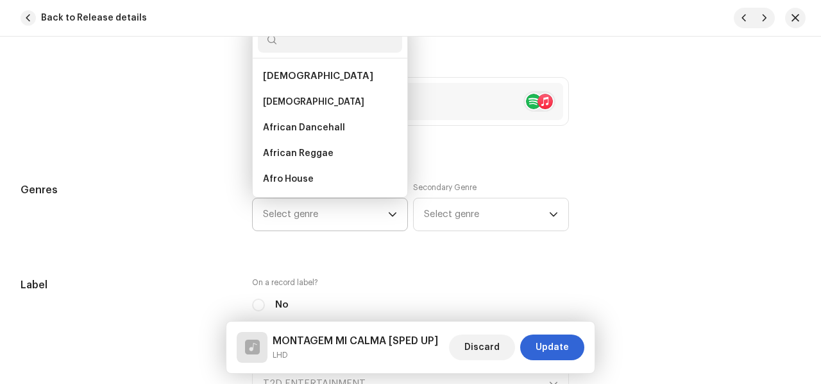
scroll to position [1010, 0]
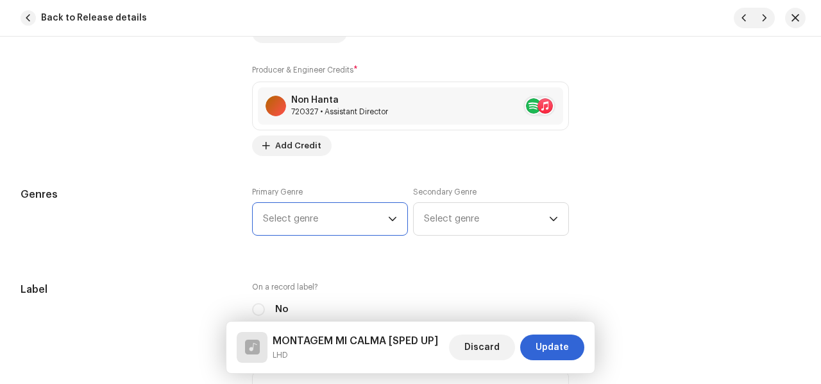
click at [326, 217] on span "Select genre" at bounding box center [325, 219] width 125 height 32
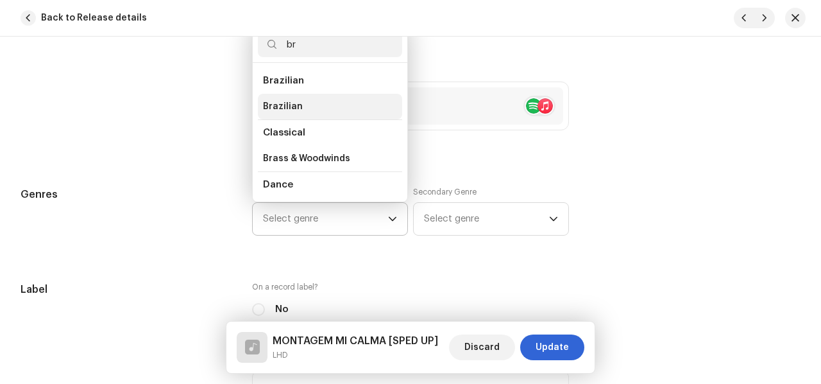
type input "br"
click at [296, 100] on span "Brazilian" at bounding box center [283, 106] width 40 height 13
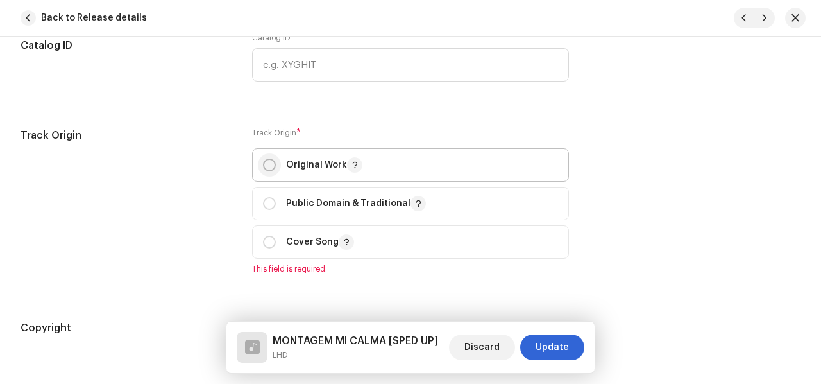
click at [263, 162] on input "radio" at bounding box center [269, 164] width 13 height 13
radio input "true"
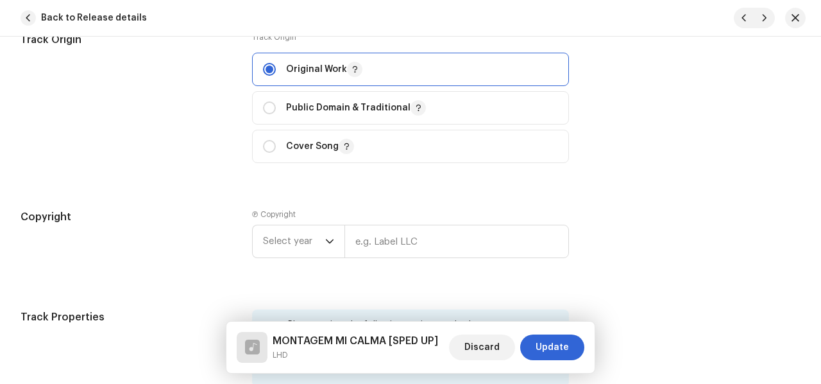
scroll to position [1715, 0]
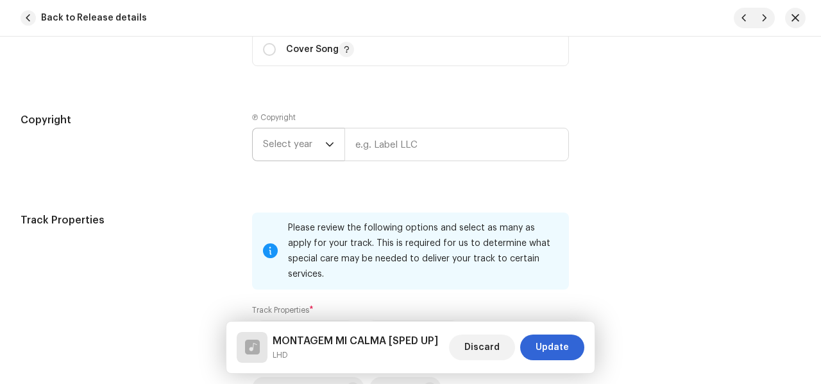
click at [297, 140] on span "Select year" at bounding box center [294, 144] width 62 height 32
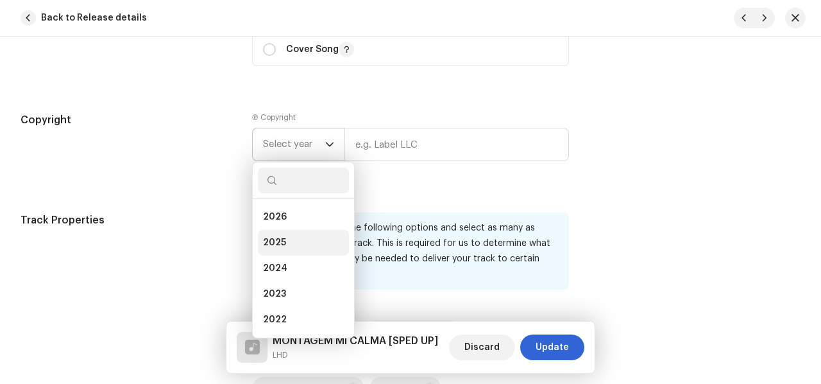
click at [296, 234] on li "2025" at bounding box center [303, 243] width 91 height 26
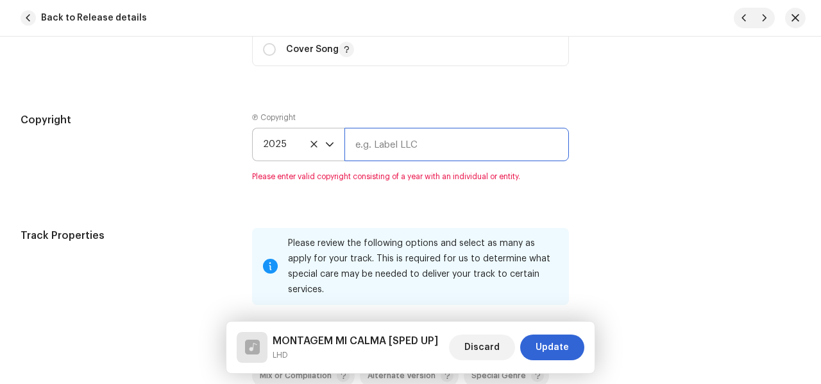
click at [368, 140] on input "text" at bounding box center [456, 144] width 225 height 33
type input "AP-XT"
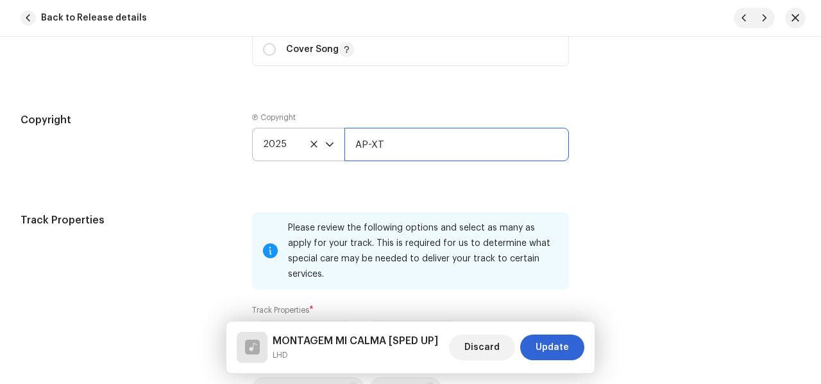
drag, startPoint x: 402, startPoint y: 148, endPoint x: 352, endPoint y: 137, distance: 51.2
click at [352, 137] on input "AP-XT" at bounding box center [456, 144] width 225 height 33
click at [373, 146] on input "text" at bounding box center [456, 144] width 225 height 33
type input "T2D DIGITAL"
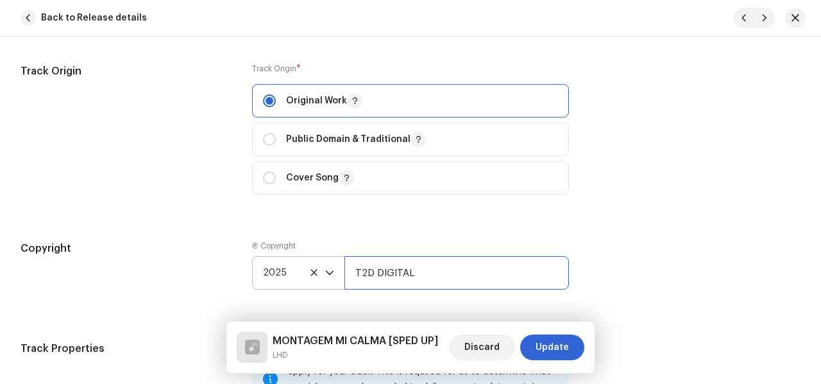
scroll to position [1972, 0]
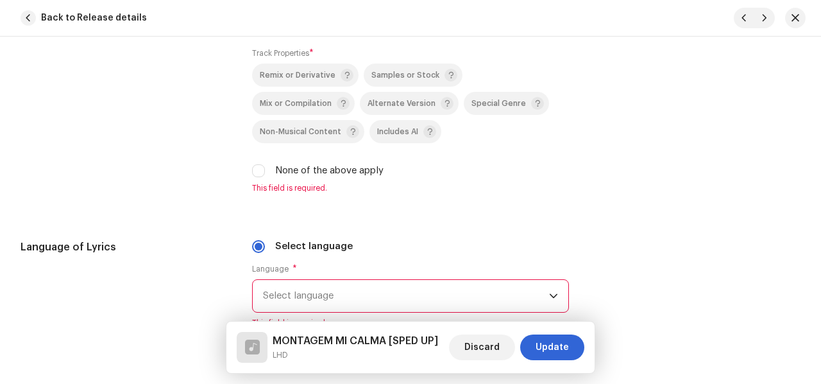
click at [255, 164] on div "None of the above apply" at bounding box center [410, 171] width 317 height 14
click at [260, 164] on input "None of the above apply" at bounding box center [258, 170] width 13 height 13
checkbox input "true"
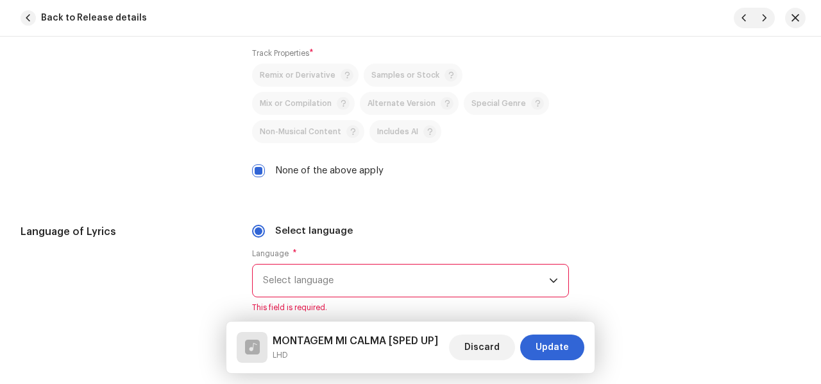
click at [321, 273] on span "Select language" at bounding box center [406, 280] width 286 height 32
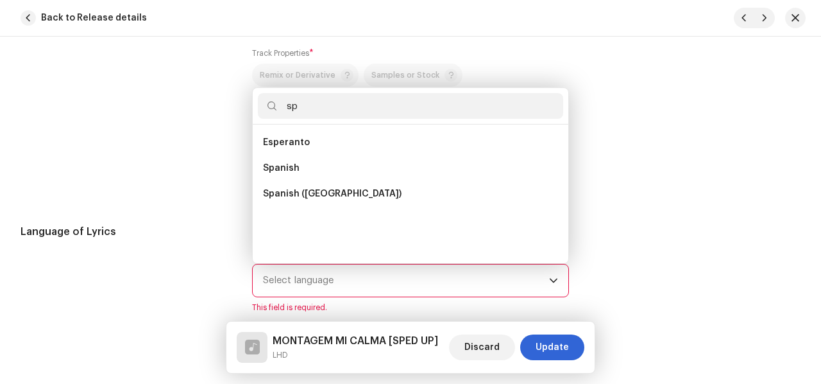
scroll to position [0, 0]
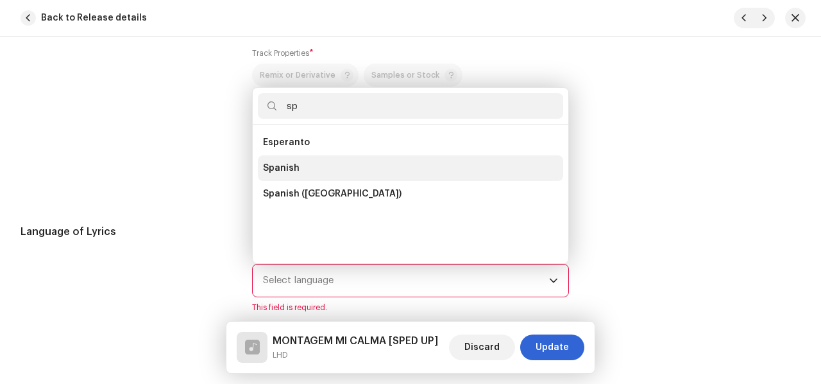
type input "sp"
click at [288, 162] on span "Spanish" at bounding box center [281, 168] width 37 height 13
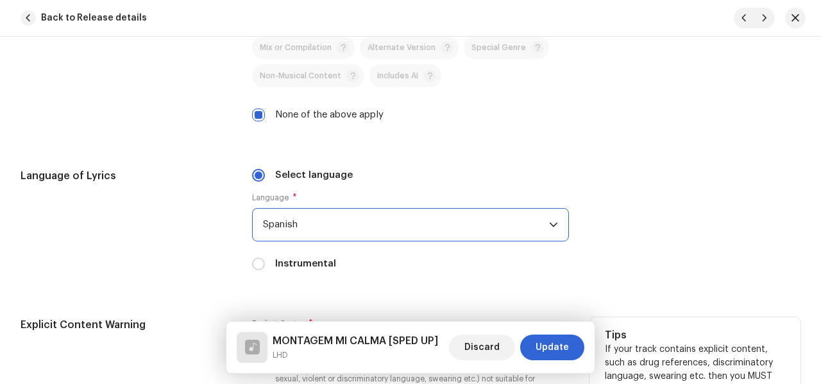
scroll to position [2164, 0]
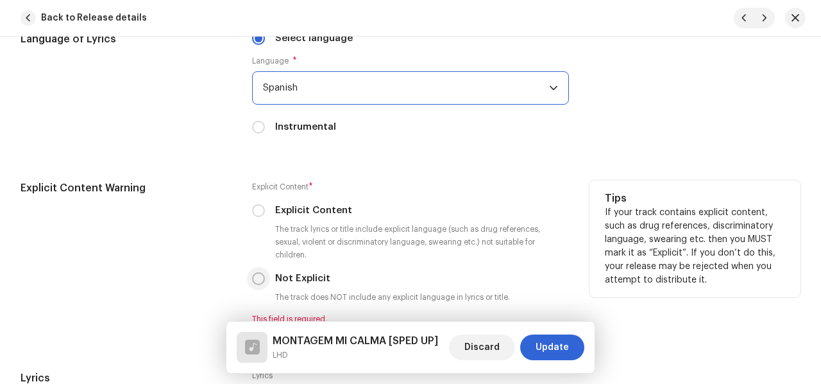
click at [259, 272] on input "Not Explicit" at bounding box center [258, 278] width 13 height 13
radio input "true"
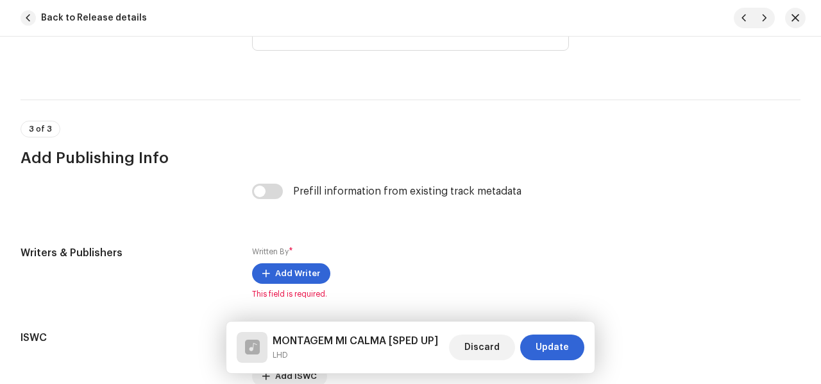
scroll to position [2613, 0]
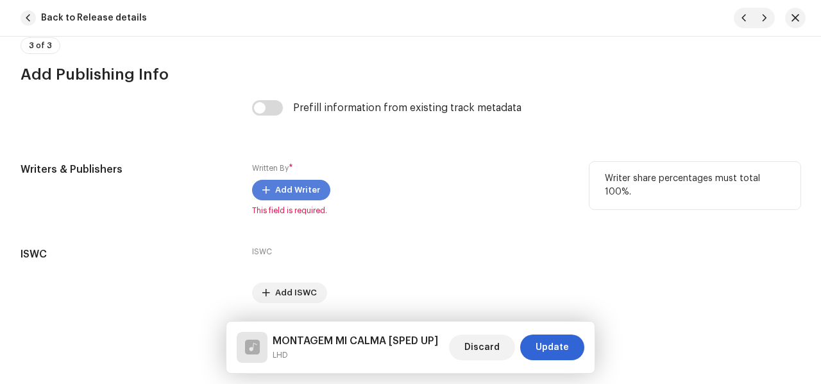
click at [297, 177] on span "Add Writer" at bounding box center [297, 190] width 45 height 26
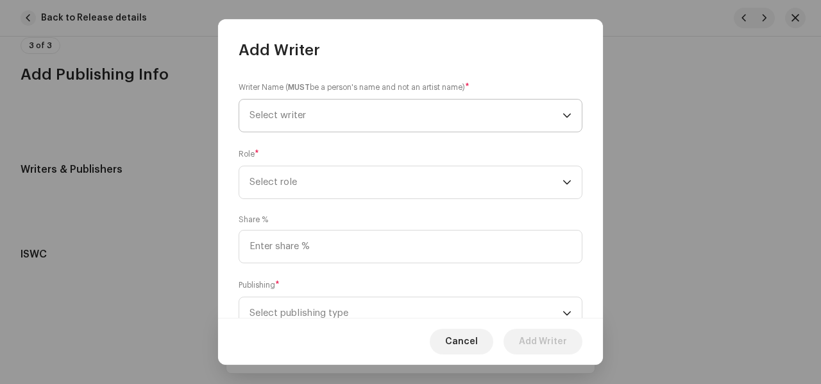
click at [509, 115] on span "Select writer" at bounding box center [406, 115] width 313 height 32
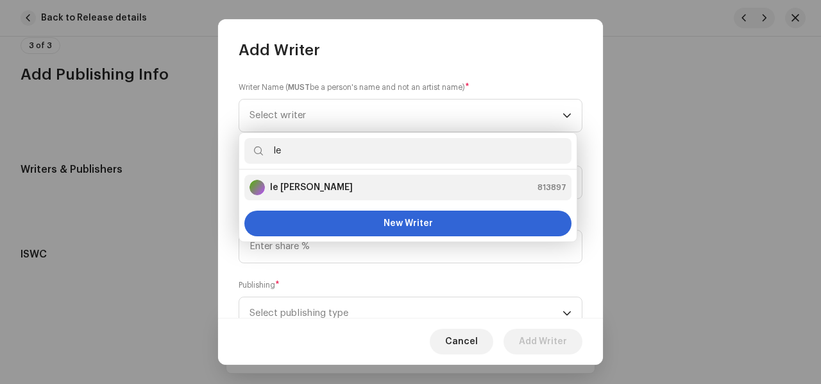
type input "le"
click at [291, 189] on strong "le [PERSON_NAME]" at bounding box center [311, 187] width 83 height 13
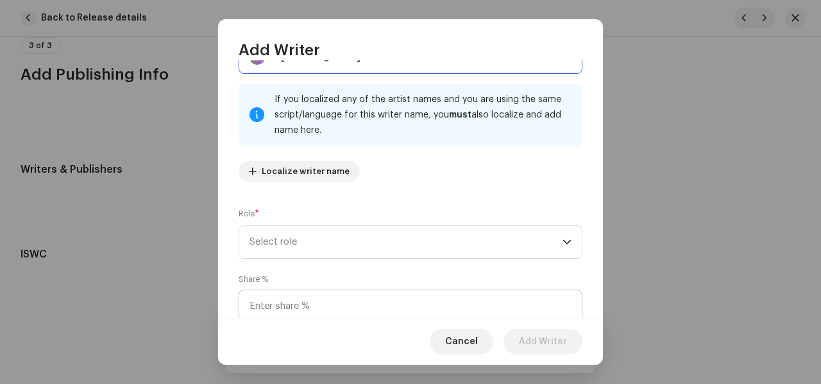
scroll to position [166, 0]
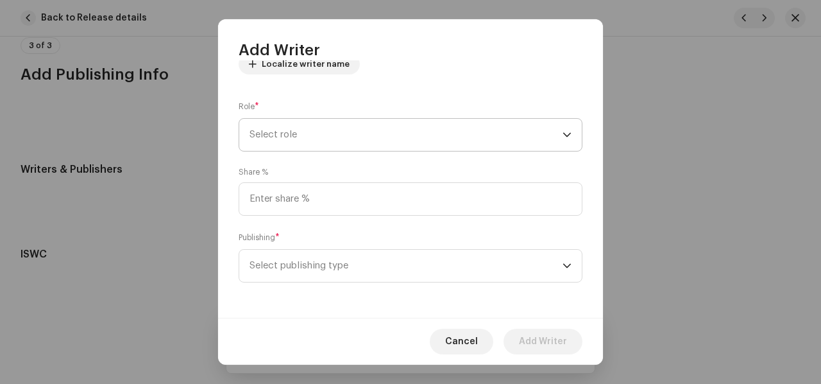
click at [426, 133] on span "Select role" at bounding box center [406, 135] width 313 height 32
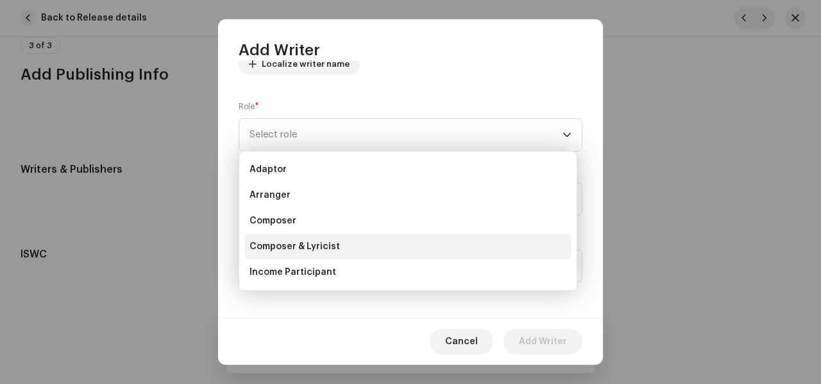
click at [344, 244] on li "Composer & Lyricist" at bounding box center [407, 246] width 327 height 26
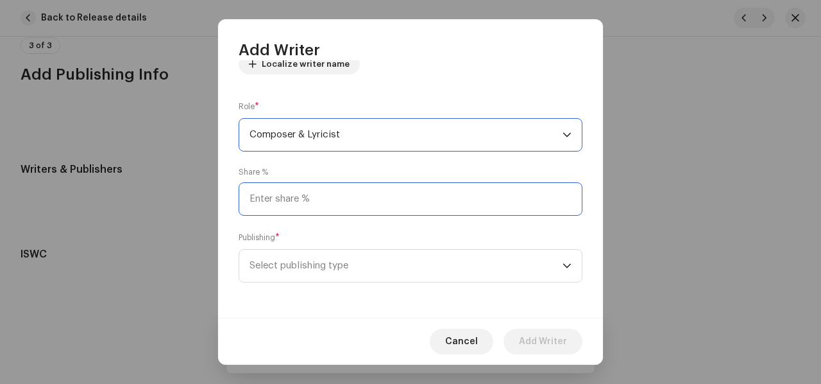
click at [348, 200] on input at bounding box center [411, 198] width 344 height 33
type input "100.00"
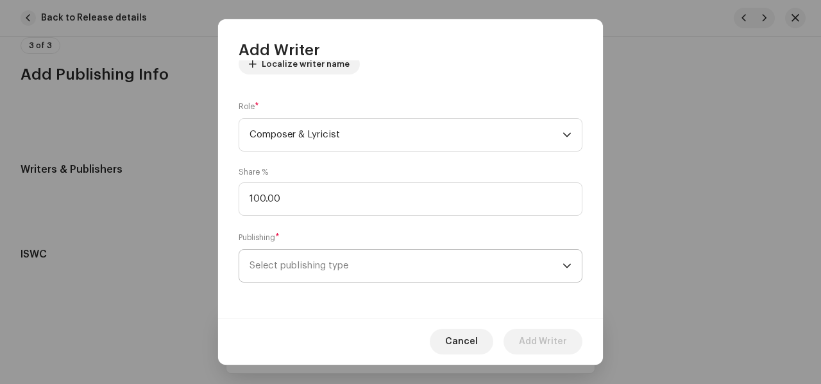
click at [330, 261] on span "Select publishing type" at bounding box center [406, 266] width 313 height 32
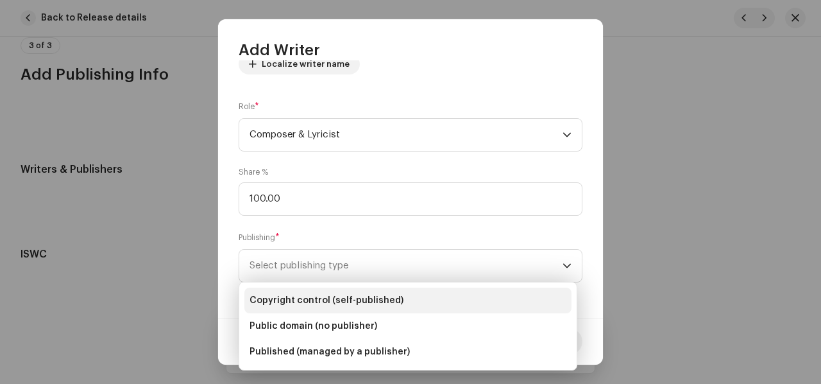
click at [369, 301] on span "Copyright control (self-published)" at bounding box center [327, 300] width 154 height 13
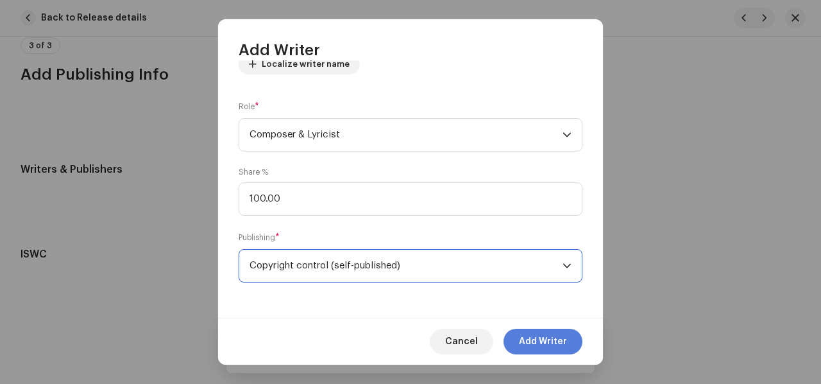
click at [563, 348] on span "Add Writer" at bounding box center [543, 341] width 48 height 26
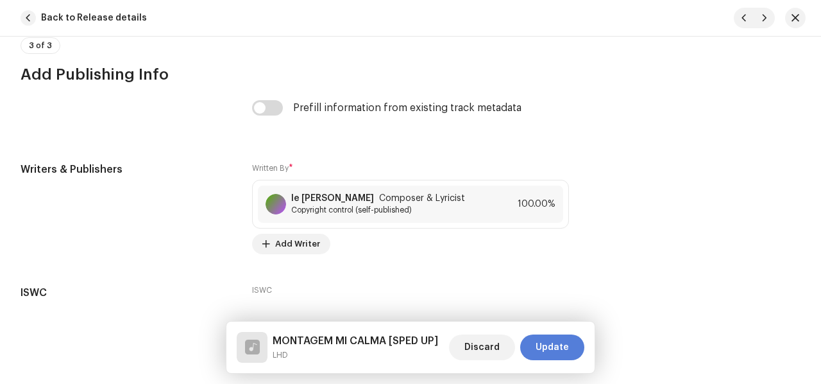
click at [549, 348] on span "Update" at bounding box center [552, 347] width 33 height 26
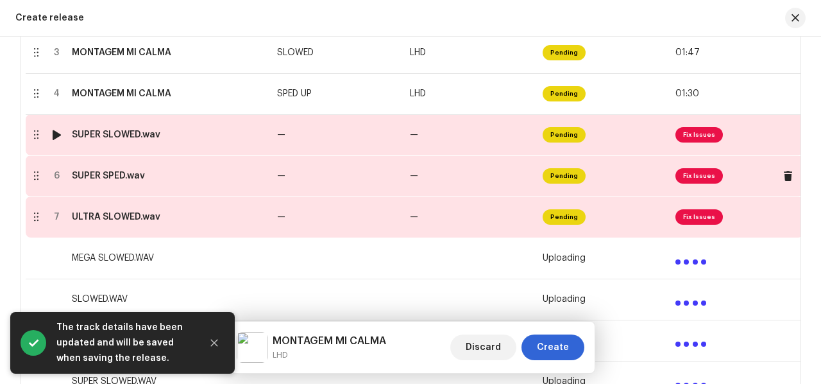
scroll to position [390, 0]
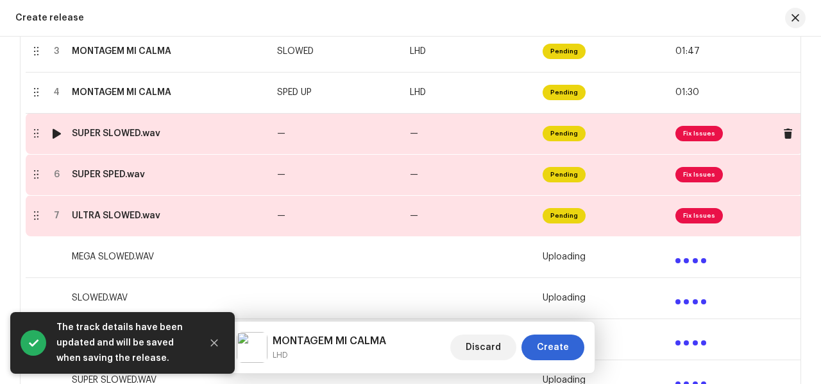
click at [420, 136] on td "—" at bounding box center [471, 133] width 133 height 41
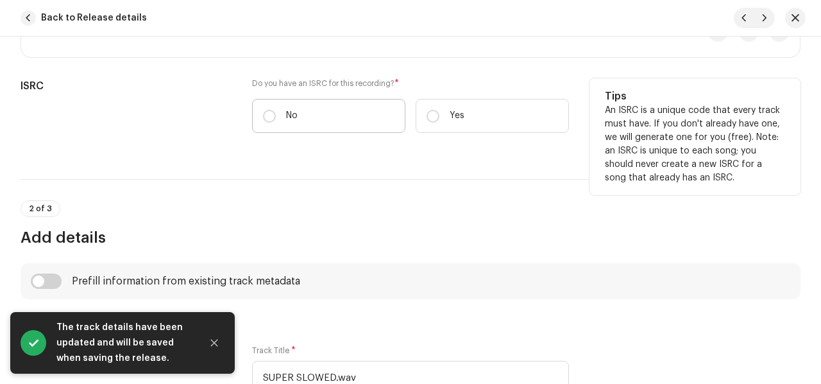
click at [303, 111] on label "No" at bounding box center [328, 116] width 153 height 34
click at [276, 111] on input "No" at bounding box center [269, 116] width 13 height 13
radio input "true"
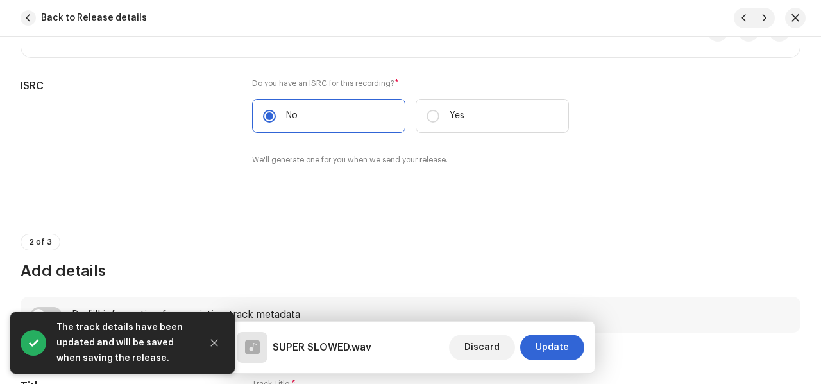
scroll to position [513, 0]
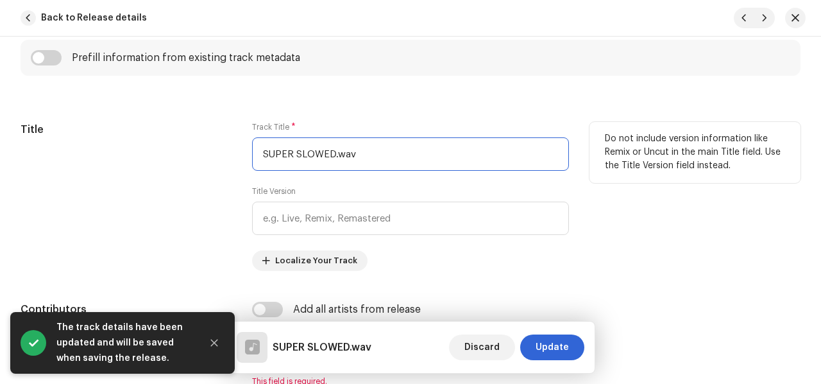
drag, startPoint x: 331, startPoint y: 155, endPoint x: 279, endPoint y: 148, distance: 52.4
click at [280, 148] on input "SUPER SLOWED.wav" at bounding box center [410, 153] width 317 height 33
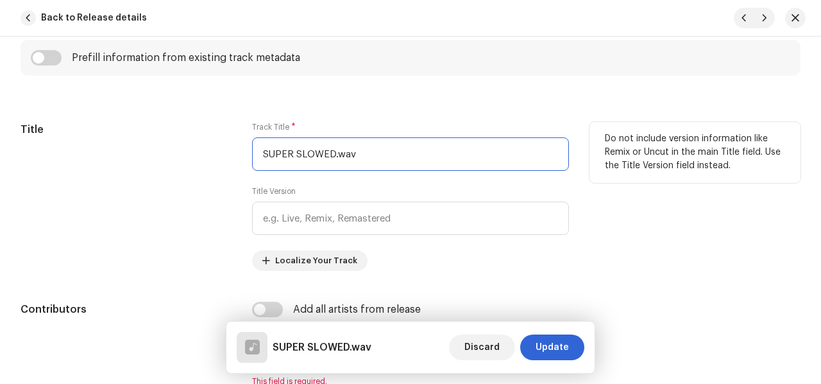
drag, startPoint x: 262, startPoint y: 152, endPoint x: 333, endPoint y: 151, distance: 71.2
click at [333, 151] on input "SUPER SLOWED.wav" at bounding box center [410, 153] width 317 height 33
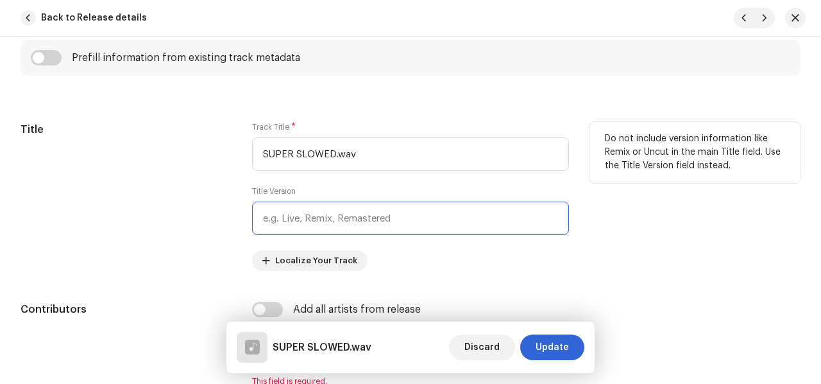
click at [329, 211] on input "text" at bounding box center [410, 217] width 317 height 33
paste input "SUPER SLOWED"
type input "SUPER SLOWED"
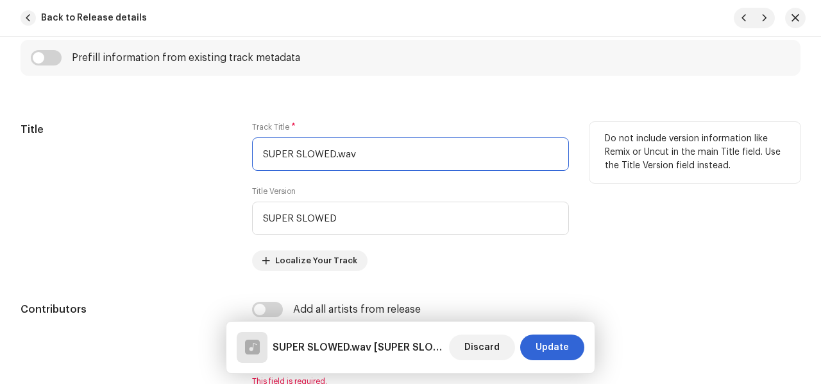
drag, startPoint x: 306, startPoint y: 142, endPoint x: 182, endPoint y: 139, distance: 123.8
click at [186, 139] on div "Title Track Title * SUPER SLOWED.wav Title Version SUPER SLOWED Localize Your T…" at bounding box center [411, 196] width 780 height 149
paste input "MONTAGEM MI CALMA"
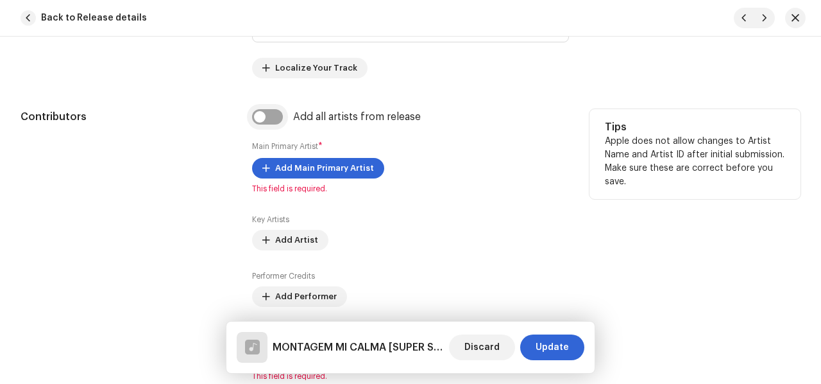
type input "MONTAGEM MI CALMA"
click at [269, 112] on input "checkbox" at bounding box center [267, 116] width 31 height 15
checkbox input "true"
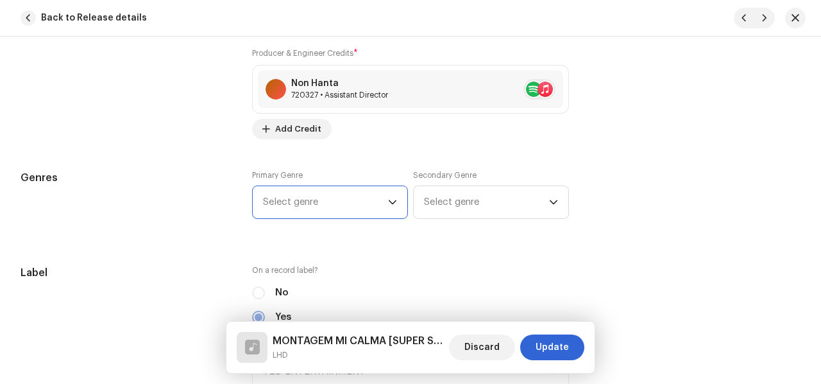
click at [295, 196] on span "Select genre" at bounding box center [325, 202] width 125 height 32
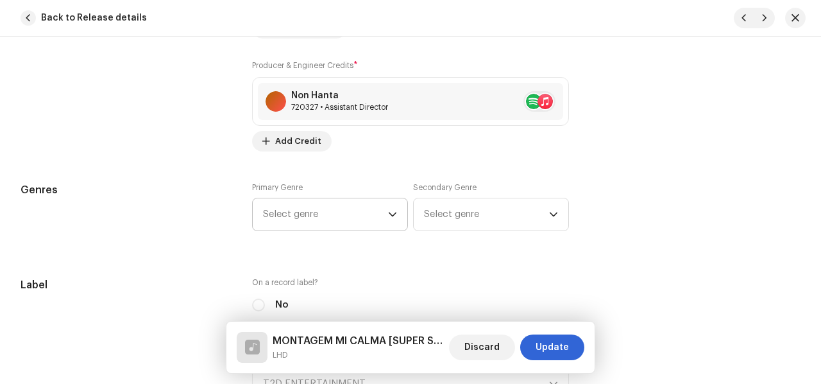
scroll to position [21, 0]
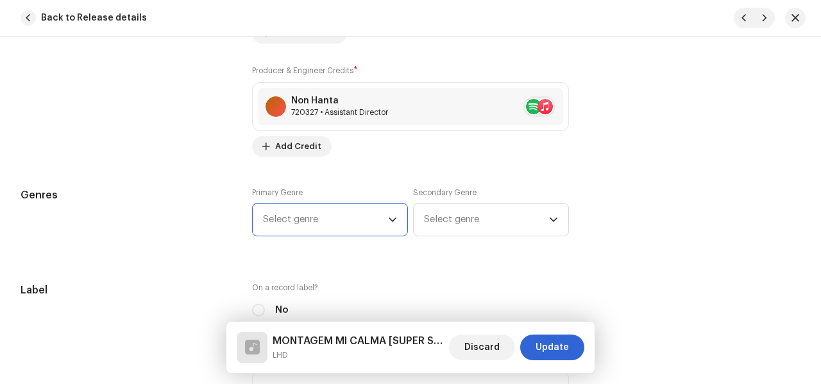
click at [310, 210] on span "Select genre" at bounding box center [325, 219] width 125 height 32
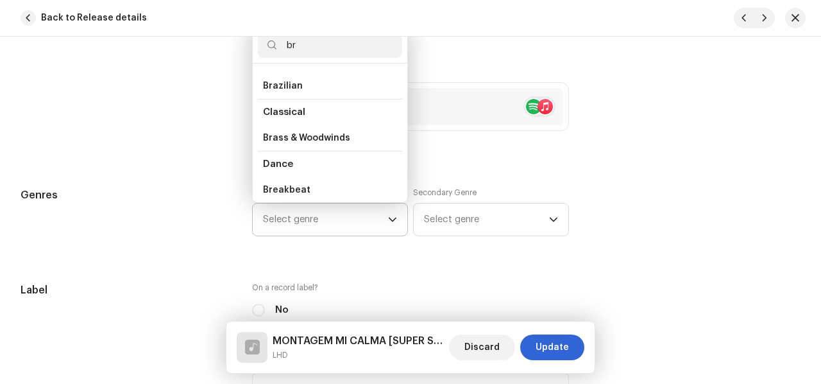
scroll to position [0, 0]
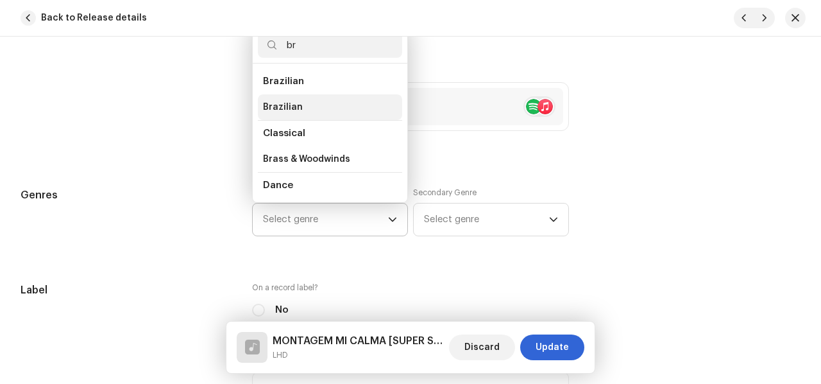
type input "br"
click at [308, 105] on li "Brazilian" at bounding box center [330, 107] width 144 height 26
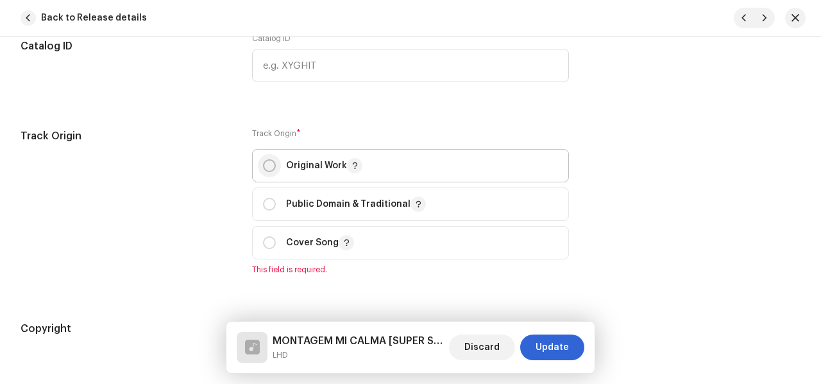
click at [268, 161] on input "radio" at bounding box center [269, 165] width 13 height 13
radio input "true"
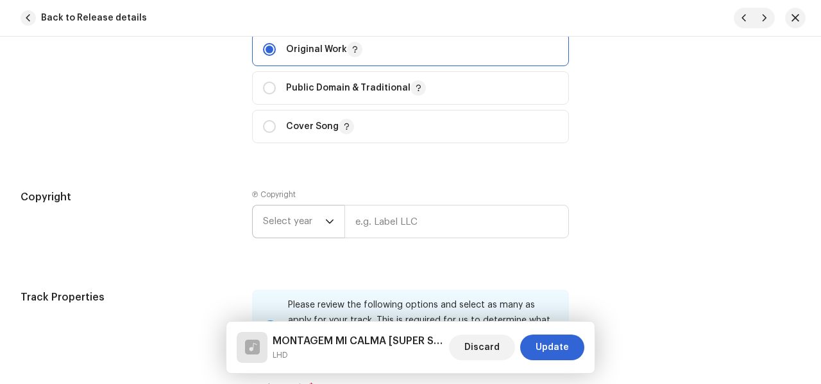
scroll to position [1715, 0]
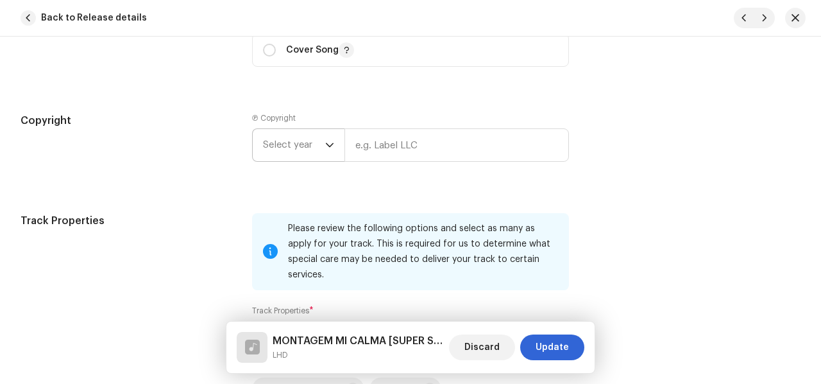
click at [333, 144] on p-select "Select year" at bounding box center [298, 144] width 92 height 33
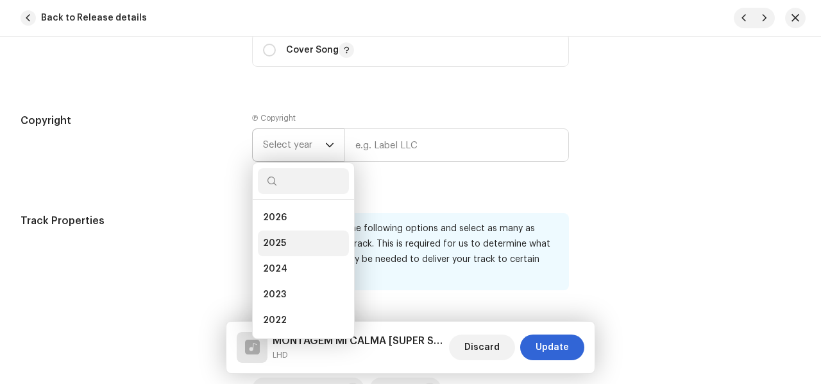
click at [298, 239] on li "2025" at bounding box center [303, 243] width 91 height 26
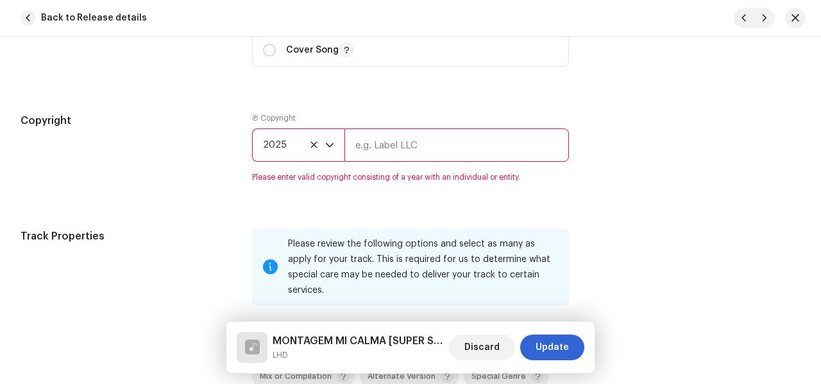
click at [416, 131] on input "text" at bounding box center [456, 144] width 225 height 33
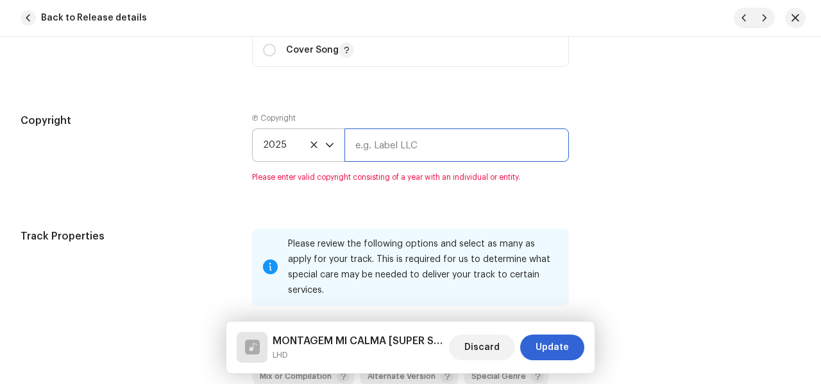
type input "T2D DIGITAL"
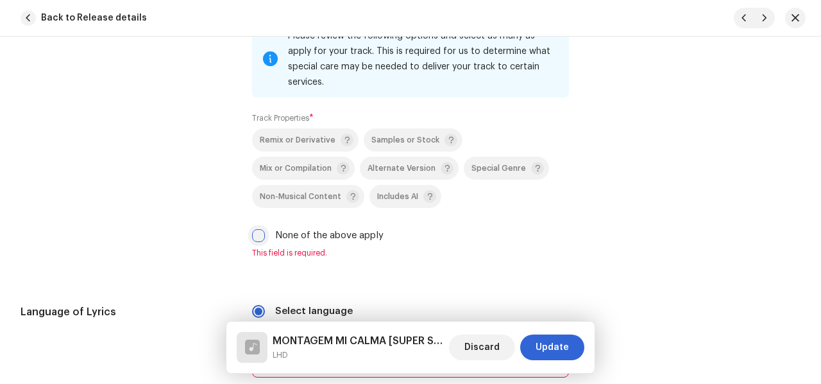
click at [257, 229] on input "None of the above apply" at bounding box center [258, 235] width 13 height 13
checkbox input "true"
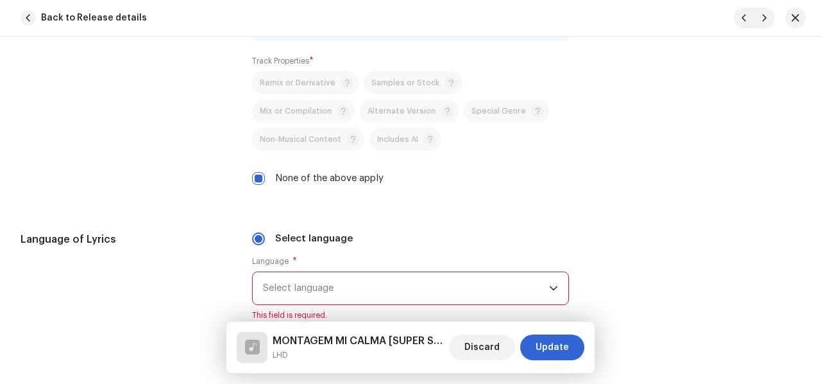
scroll to position [2164, 0]
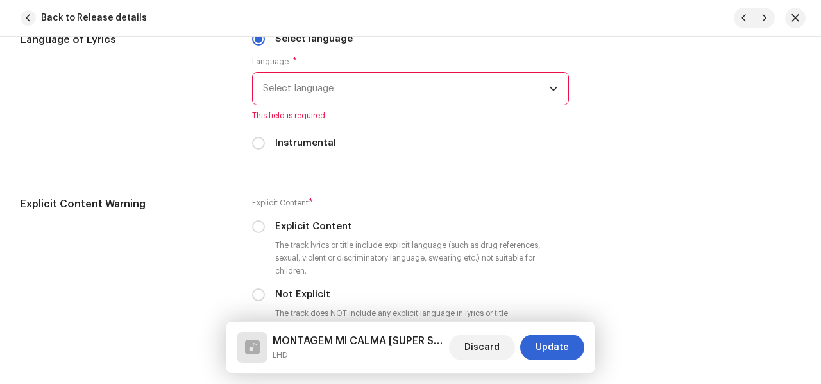
click at [331, 79] on span "Select language" at bounding box center [406, 88] width 286 height 32
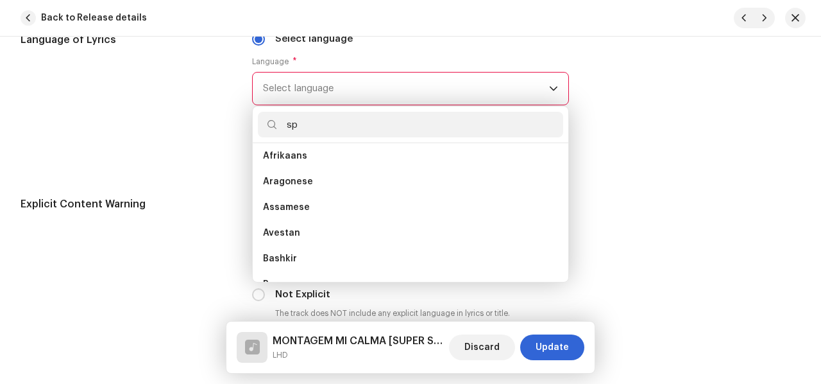
scroll to position [0, 0]
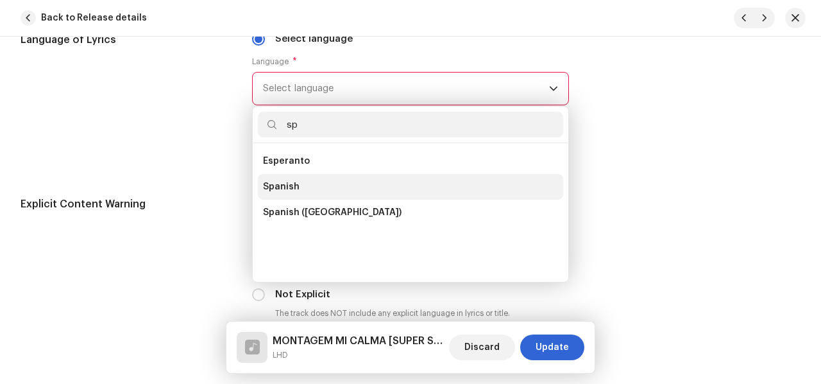
type input "sp"
click at [296, 174] on li "Spanish" at bounding box center [410, 187] width 305 height 26
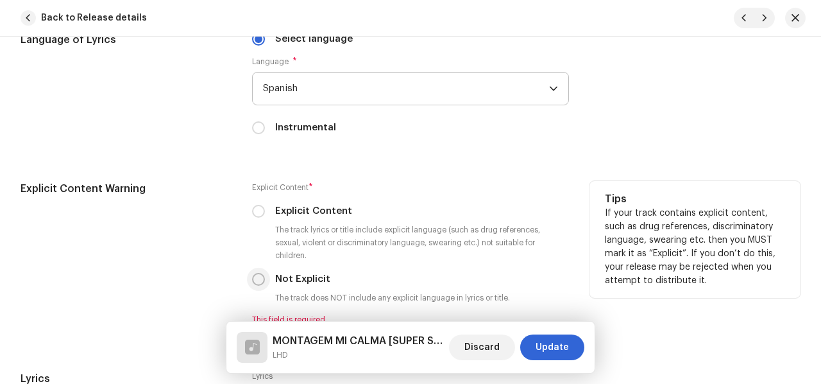
click at [260, 273] on input "Not Explicit" at bounding box center [258, 279] width 13 height 13
radio input "true"
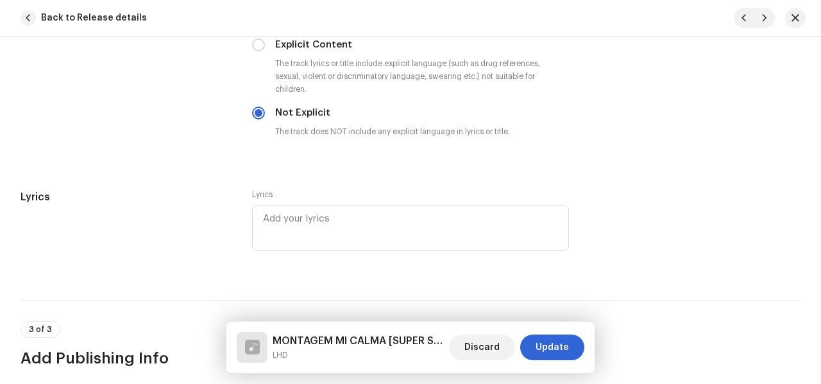
scroll to position [2484, 0]
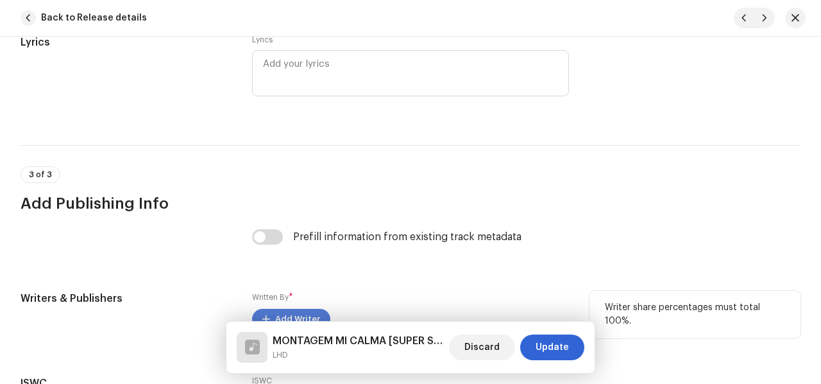
click at [282, 306] on span "Add Writer" at bounding box center [297, 319] width 45 height 26
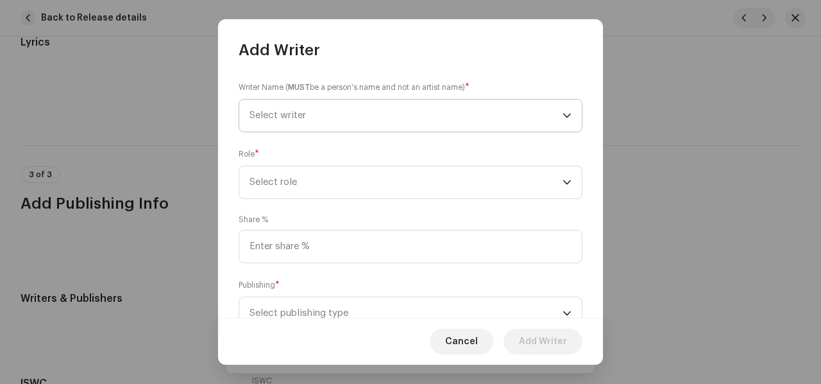
click at [497, 118] on span "Select writer" at bounding box center [406, 115] width 313 height 32
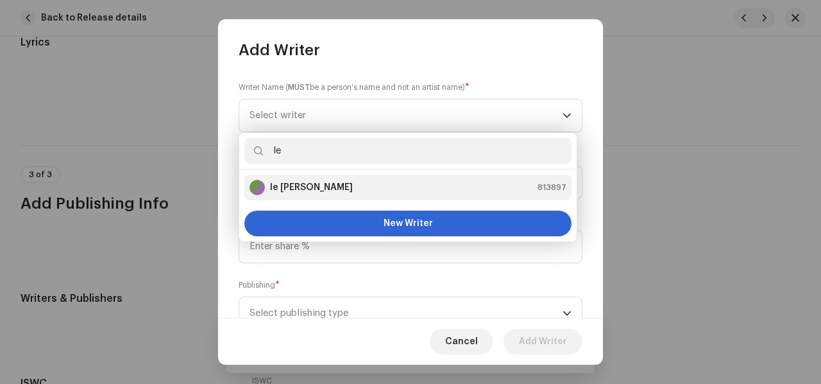
type input "le"
click at [309, 182] on div "le [PERSON_NAME] 813897" at bounding box center [408, 187] width 317 height 15
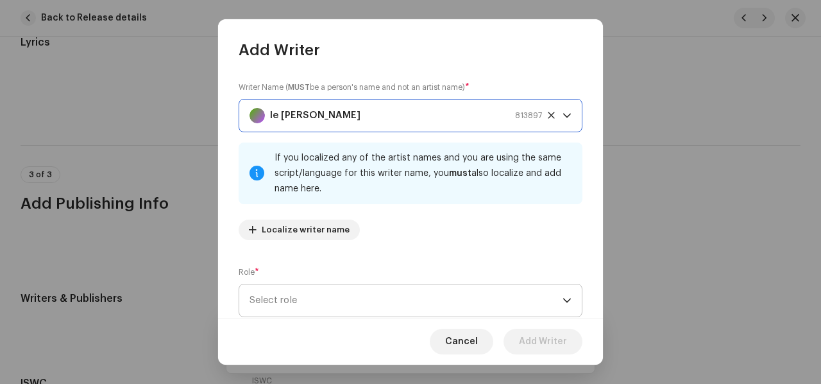
click at [435, 294] on span "Select role" at bounding box center [406, 300] width 313 height 32
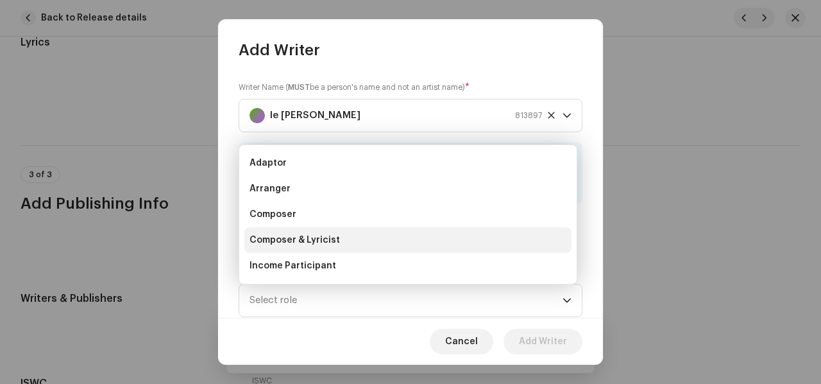
scroll to position [21, 0]
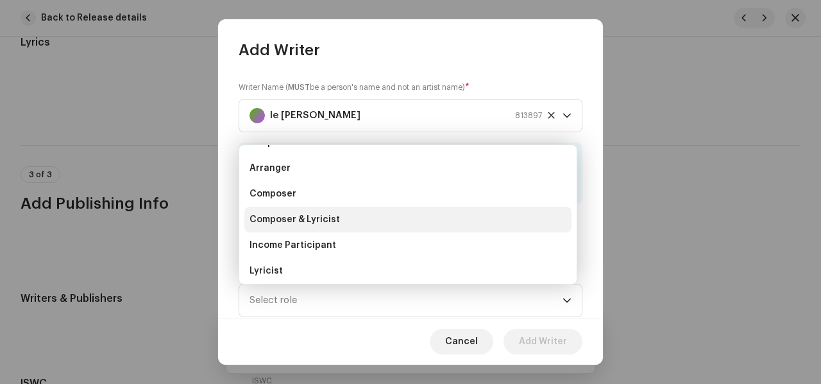
click at [312, 223] on span "Composer & Lyricist" at bounding box center [295, 219] width 90 height 13
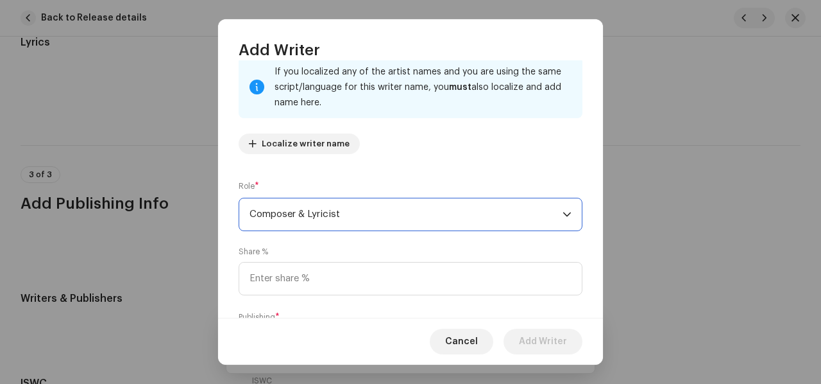
scroll to position [166, 0]
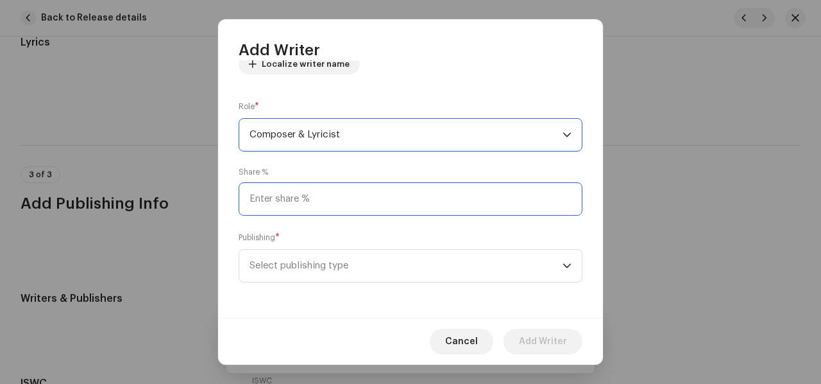
click at [308, 203] on input at bounding box center [411, 198] width 344 height 33
type input "100.00"
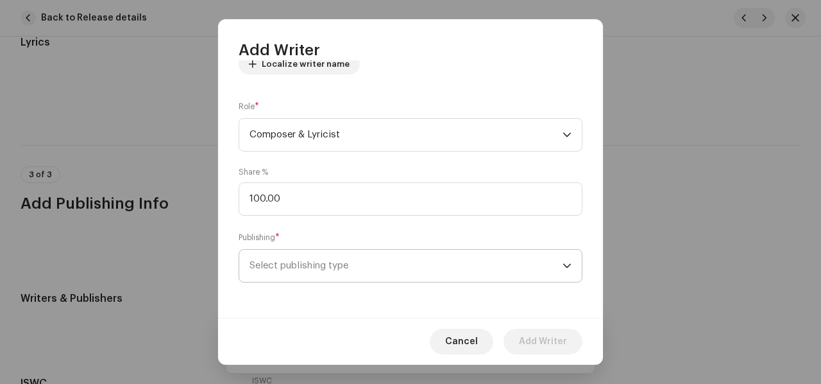
click at [305, 265] on span "Select publishing type" at bounding box center [406, 266] width 313 height 32
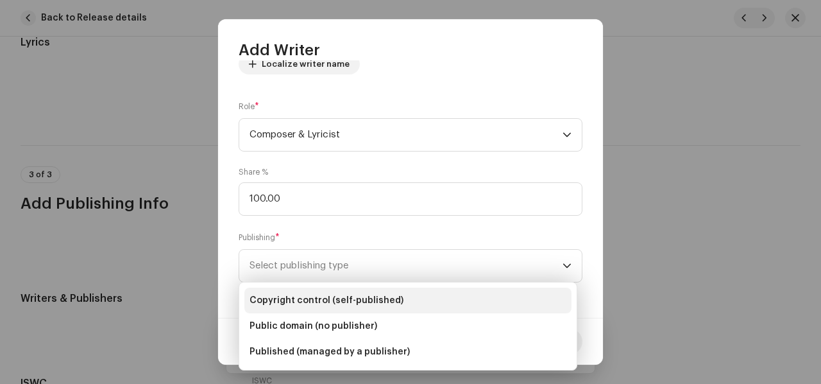
click at [336, 305] on span "Copyright control (self-published)" at bounding box center [327, 300] width 154 height 13
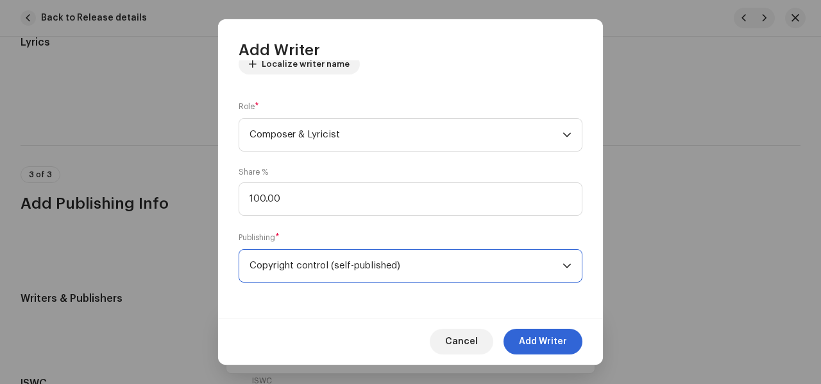
click at [545, 343] on span "Add Writer" at bounding box center [543, 341] width 48 height 26
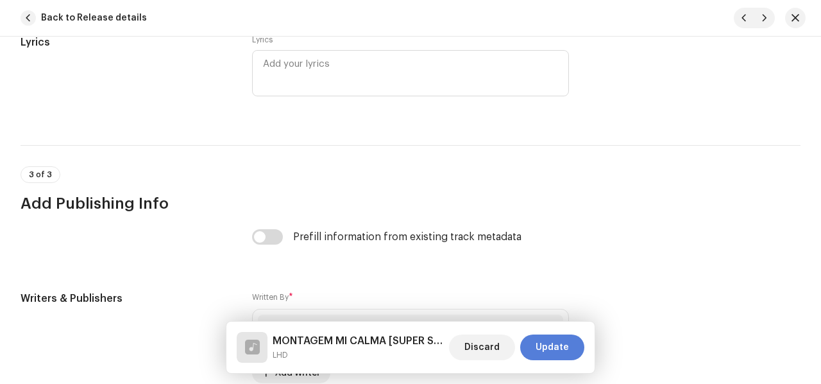
click at [557, 343] on span "Update" at bounding box center [552, 347] width 33 height 26
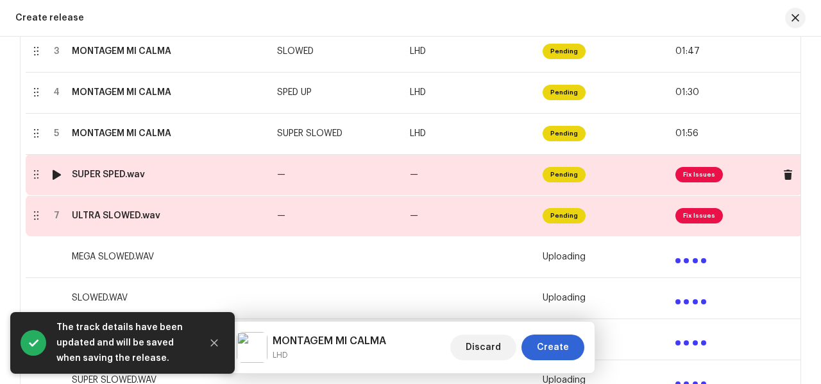
click at [484, 179] on td "—" at bounding box center [471, 174] width 133 height 41
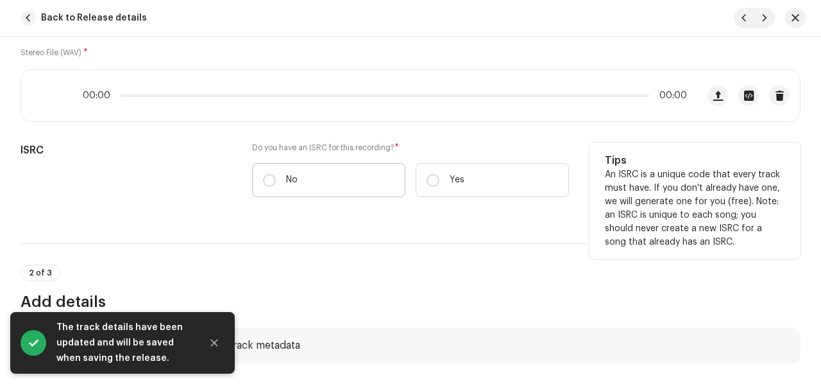
click at [319, 173] on label "No" at bounding box center [328, 180] width 153 height 34
click at [276, 174] on input "No" at bounding box center [269, 180] width 13 height 13
radio input "true"
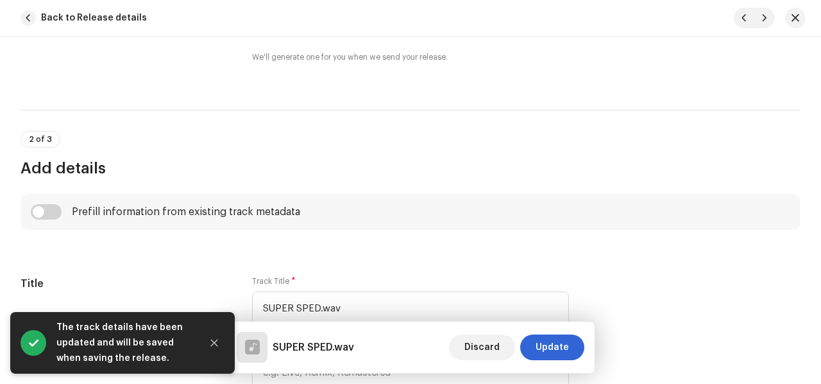
scroll to position [449, 0]
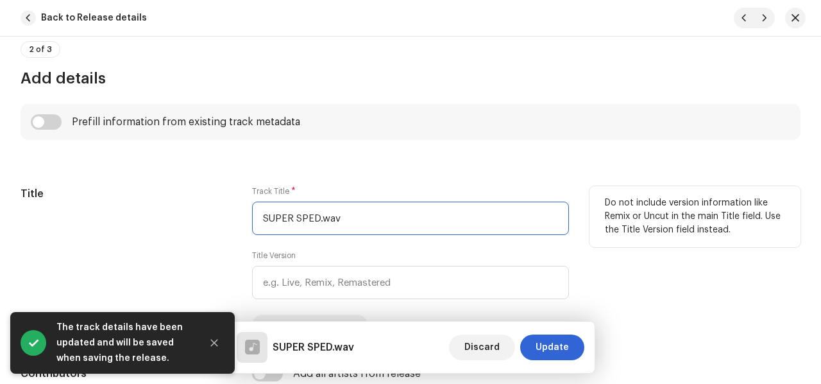
drag, startPoint x: 316, startPoint y: 216, endPoint x: 194, endPoint y: 203, distance: 123.2
click at [194, 203] on div "Title Track Title * SUPER SPED.wav Title Version Localize Your Track Do not inc…" at bounding box center [411, 260] width 780 height 149
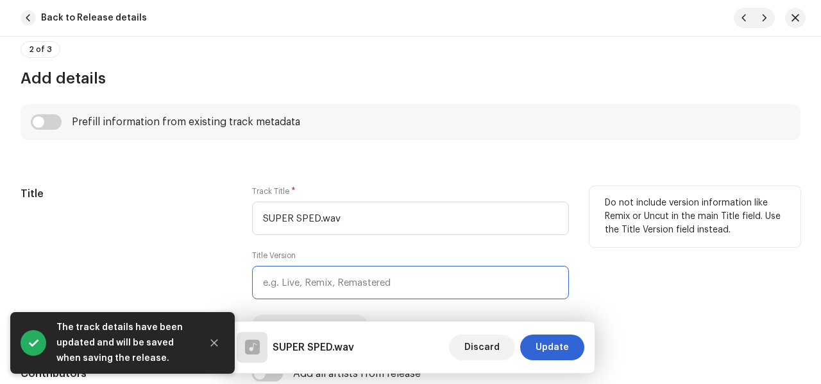
click at [280, 276] on input "text" at bounding box center [410, 282] width 317 height 33
paste input "SUPER SPED"
type input "SUPER SPED"
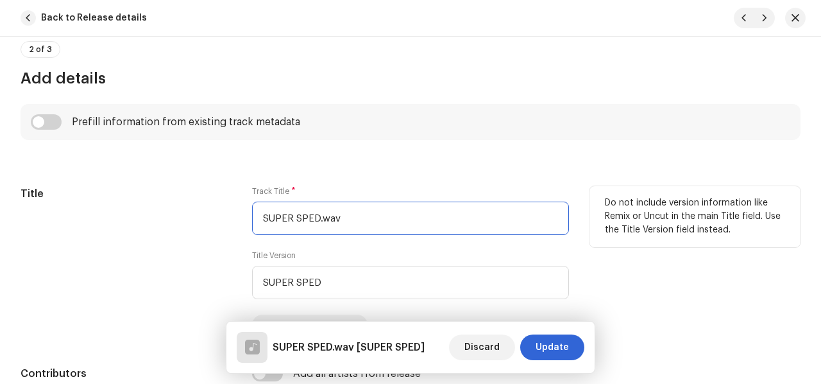
drag, startPoint x: 194, startPoint y: 197, endPoint x: 172, endPoint y: 194, distance: 22.7
click at [169, 195] on div "Title Track Title * SUPER SPED.wav Title Version SUPER SPED Localize Your Track…" at bounding box center [411, 260] width 780 height 149
paste input "MONTAGEM MI CALMA"
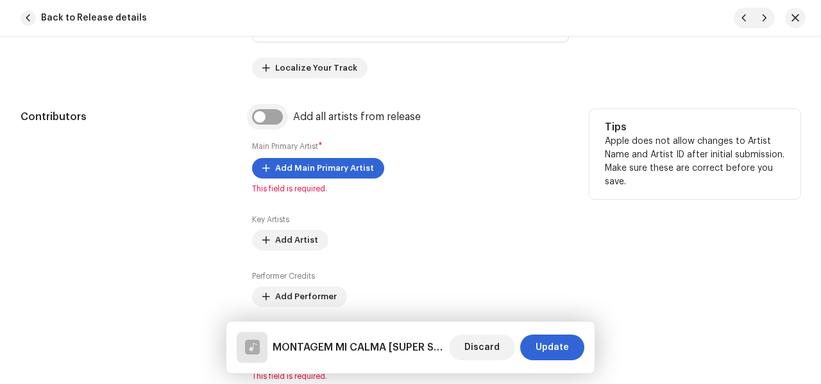
type input "MONTAGEM MI CALMA"
click at [259, 116] on input "checkbox" at bounding box center [267, 116] width 31 height 15
checkbox input "true"
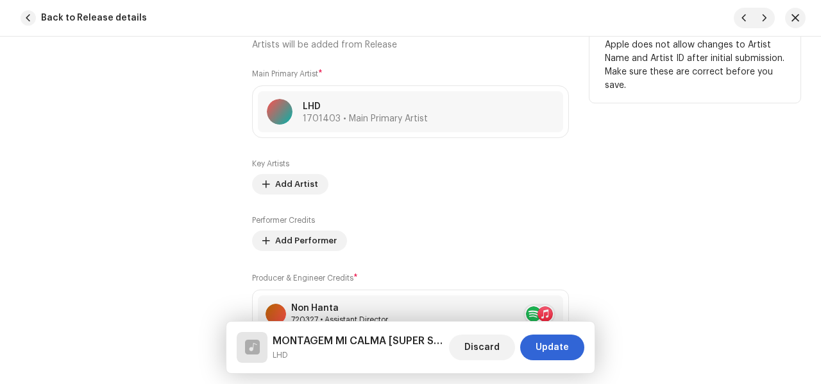
scroll to position [962, 0]
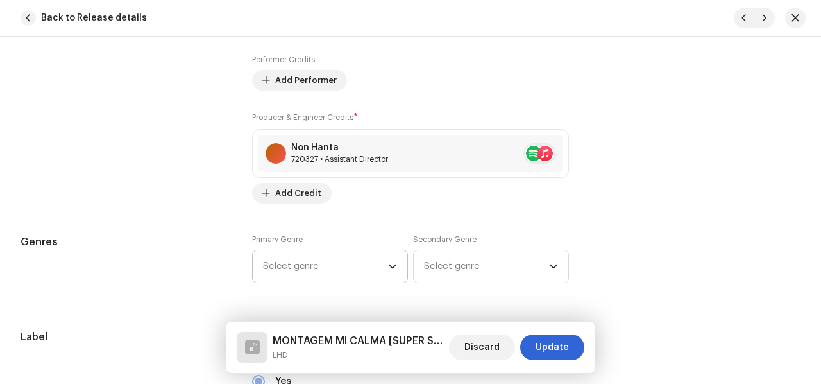
click at [319, 261] on span "Select genre" at bounding box center [325, 266] width 125 height 32
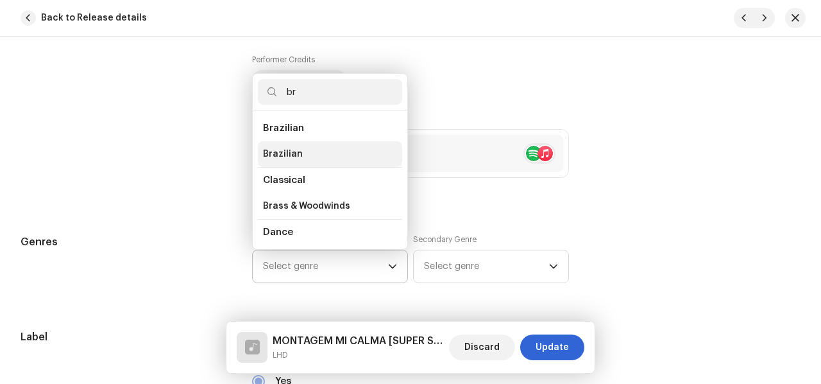
type input "br"
click at [317, 145] on li "Brazilian" at bounding box center [330, 154] width 144 height 26
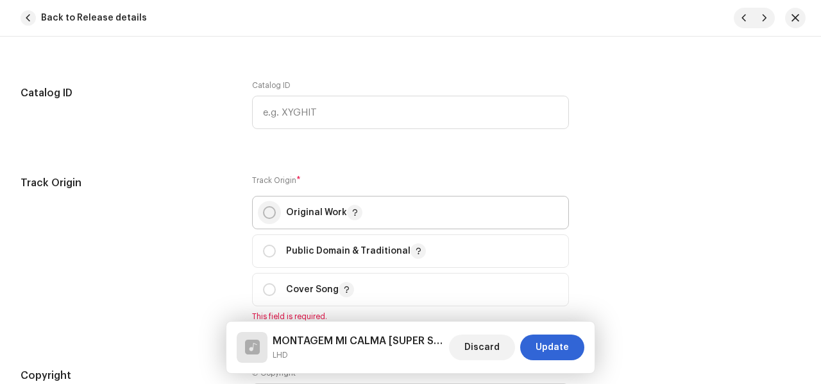
click at [264, 213] on input "radio" at bounding box center [269, 212] width 13 height 13
radio input "true"
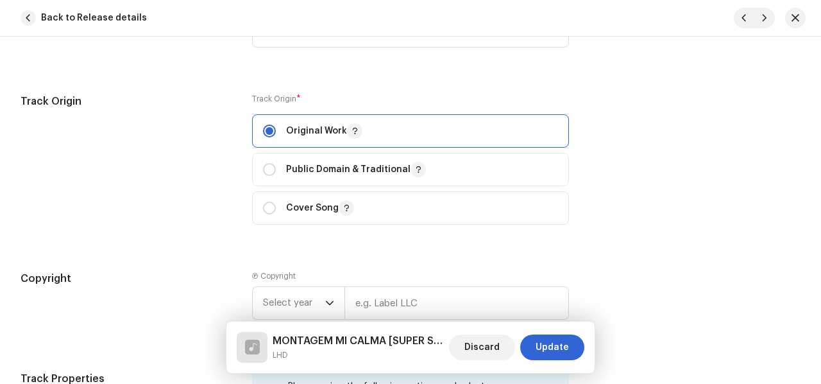
scroll to position [1604, 0]
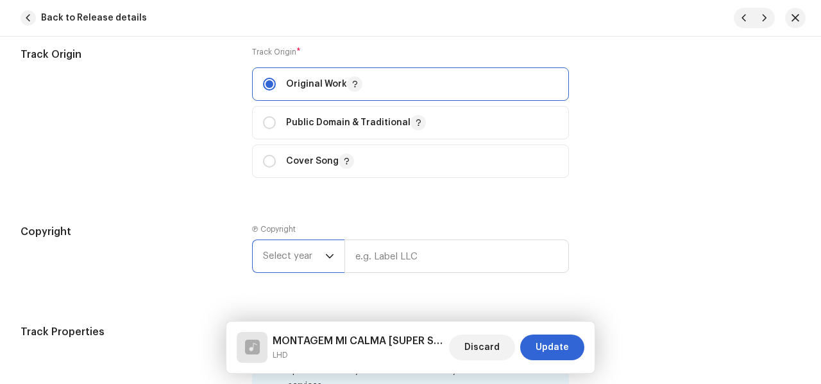
click at [301, 256] on span "Select year" at bounding box center [294, 256] width 62 height 32
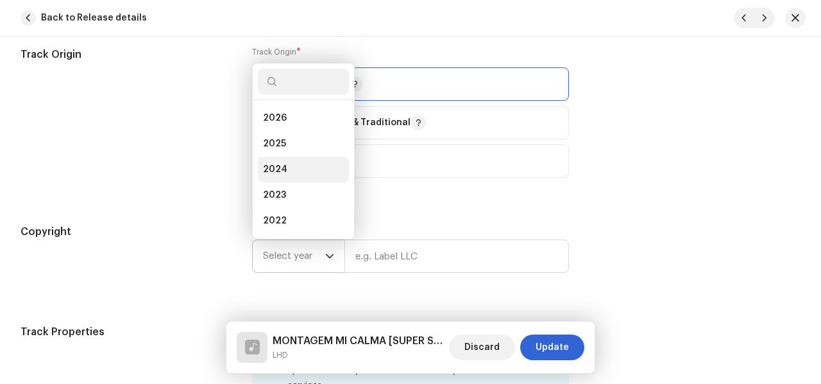
scroll to position [21, 0]
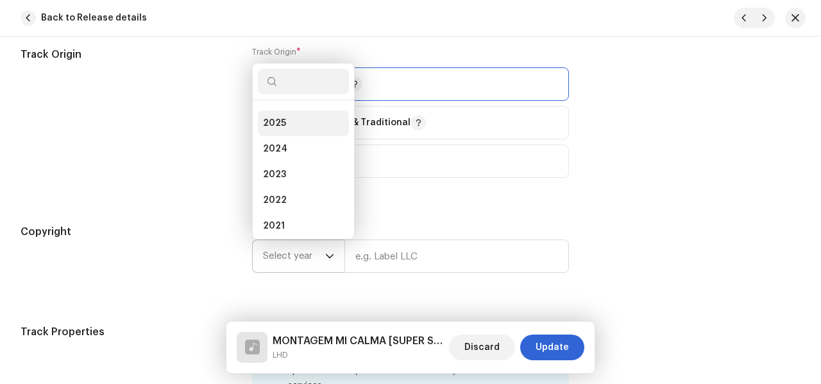
click at [287, 117] on li "2025" at bounding box center [303, 123] width 91 height 26
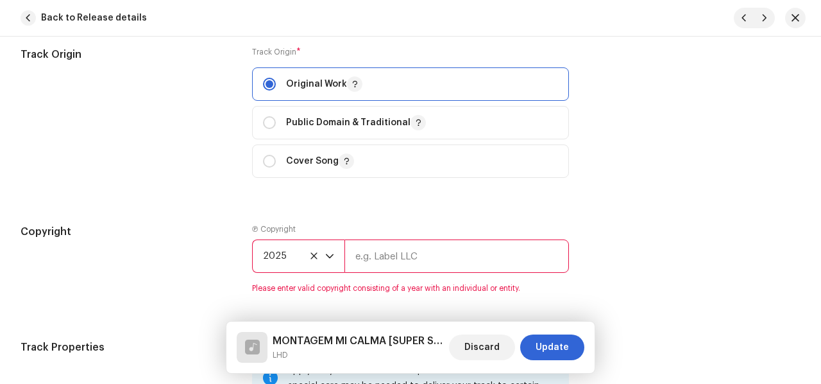
click at [380, 266] on input "text" at bounding box center [456, 255] width 225 height 33
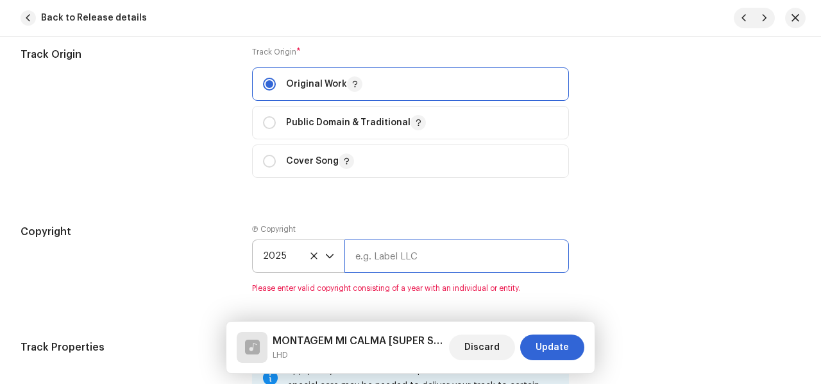
type input "T2D DIGITAL"
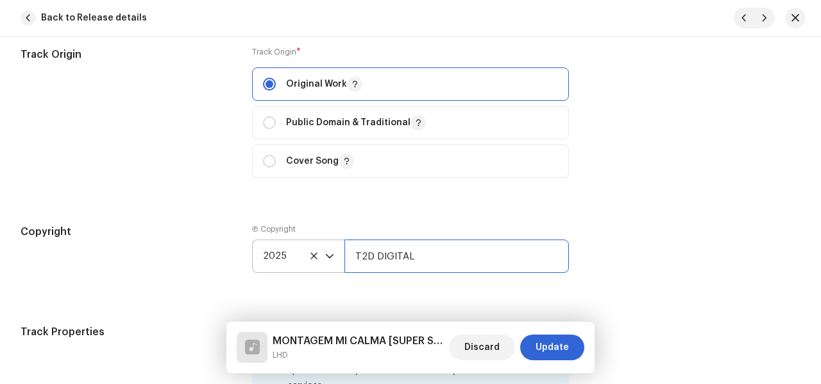
scroll to position [1860, 0]
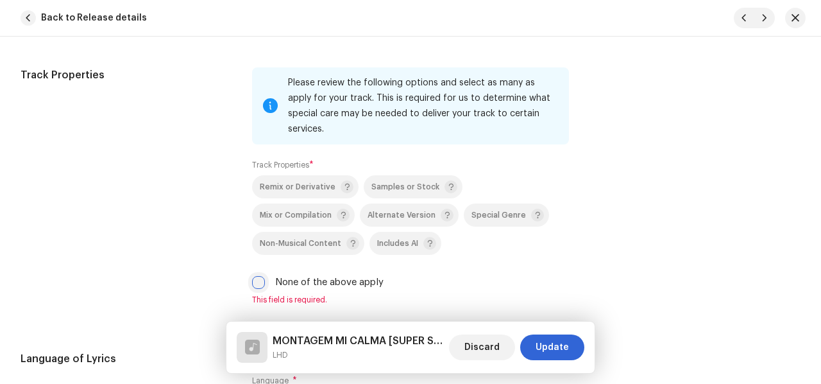
click at [253, 276] on input "None of the above apply" at bounding box center [258, 282] width 13 height 13
checkbox input "true"
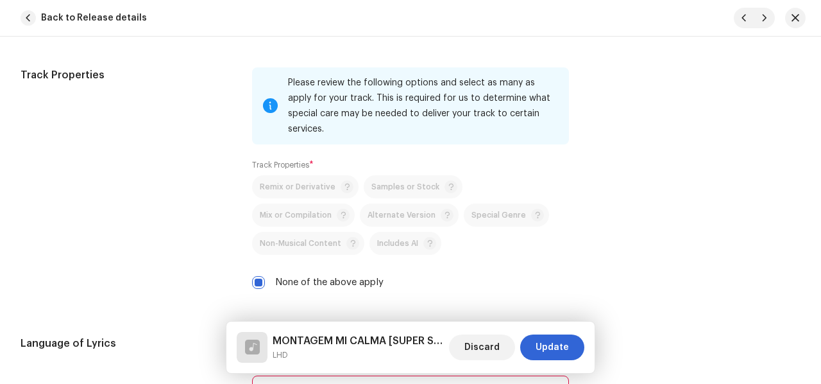
scroll to position [2181, 0]
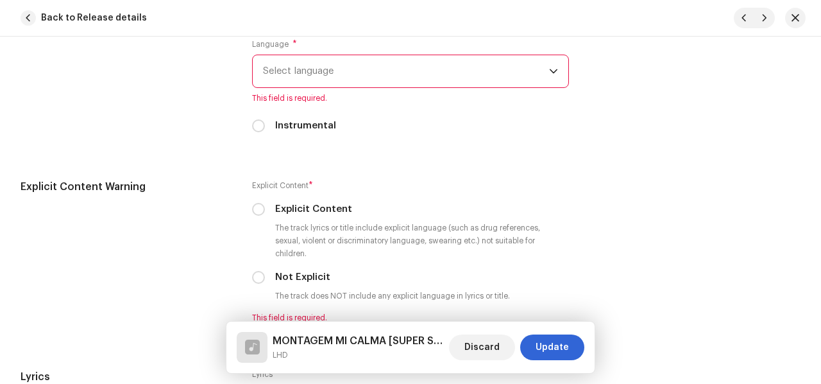
click at [328, 60] on span "Select language" at bounding box center [406, 71] width 286 height 32
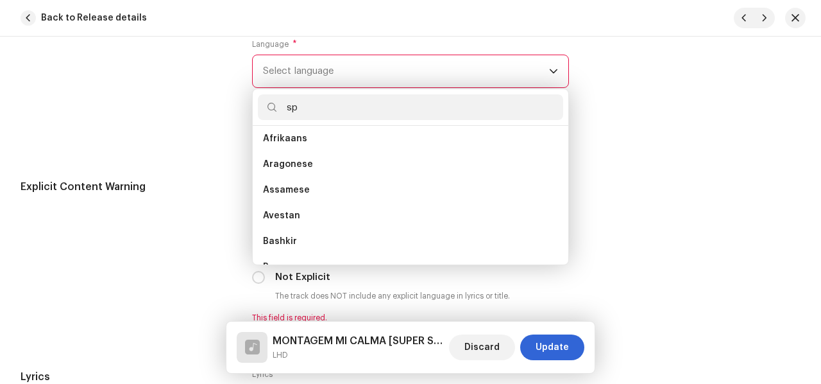
scroll to position [0, 0]
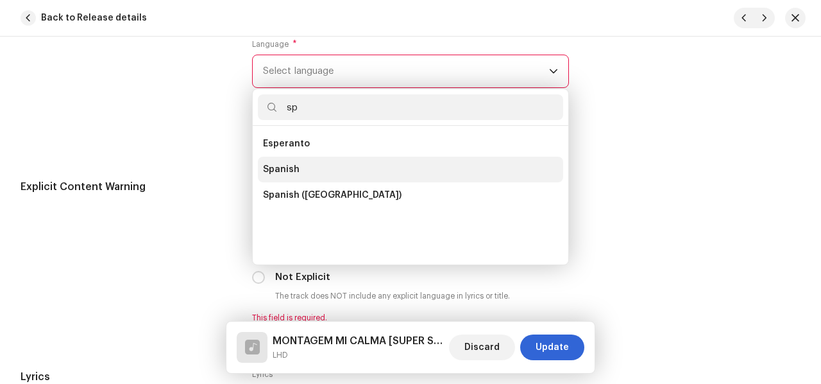
type input "sp"
click at [298, 157] on li "Spanish" at bounding box center [410, 170] width 305 height 26
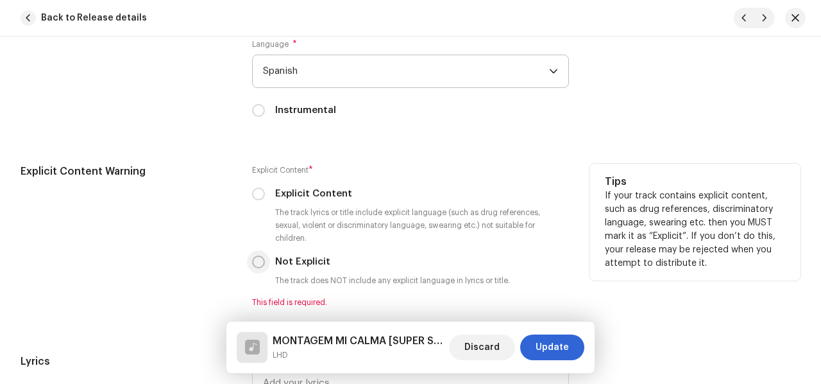
click at [254, 255] on input "Not Explicit" at bounding box center [258, 261] width 13 height 13
radio input "true"
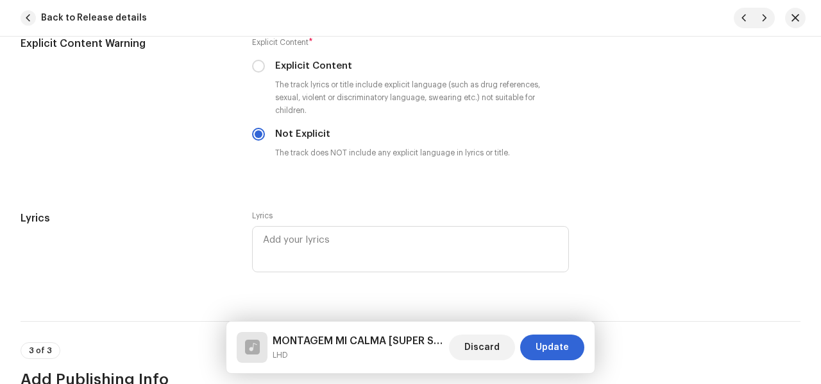
scroll to position [2502, 0]
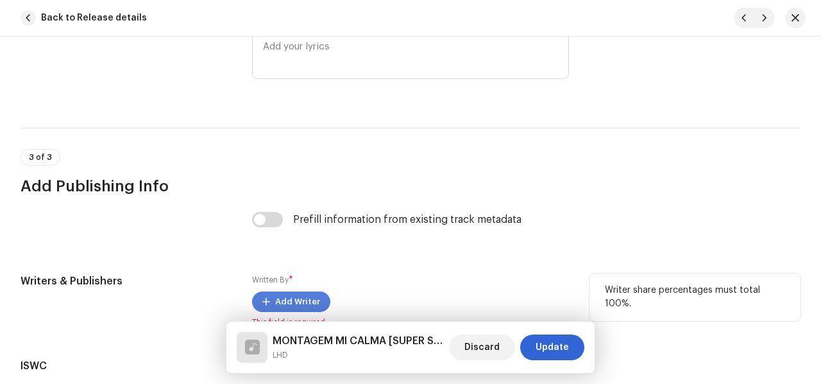
click at [276, 289] on span "Add Writer" at bounding box center [297, 302] width 45 height 26
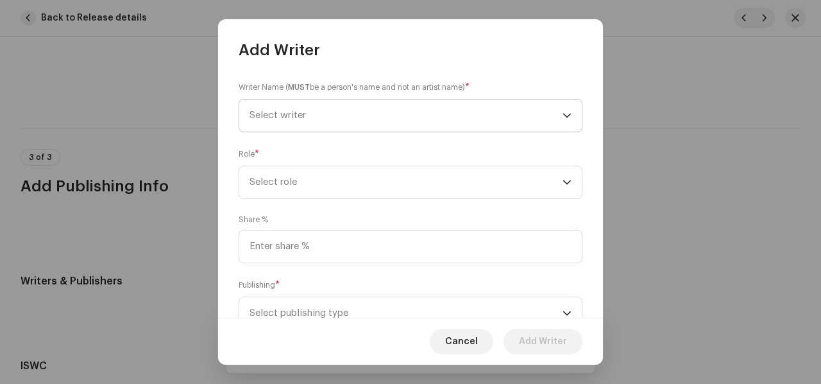
click at [509, 115] on span "Select writer" at bounding box center [406, 115] width 313 height 32
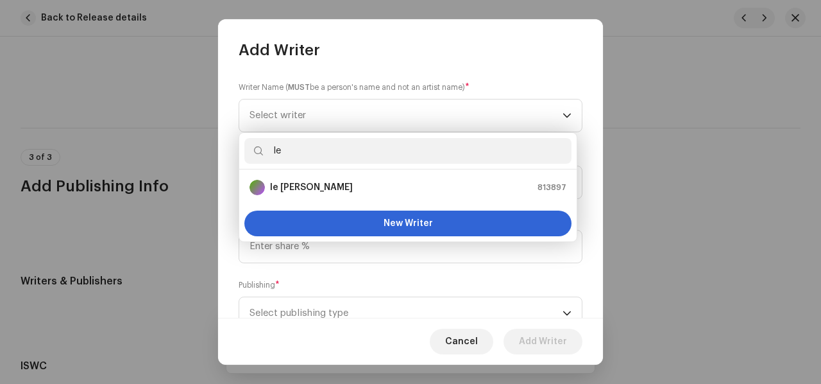
type input "le"
click at [284, 181] on strong "le [PERSON_NAME]" at bounding box center [311, 187] width 83 height 13
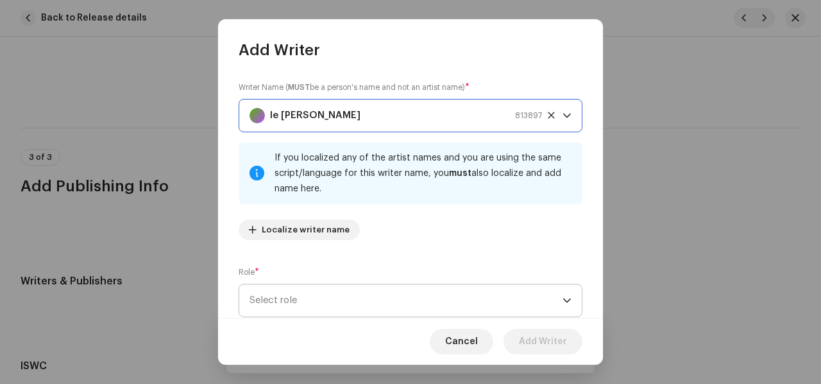
click at [352, 298] on span "Select role" at bounding box center [406, 300] width 313 height 32
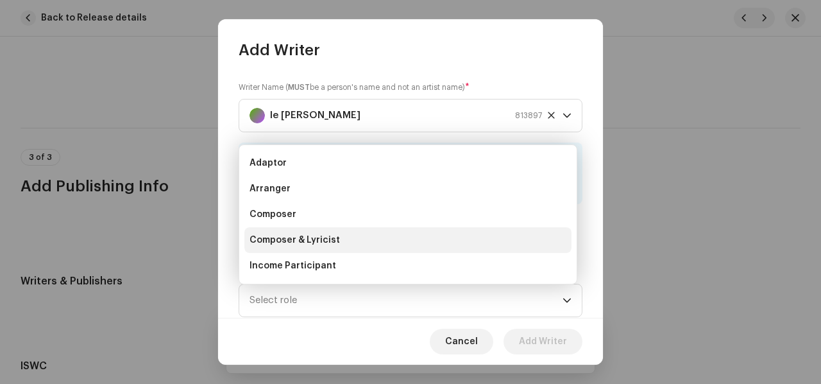
scroll to position [21, 0]
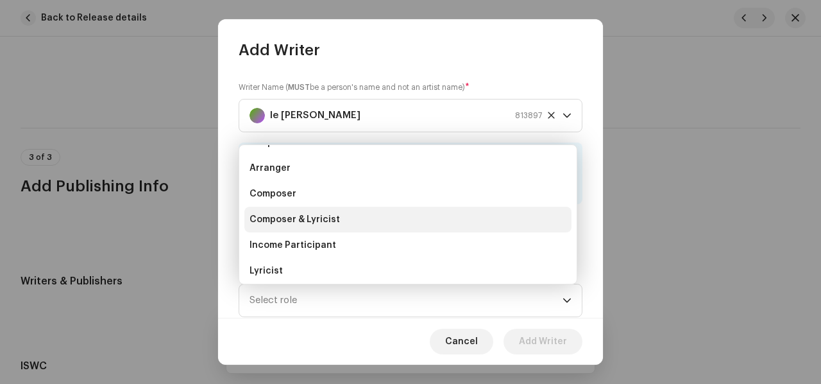
click at [311, 219] on span "Composer & Lyricist" at bounding box center [295, 219] width 90 height 13
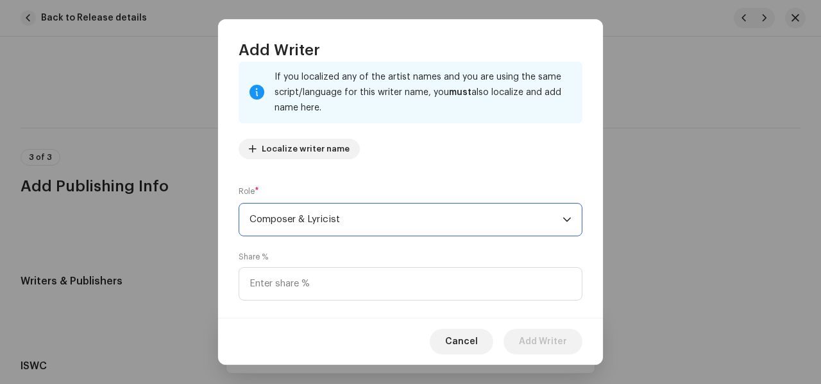
scroll to position [166, 0]
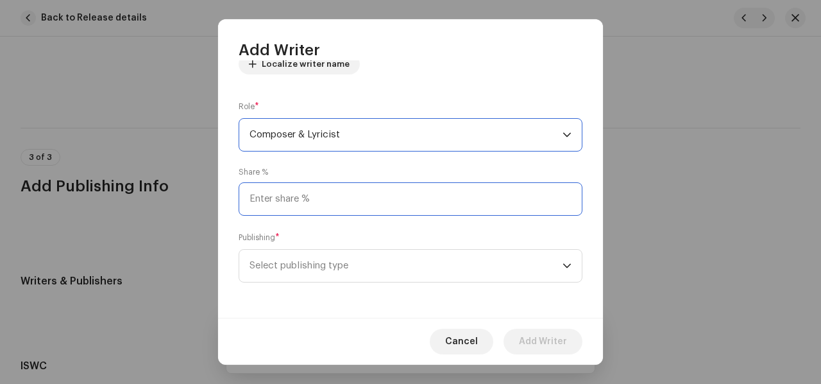
click at [310, 208] on input at bounding box center [411, 198] width 344 height 33
type input "100.00"
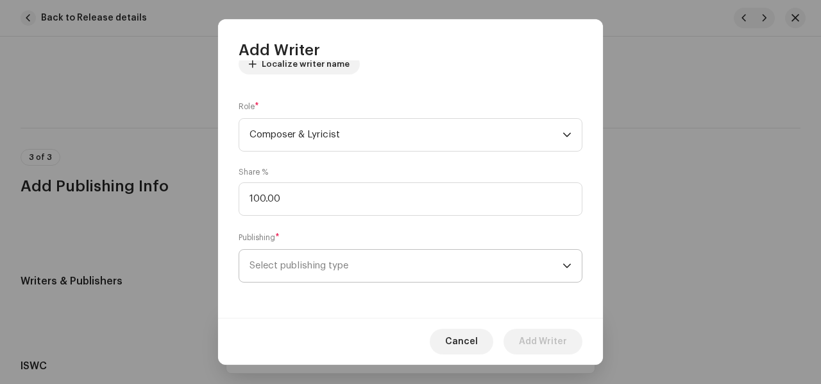
click at [310, 264] on span "Select publishing type" at bounding box center [406, 266] width 313 height 32
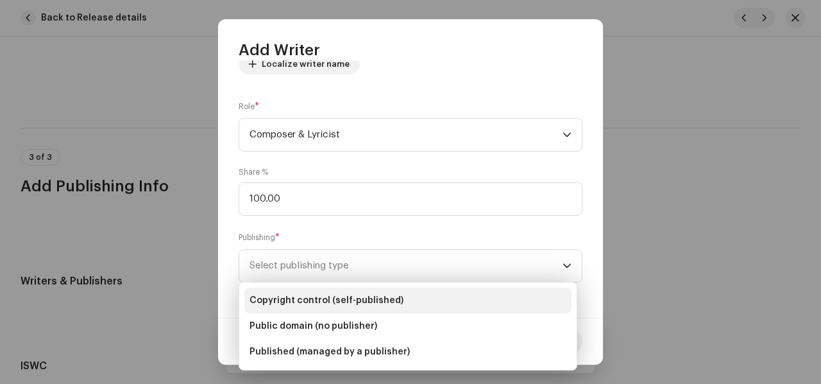
click at [333, 298] on span "Copyright control (self-published)" at bounding box center [327, 300] width 154 height 13
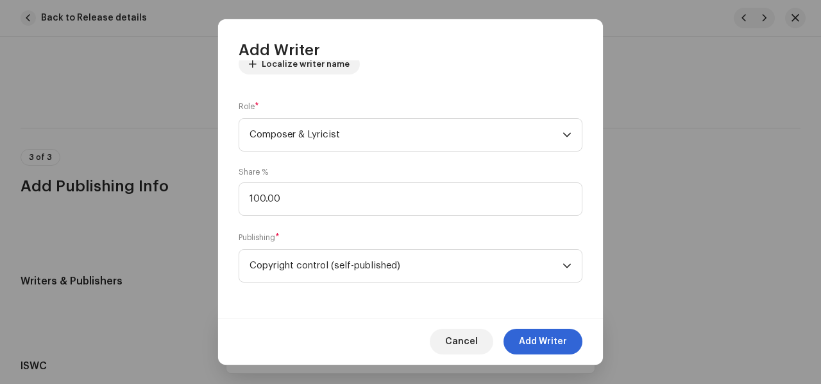
drag, startPoint x: 536, startPoint y: 335, endPoint x: 561, endPoint y: 339, distance: 26.0
click at [538, 335] on span "Add Writer" at bounding box center [543, 341] width 48 height 26
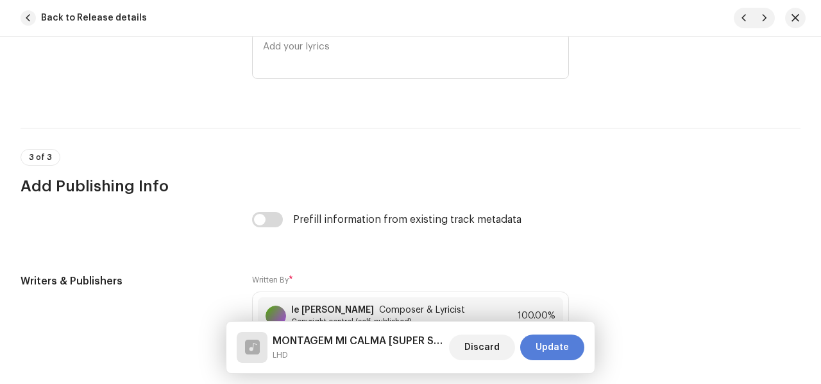
click at [561, 346] on span "Update" at bounding box center [552, 347] width 33 height 26
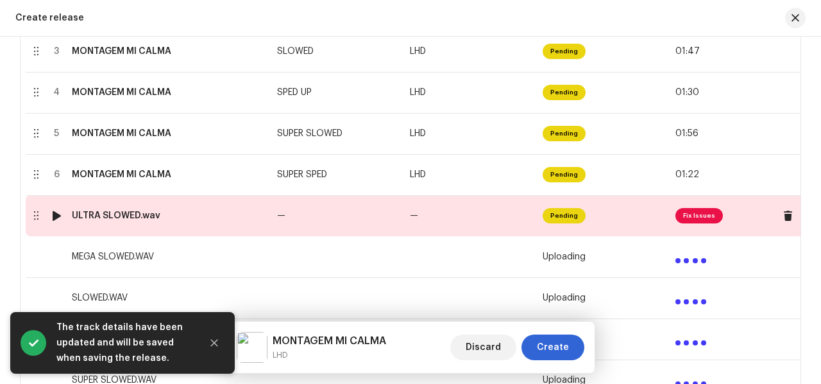
click at [494, 219] on td "—" at bounding box center [471, 215] width 133 height 41
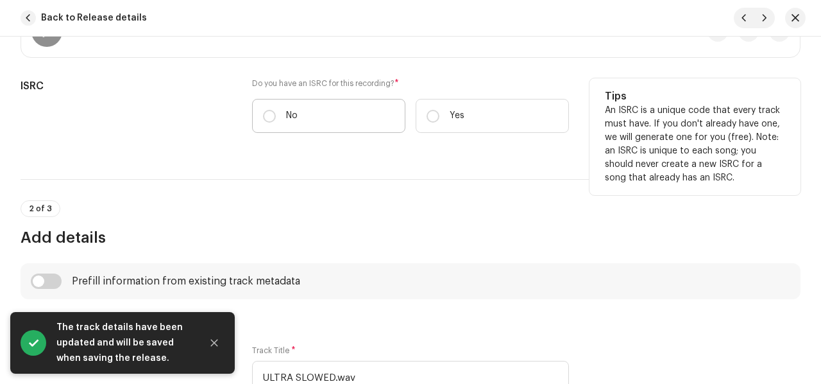
click at [291, 116] on p "No" at bounding box center [292, 115] width 12 height 13
click at [276, 116] on input "No" at bounding box center [269, 116] width 13 height 13
radio input "true"
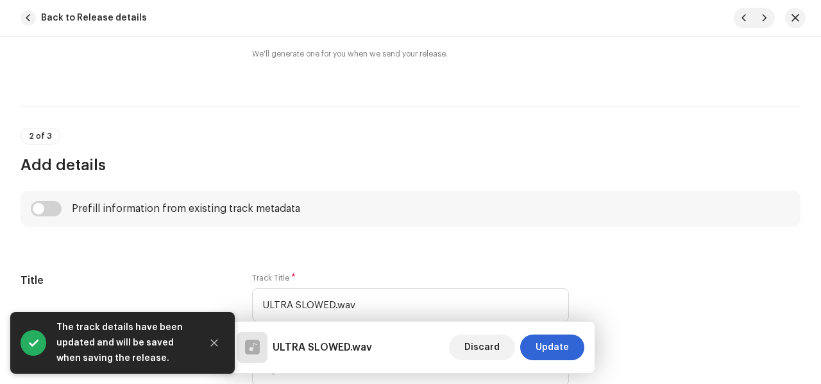
scroll to position [449, 0]
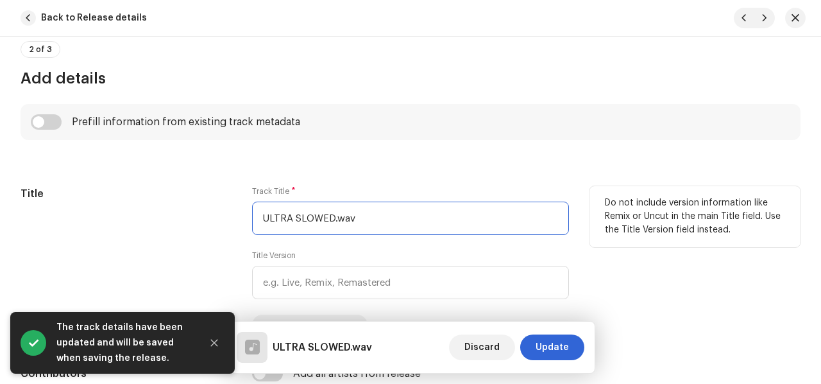
drag, startPoint x: 331, startPoint y: 211, endPoint x: 199, endPoint y: 212, distance: 132.1
click at [199, 212] on div "Title Track Title * ULTRA SLOWED.wav Title Version Localize Your Track Do not i…" at bounding box center [411, 260] width 780 height 149
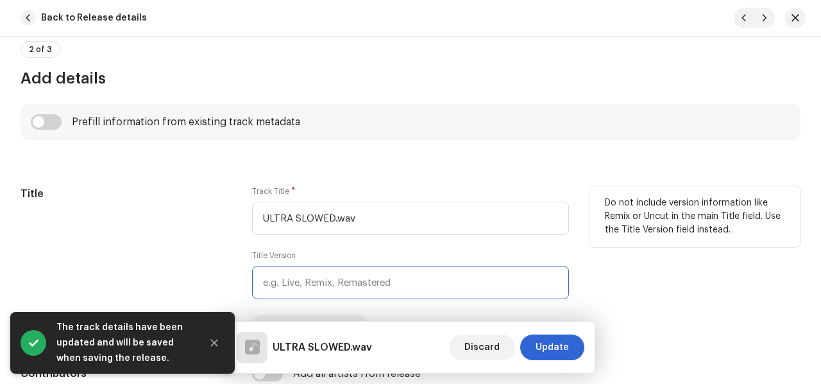
click at [310, 276] on input "text" at bounding box center [410, 282] width 317 height 33
paste input "ULTRA SLOWED"
type input "ULTRA SLOWED"
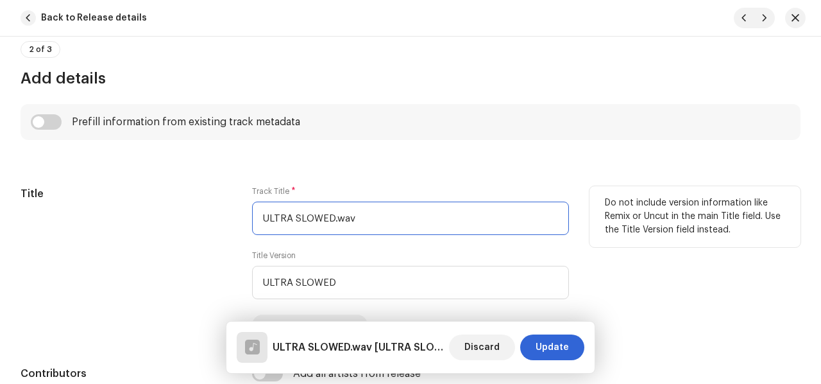
drag, startPoint x: 359, startPoint y: 214, endPoint x: 128, endPoint y: 208, distance: 231.0
click at [128, 208] on div "Title Track Title * ULTRA SLOWED.wav Title Version ULTRA SLOWED Localize Your T…" at bounding box center [411, 260] width 780 height 149
paste input "MONTAGEM MI CALMA"
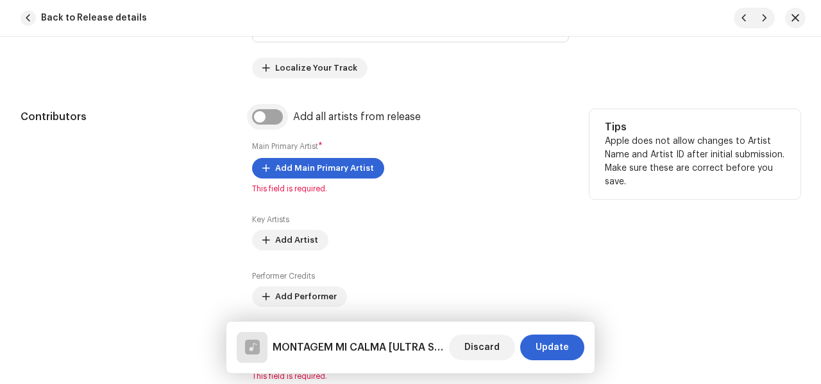
type input "MONTAGEM MI CALMA"
click at [266, 117] on input "checkbox" at bounding box center [267, 116] width 31 height 15
checkbox input "true"
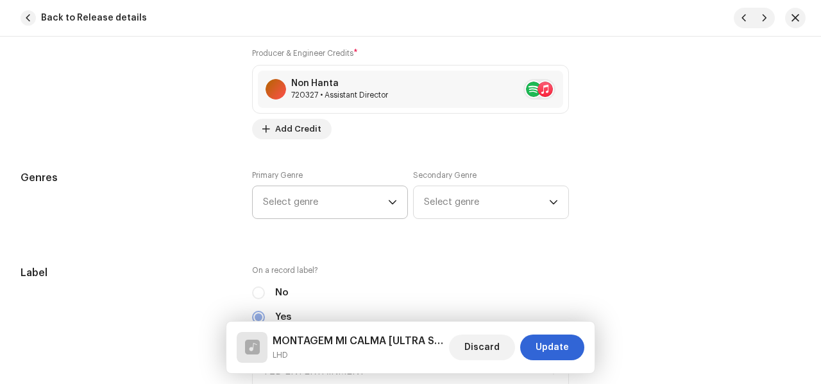
click at [326, 203] on span "Select genre" at bounding box center [325, 202] width 125 height 32
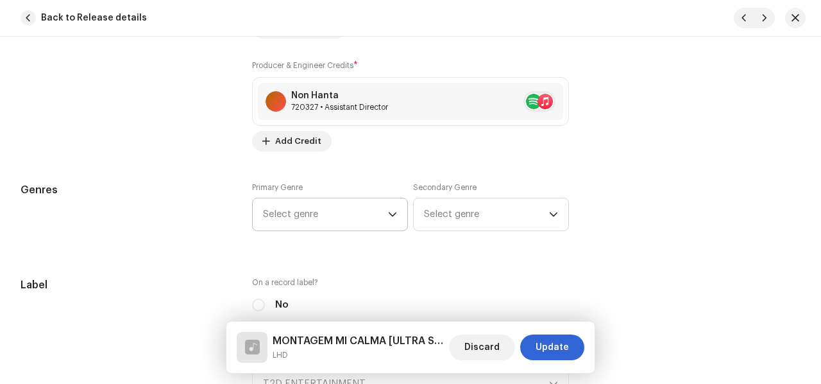
scroll to position [1010, 0]
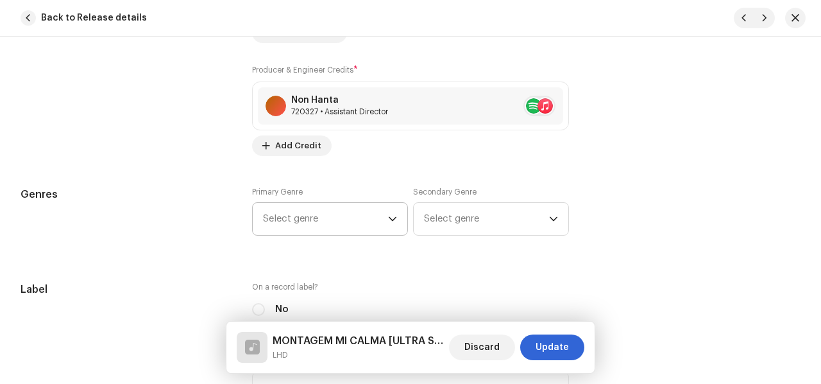
click at [326, 203] on span "Select genre" at bounding box center [325, 219] width 125 height 32
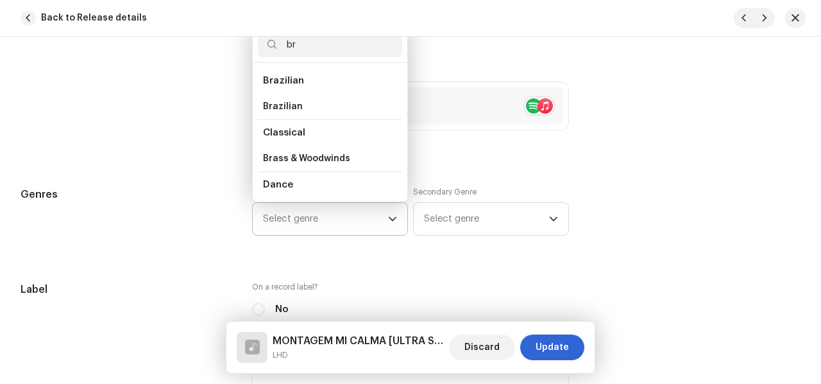
scroll to position [21, 0]
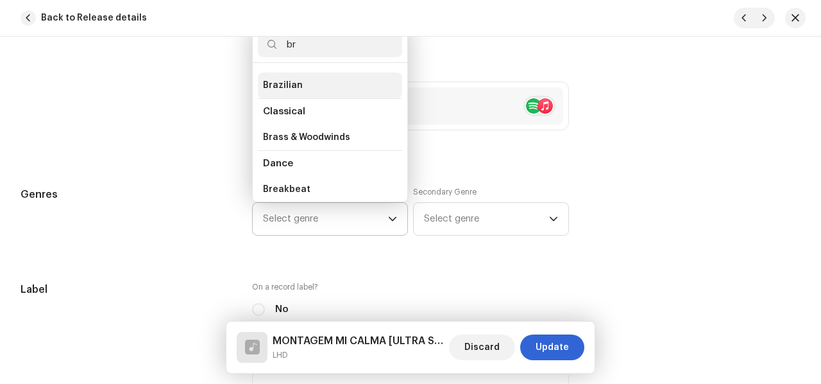
type input "br"
click at [306, 84] on li "Brazilian" at bounding box center [330, 85] width 144 height 26
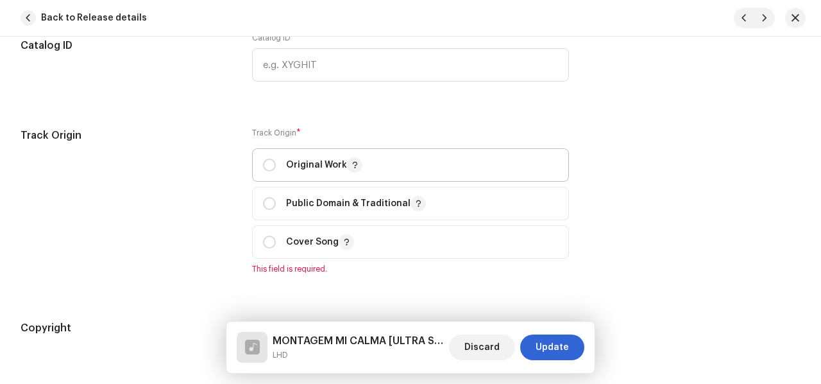
click at [266, 170] on span "Original Work" at bounding box center [410, 165] width 295 height 32
radio input "true"
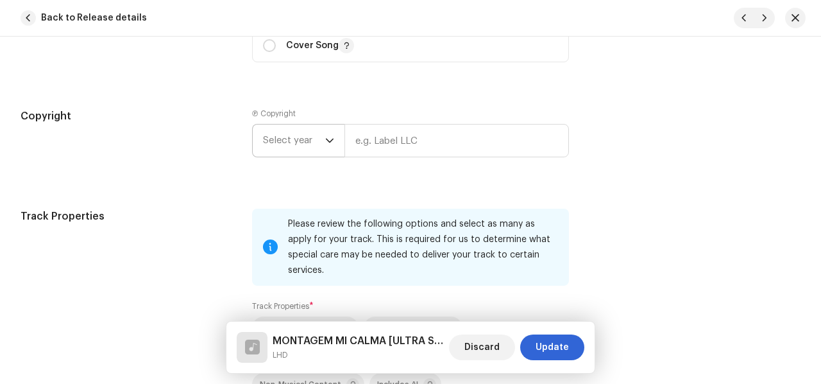
scroll to position [1715, 0]
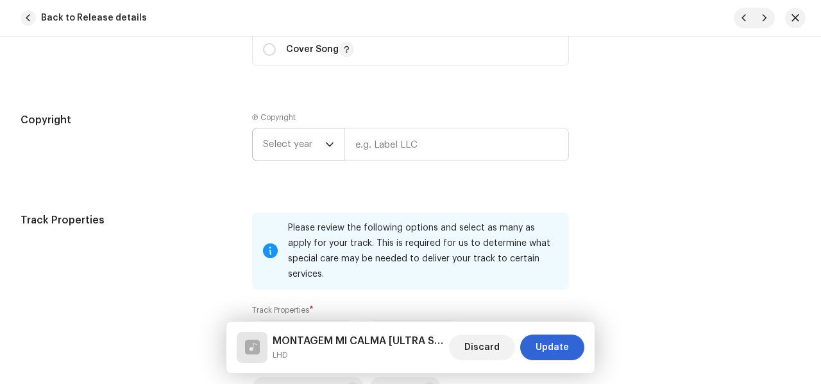
click at [323, 137] on span "Select year" at bounding box center [294, 144] width 62 height 32
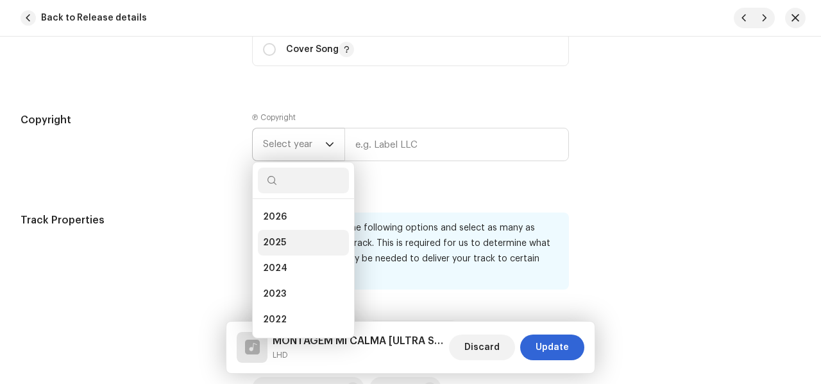
click at [284, 236] on li "2025" at bounding box center [303, 243] width 91 height 26
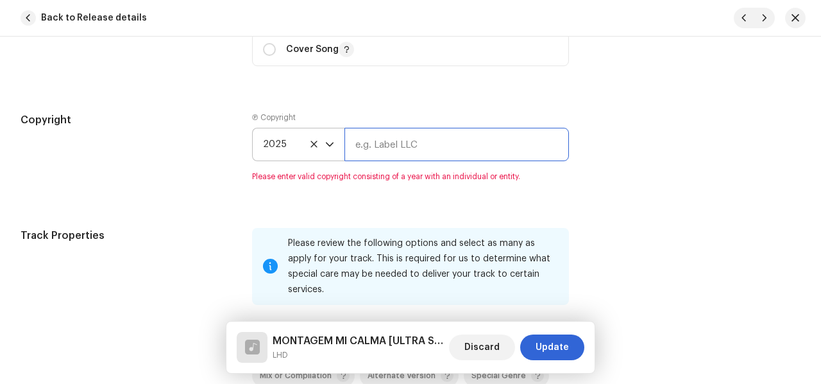
click at [358, 150] on input "text" at bounding box center [456, 144] width 225 height 33
type input "T2D DIGITAL"
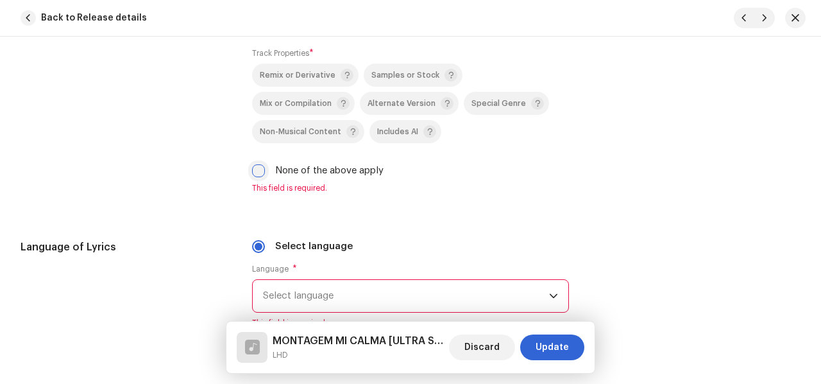
click at [255, 164] on input "None of the above apply" at bounding box center [258, 170] width 13 height 13
checkbox input "true"
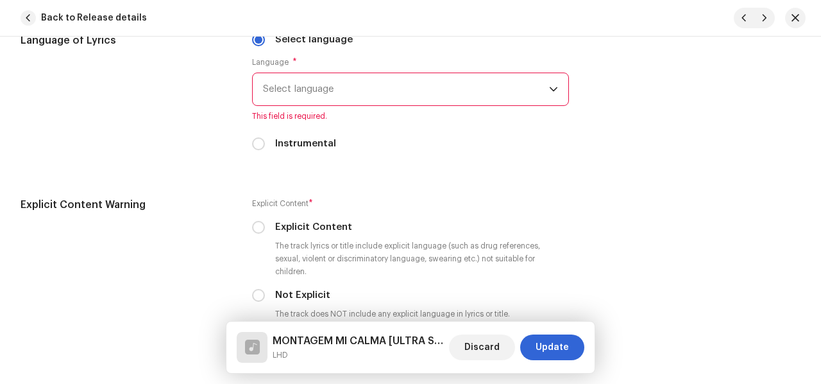
scroll to position [2164, 0]
click at [360, 76] on span "Select language" at bounding box center [406, 88] width 286 height 32
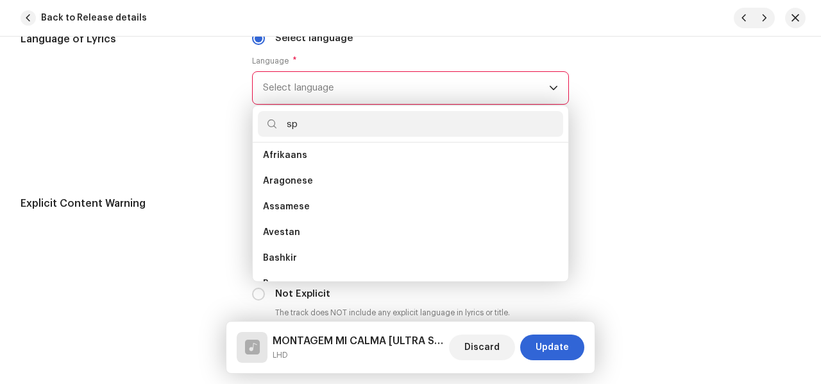
scroll to position [0, 0]
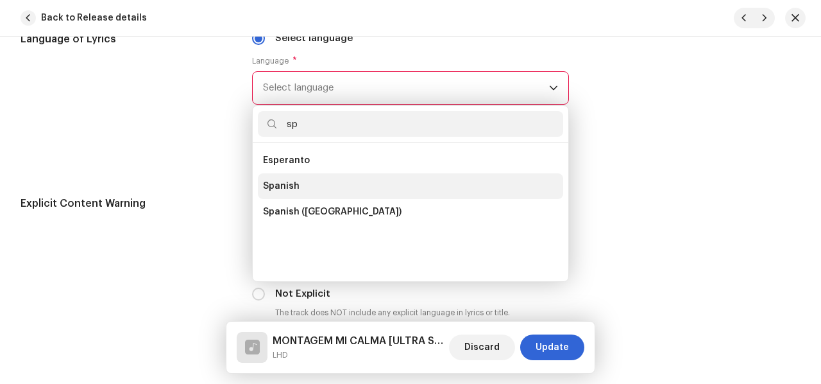
type input "sp"
click at [296, 173] on li "Spanish" at bounding box center [410, 186] width 305 height 26
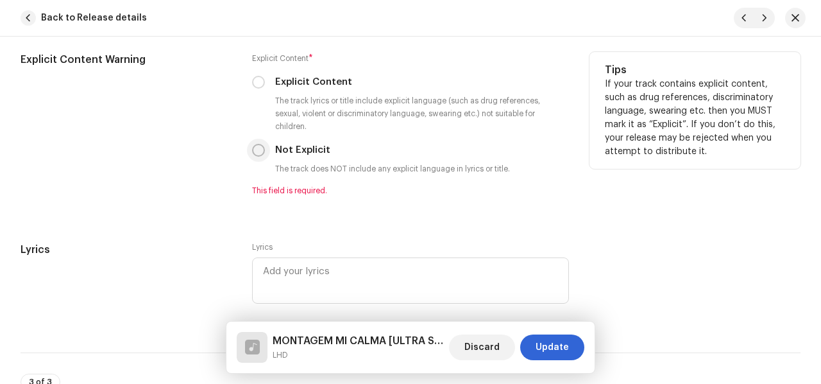
click at [262, 144] on input "Not Explicit" at bounding box center [258, 150] width 13 height 13
radio input "true"
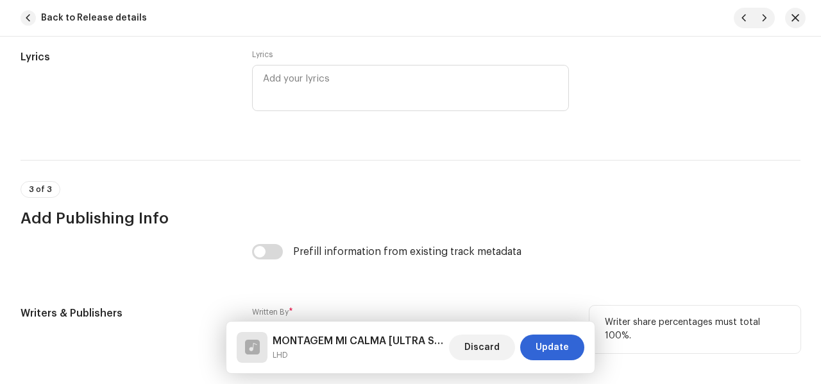
scroll to position [2613, 0]
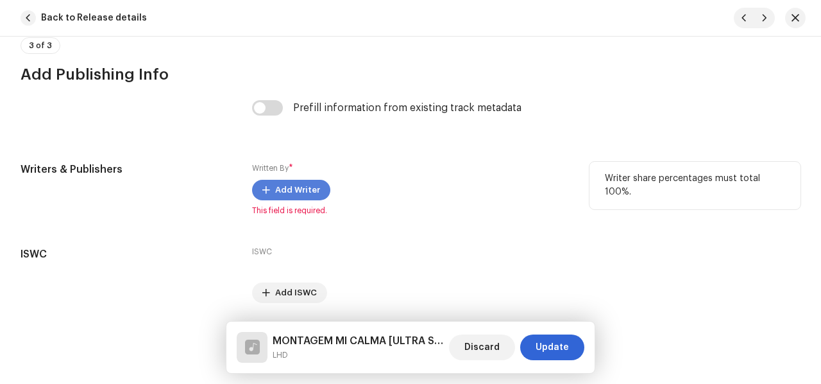
click at [272, 180] on button "Add Writer" at bounding box center [291, 190] width 78 height 21
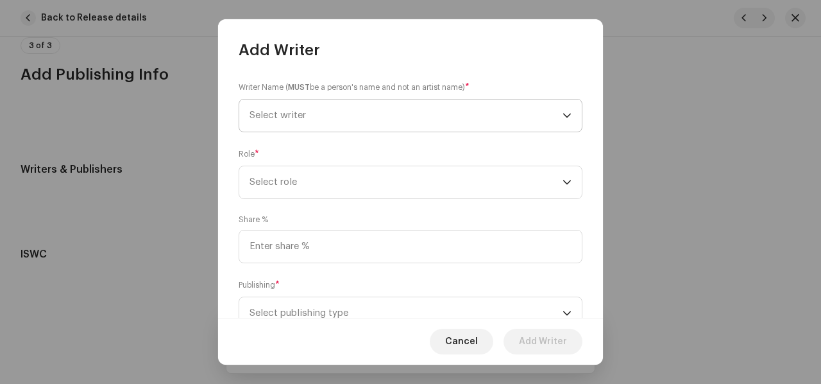
click at [362, 111] on span "Select writer" at bounding box center [406, 115] width 313 height 32
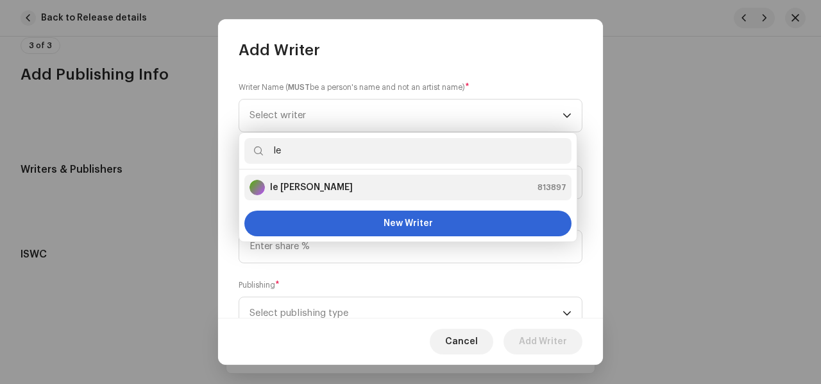
type input "le"
click at [286, 183] on strong "le [PERSON_NAME]" at bounding box center [311, 187] width 83 height 13
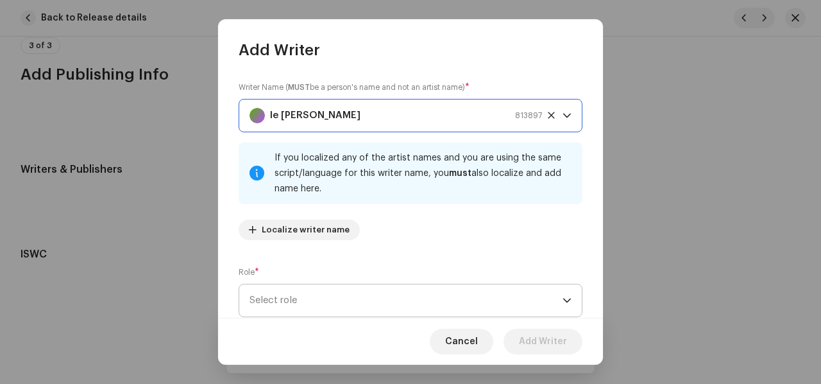
click at [270, 304] on span "Select role" at bounding box center [406, 300] width 313 height 32
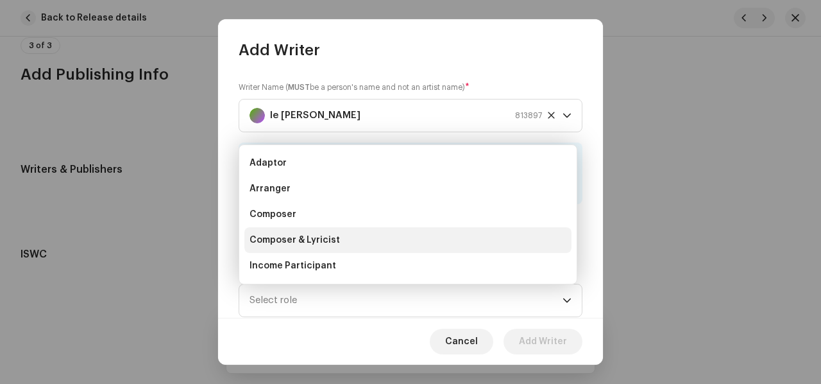
scroll to position [21, 0]
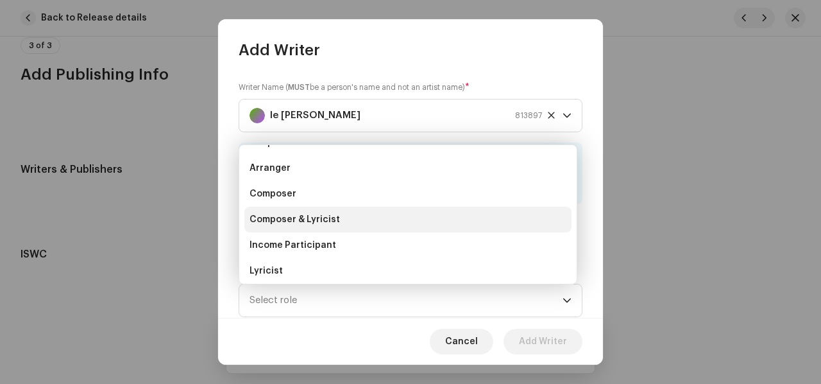
click at [290, 220] on span "Composer & Lyricist" at bounding box center [295, 219] width 90 height 13
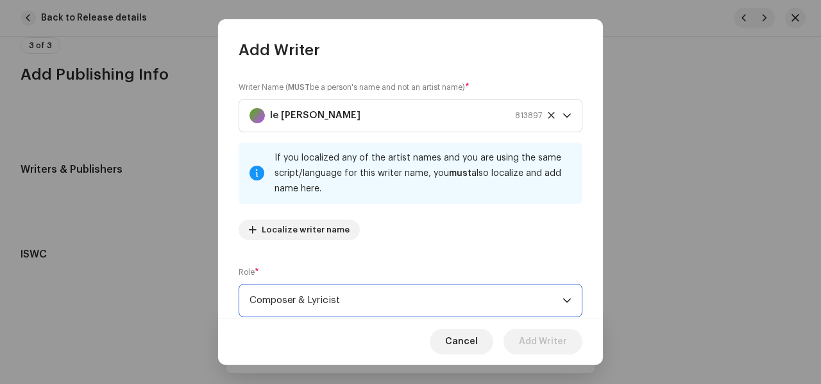
scroll to position [166, 0]
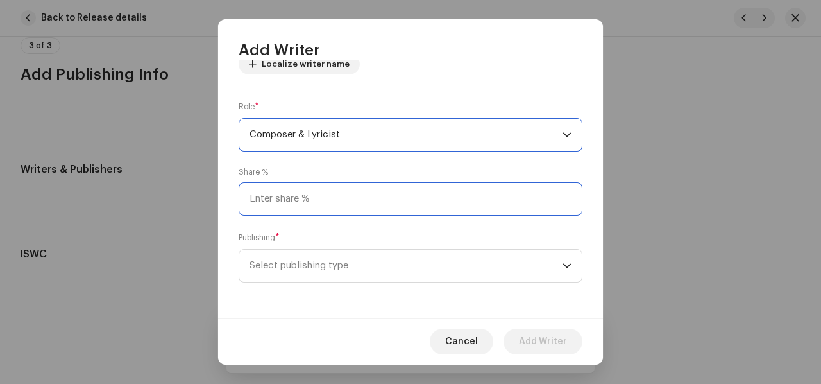
click at [301, 201] on input at bounding box center [411, 198] width 344 height 33
type input "100.00"
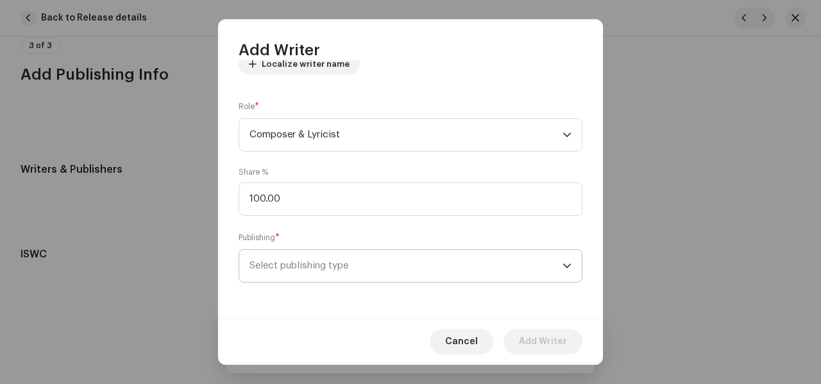
click at [281, 265] on span "Select publishing type" at bounding box center [406, 266] width 313 height 32
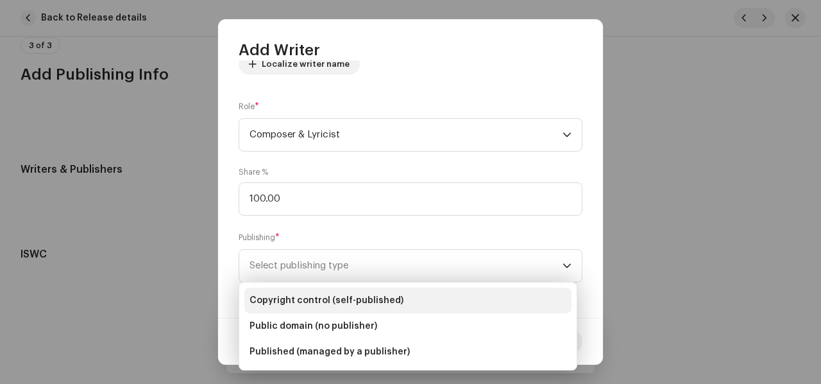
click at [299, 299] on span "Copyright control (self-published)" at bounding box center [327, 300] width 154 height 13
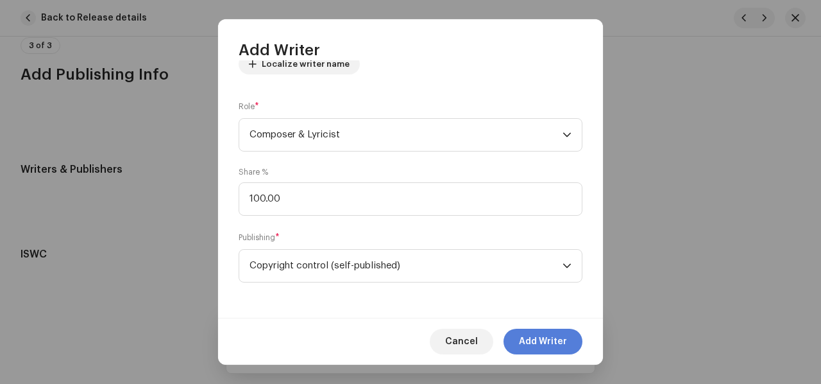
click at [535, 343] on span "Add Writer" at bounding box center [543, 341] width 48 height 26
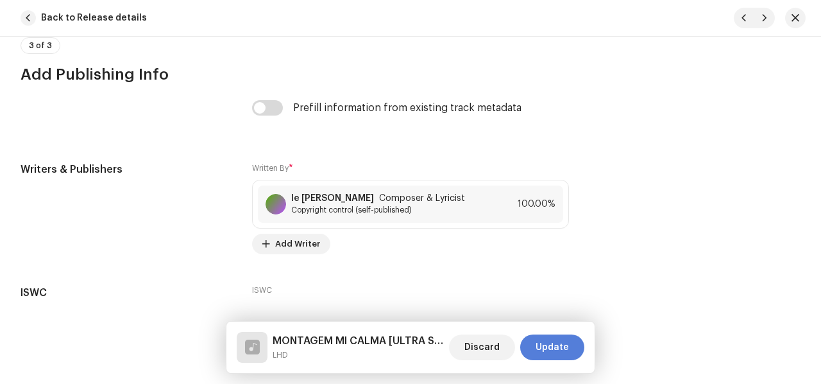
click at [564, 343] on span "Update" at bounding box center [552, 347] width 33 height 26
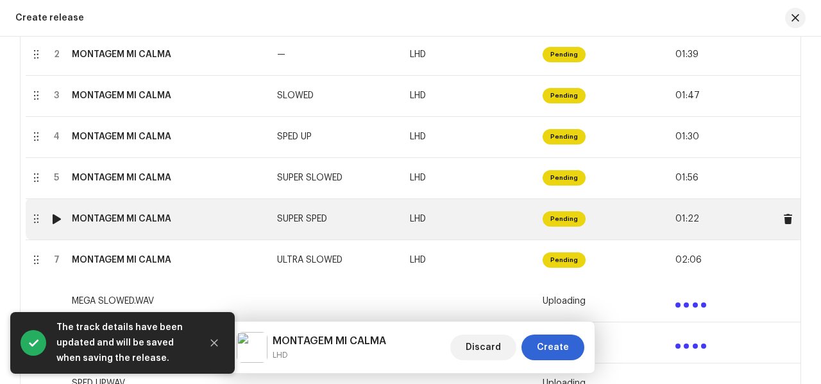
scroll to position [326, 0]
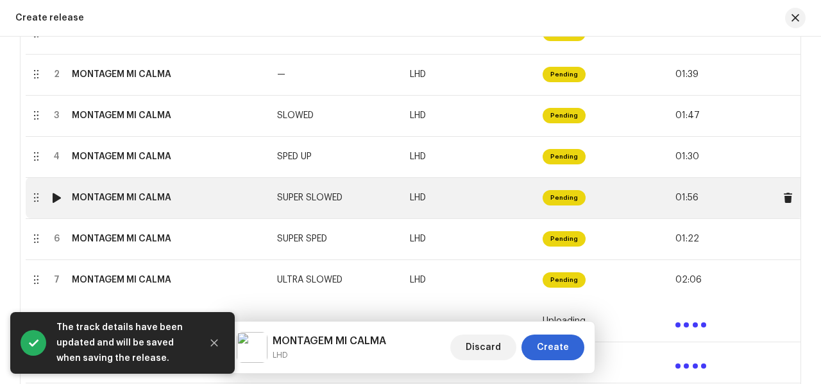
click at [453, 202] on td "LHD" at bounding box center [471, 197] width 133 height 41
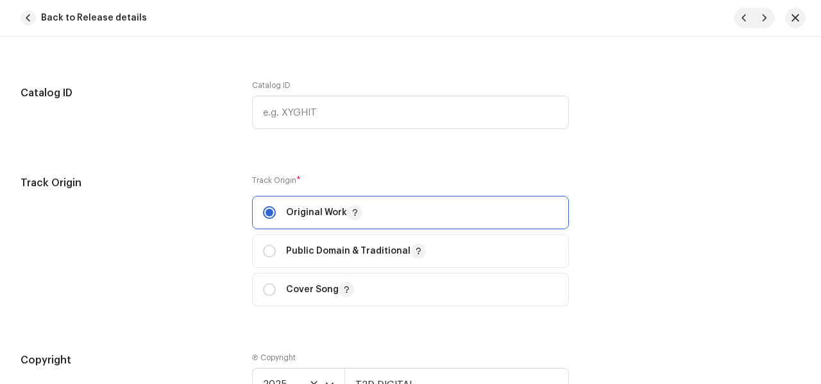
scroll to position [1732, 0]
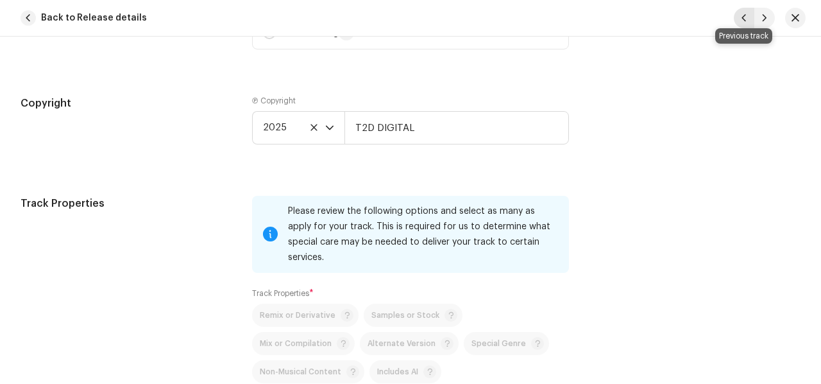
click at [745, 15] on span "button" at bounding box center [744, 18] width 8 height 10
click at [743, 21] on span "button" at bounding box center [744, 18] width 8 height 10
type input "SLOWED"
type input "AP-XT"
click at [402, 126] on input "AP-XT" at bounding box center [456, 127] width 225 height 33
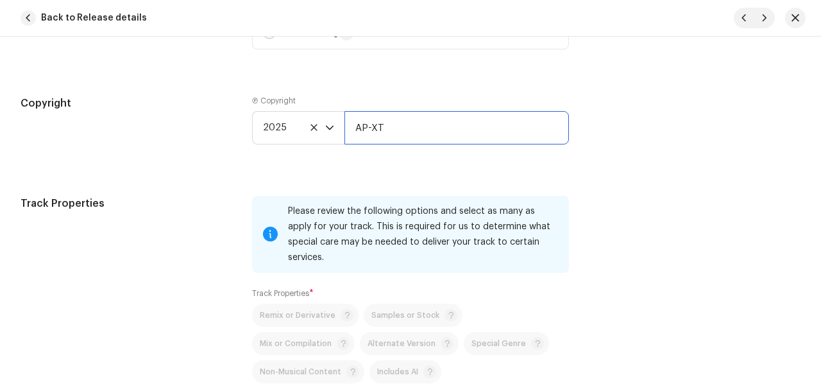
click at [402, 126] on input "AP-XT" at bounding box center [456, 127] width 225 height 33
click at [402, 126] on input "text" at bounding box center [456, 127] width 225 height 33
type input "T2D DIGITAL"
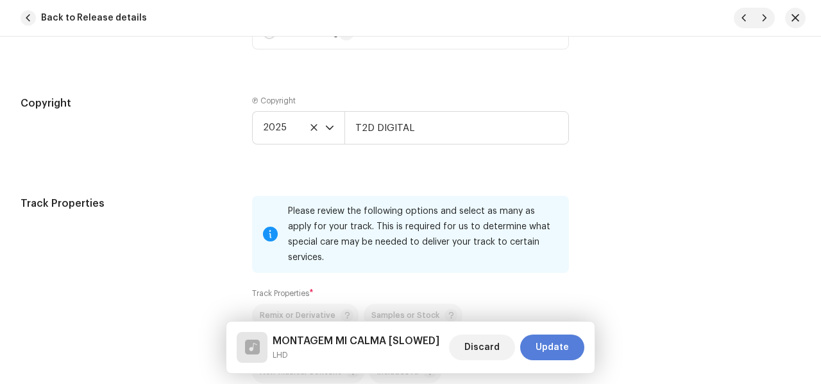
click at [560, 343] on span "Update" at bounding box center [552, 347] width 33 height 26
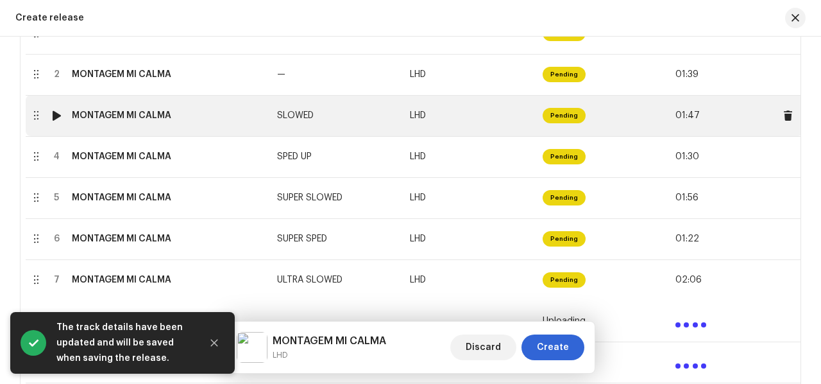
click at [466, 120] on td "LHD" at bounding box center [471, 115] width 133 height 41
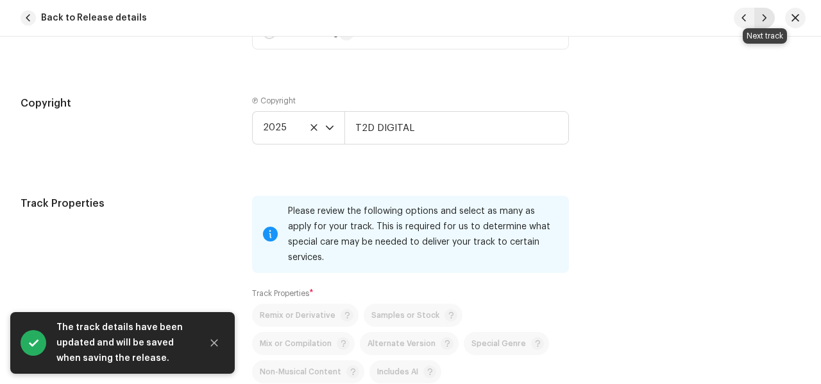
click at [760, 19] on button "button" at bounding box center [764, 18] width 21 height 21
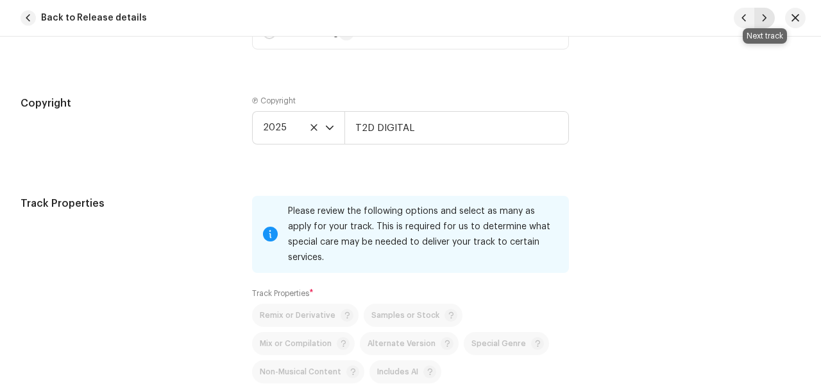
click at [767, 16] on span "button" at bounding box center [765, 18] width 8 height 10
click at [738, 17] on button "button" at bounding box center [744, 18] width 21 height 21
click at [740, 17] on button "button" at bounding box center [744, 18] width 21 height 21
type input "SLOWED"
click at [740, 17] on button "button" at bounding box center [744, 18] width 21 height 21
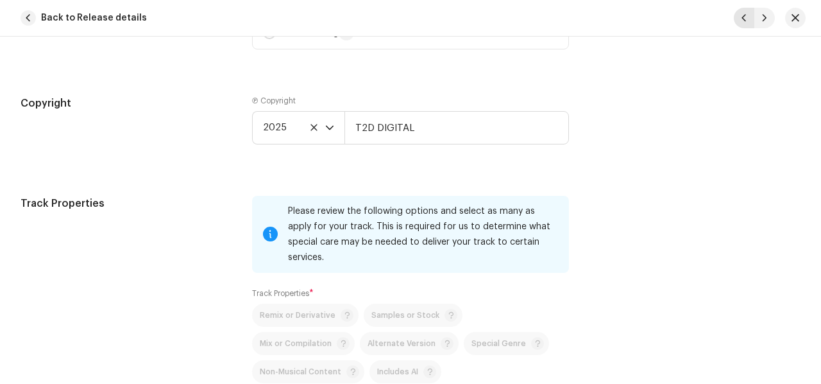
type input "AP-XT"
drag, startPoint x: 402, startPoint y: 122, endPoint x: 348, endPoint y: 123, distance: 54.5
click at [330, 123] on div "2025 AP-XT" at bounding box center [410, 127] width 317 height 33
click at [384, 124] on input "text" at bounding box center [456, 127] width 225 height 33
type input "T2D DIGITAL"
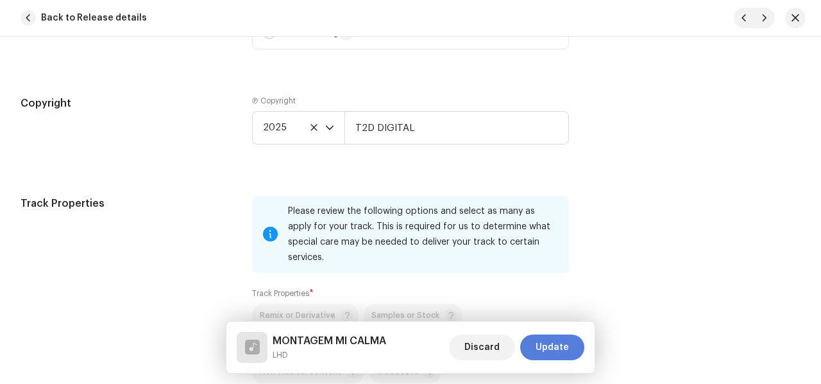
click at [554, 342] on span "Update" at bounding box center [552, 347] width 33 height 26
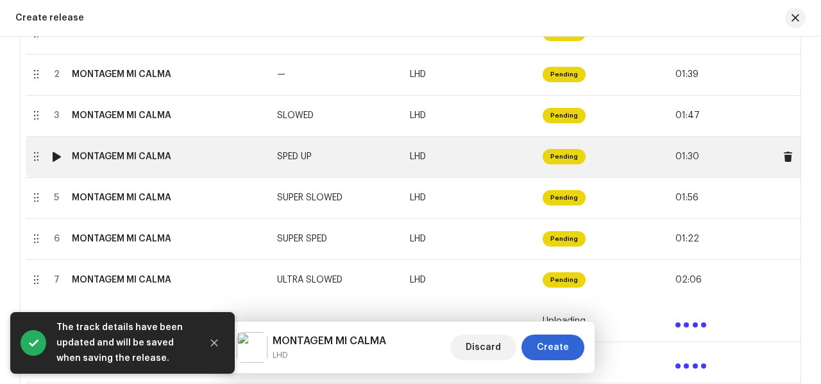
scroll to position [198, 0]
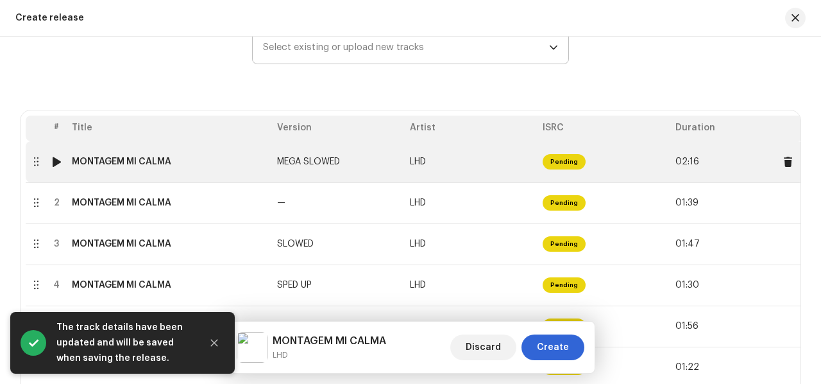
click at [480, 173] on td "LHD" at bounding box center [471, 161] width 133 height 41
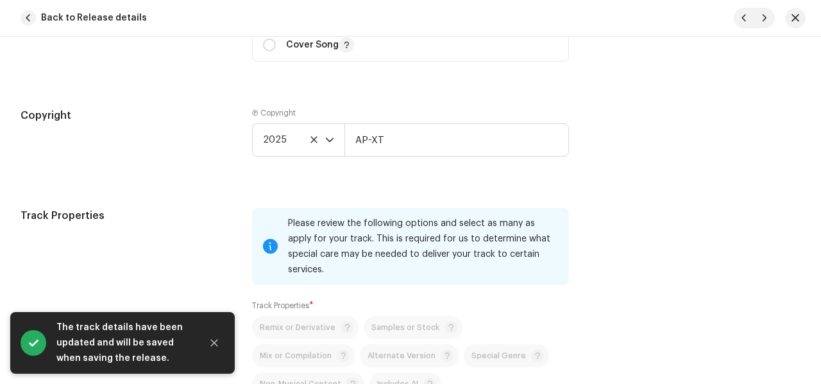
scroll to position [1732, 0]
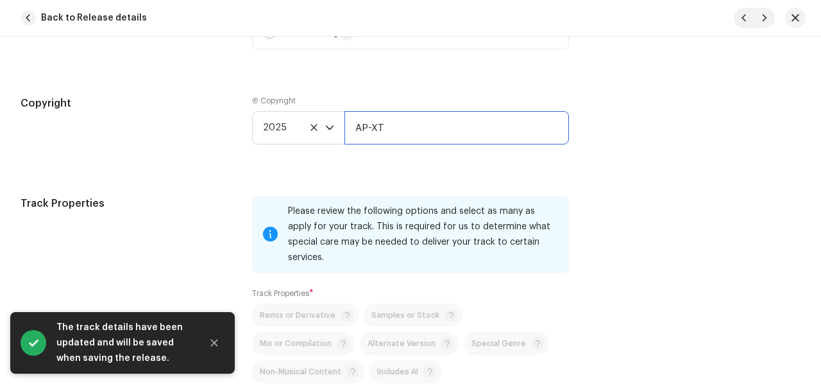
drag, startPoint x: 418, startPoint y: 133, endPoint x: 348, endPoint y: 123, distance: 71.4
click at [348, 123] on input "AP-XT" at bounding box center [456, 127] width 225 height 33
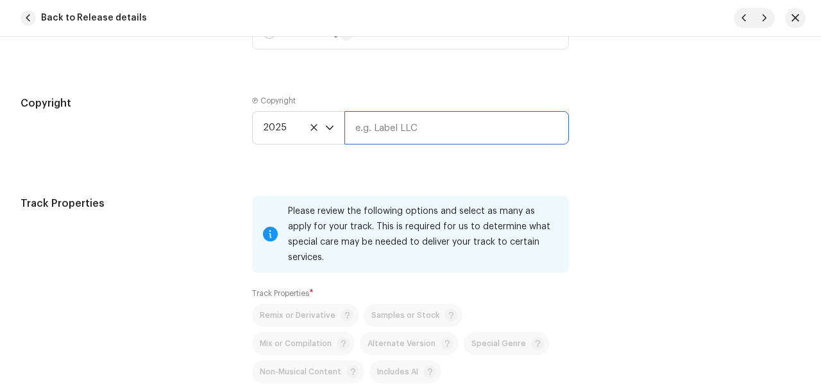
click at [402, 126] on input "text" at bounding box center [456, 127] width 225 height 33
type input "T2D DIGITAL"
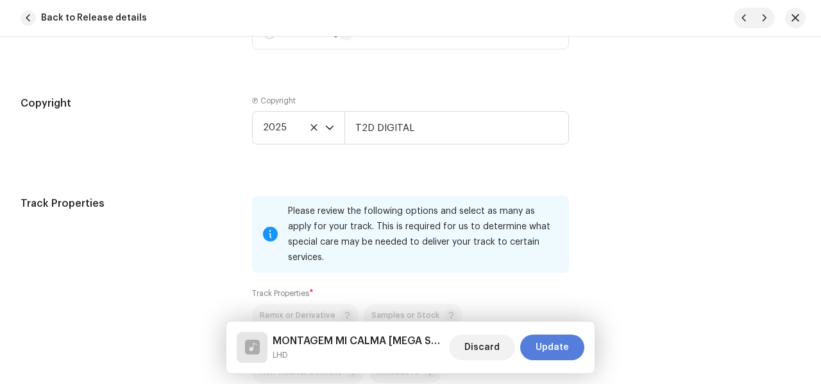
click at [556, 344] on span "Update" at bounding box center [552, 347] width 33 height 26
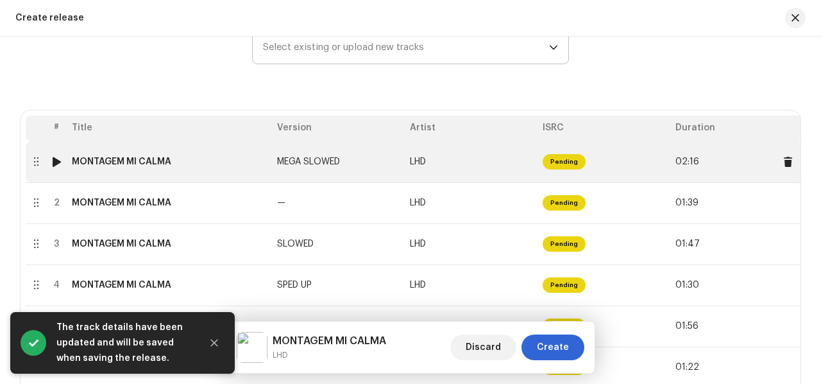
click at [449, 176] on td "LHD" at bounding box center [471, 161] width 133 height 41
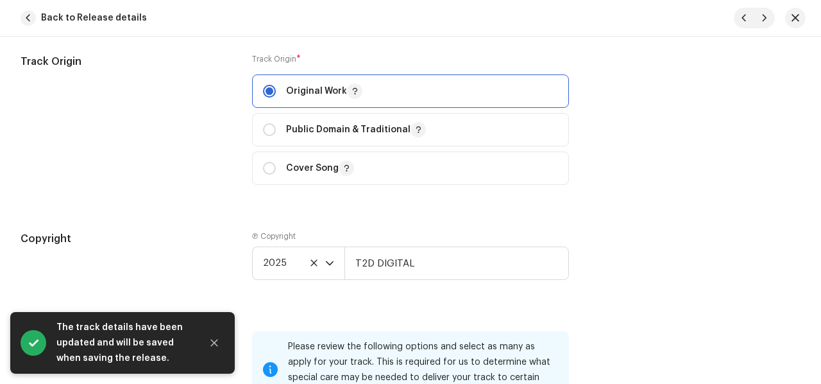
scroll to position [1668, 0]
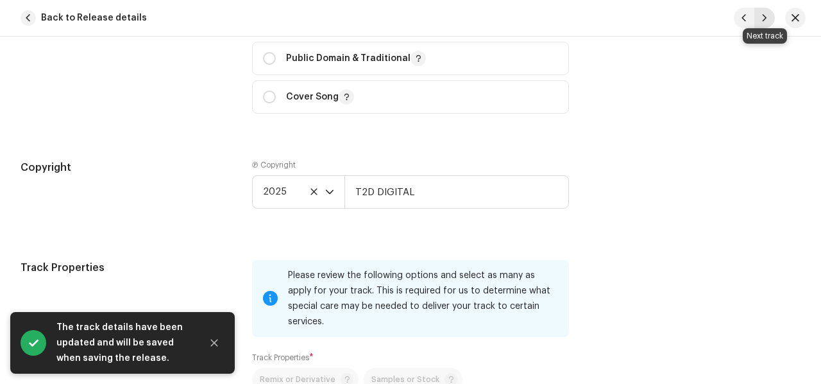
click at [768, 18] on span "button" at bounding box center [765, 18] width 8 height 10
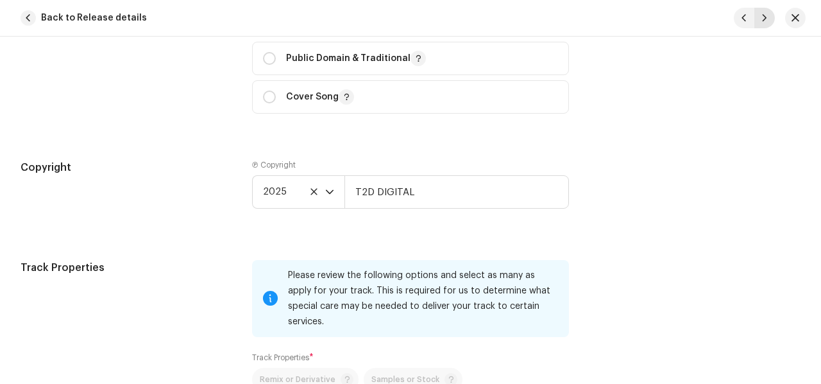
click at [768, 18] on span "button" at bounding box center [765, 18] width 8 height 10
type input "MEGA SLOWED"
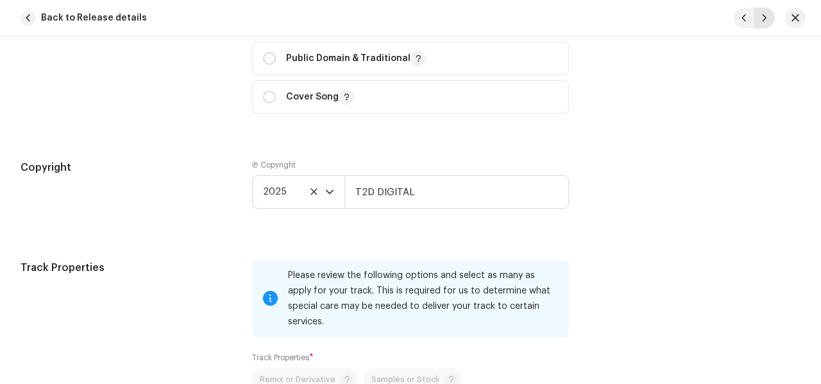
click at [768, 18] on span "button" at bounding box center [765, 18] width 8 height 10
click at [766, 20] on span "button" at bounding box center [765, 18] width 8 height 10
click at [765, 21] on span "button" at bounding box center [765, 18] width 8 height 10
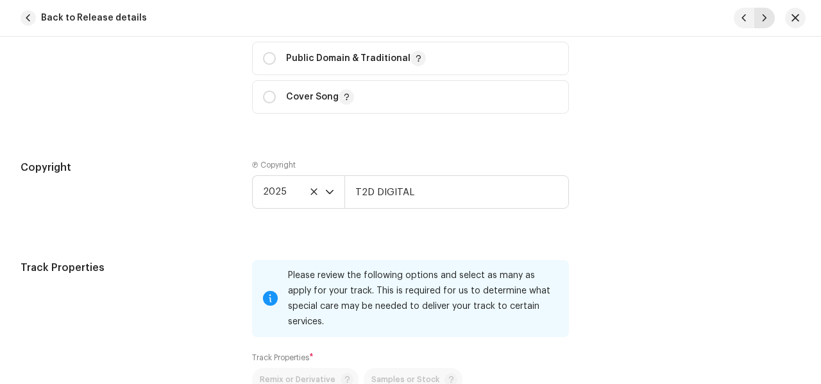
type input "SUPER SPED"
click at [799, 17] on span "button" at bounding box center [796, 18] width 8 height 10
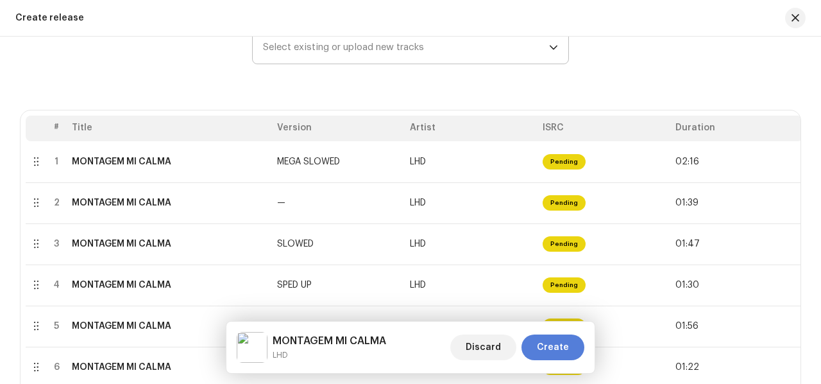
click at [564, 350] on span "Create" at bounding box center [553, 347] width 32 height 26
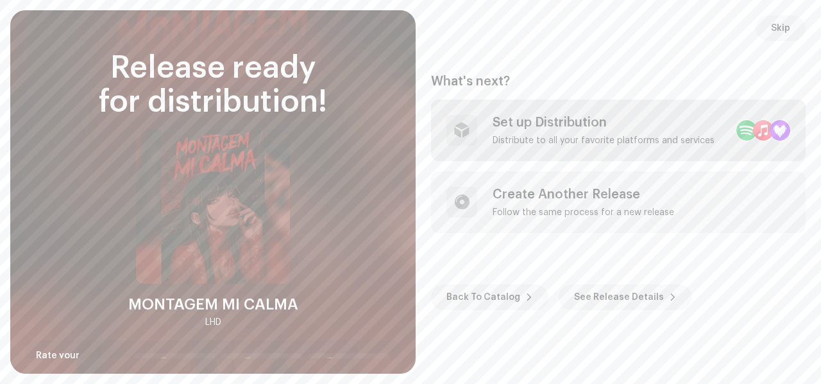
click at [659, 137] on div "Distribute to all your favorite platforms and services" at bounding box center [604, 140] width 222 height 10
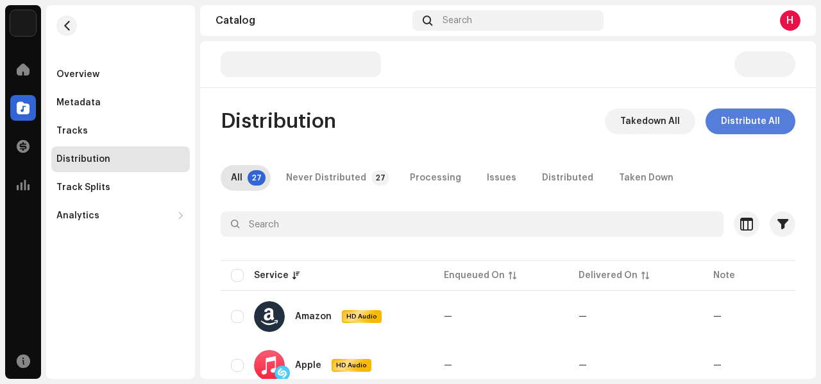
click at [734, 122] on span "Distribute All" at bounding box center [750, 121] width 59 height 26
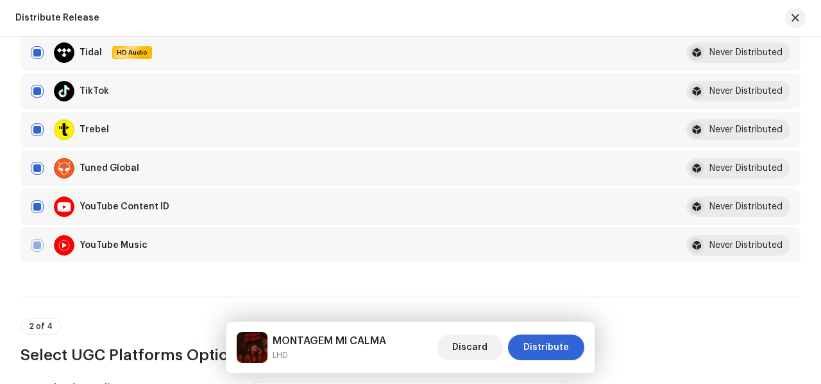
scroll to position [1026, 0]
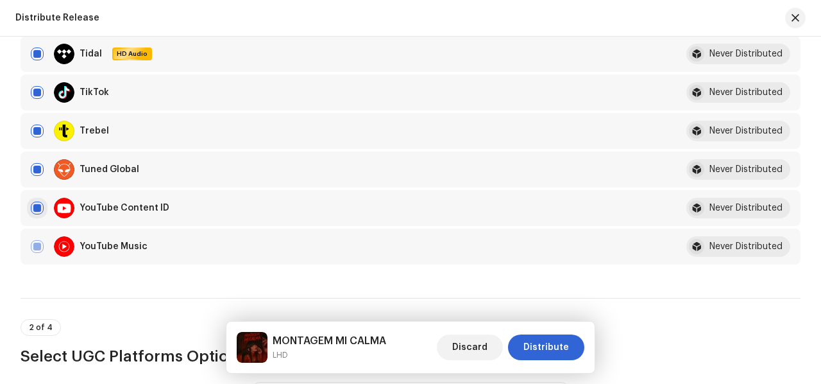
click at [38, 210] on input "checkbox" at bounding box center [37, 207] width 13 height 13
checkbox input "false"
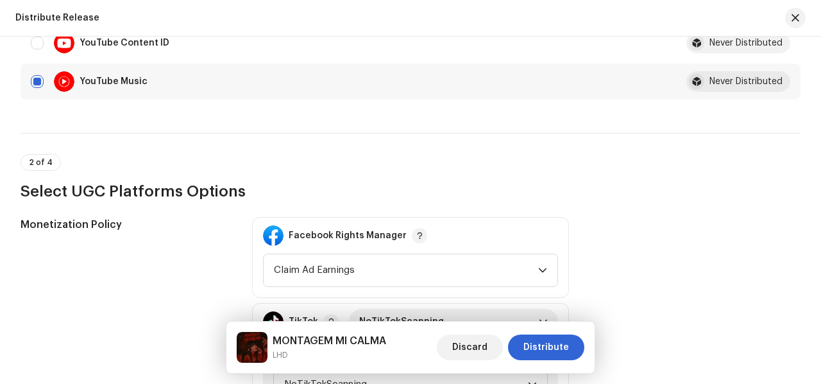
scroll to position [1347, 0]
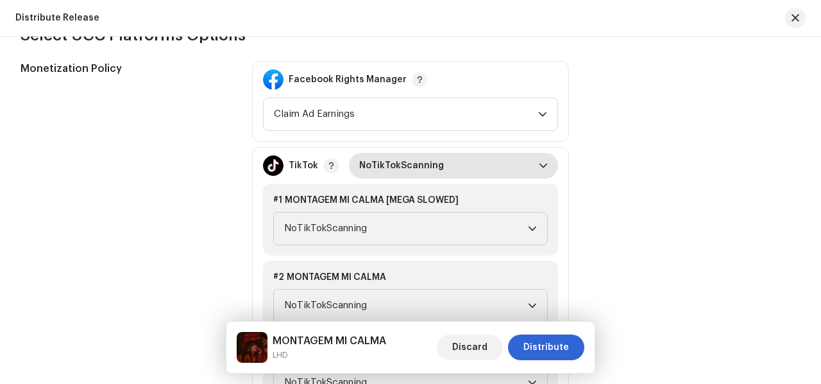
click at [539, 166] on icon "dropdown trigger" at bounding box center [543, 165] width 9 height 9
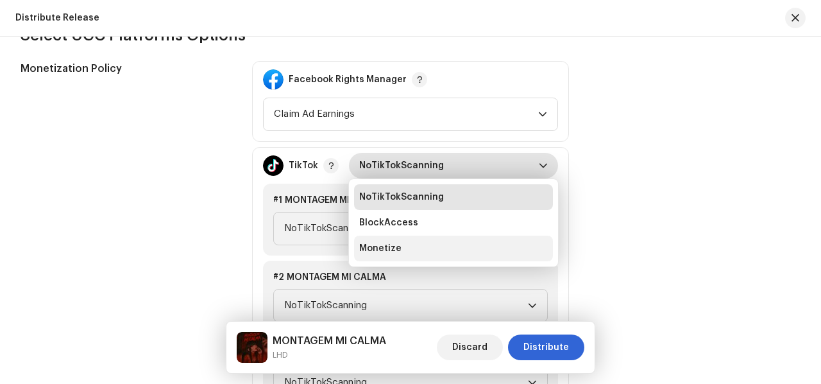
click at [471, 248] on li "Monetize" at bounding box center [453, 248] width 199 height 26
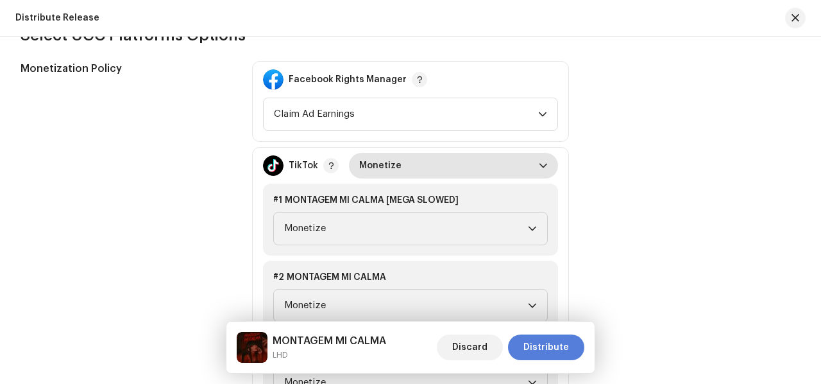
click at [561, 354] on span "Distribute" at bounding box center [546, 347] width 46 height 26
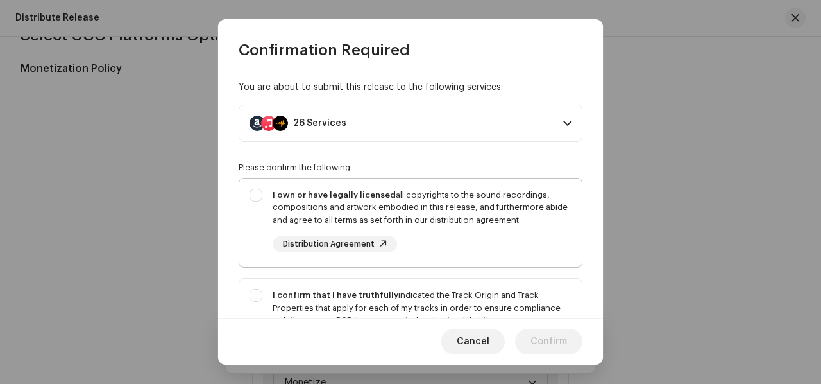
click at [260, 194] on div "I own or have legally licensed all copyrights to the sound recordings, composit…" at bounding box center [410, 220] width 343 height 84
checkbox input "true"
click at [257, 291] on div "I confirm that I have truthfully indicated the Track Origin and Track Propertie…" at bounding box center [410, 332] width 343 height 109
checkbox input "true"
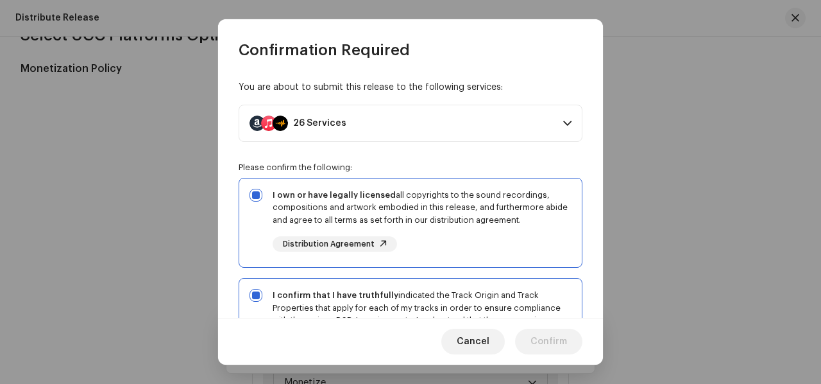
scroll to position [192, 0]
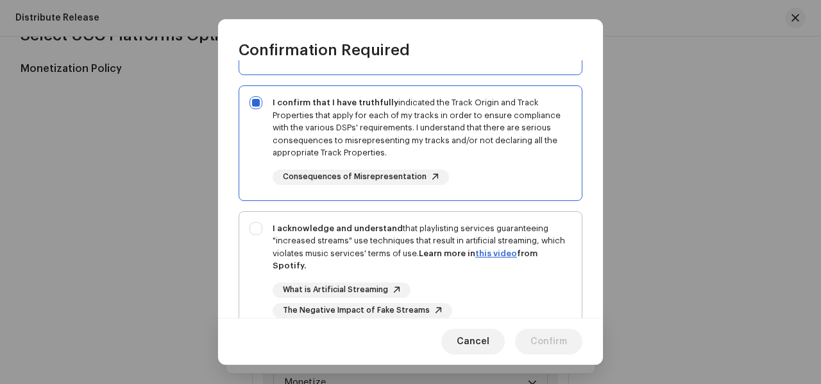
click at [256, 229] on div "I acknowledge and understand that playlisting services guaranteeing "increased …" at bounding box center [410, 270] width 343 height 117
checkbox input "true"
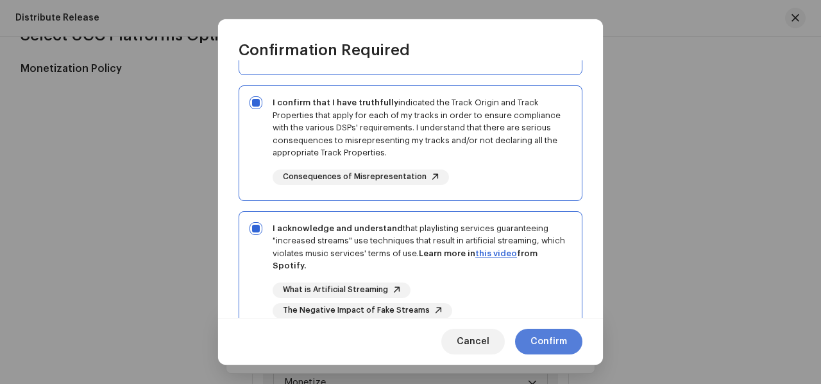
click at [545, 340] on span "Confirm" at bounding box center [549, 341] width 37 height 26
